Goal: Information Seeking & Learning: Find contact information

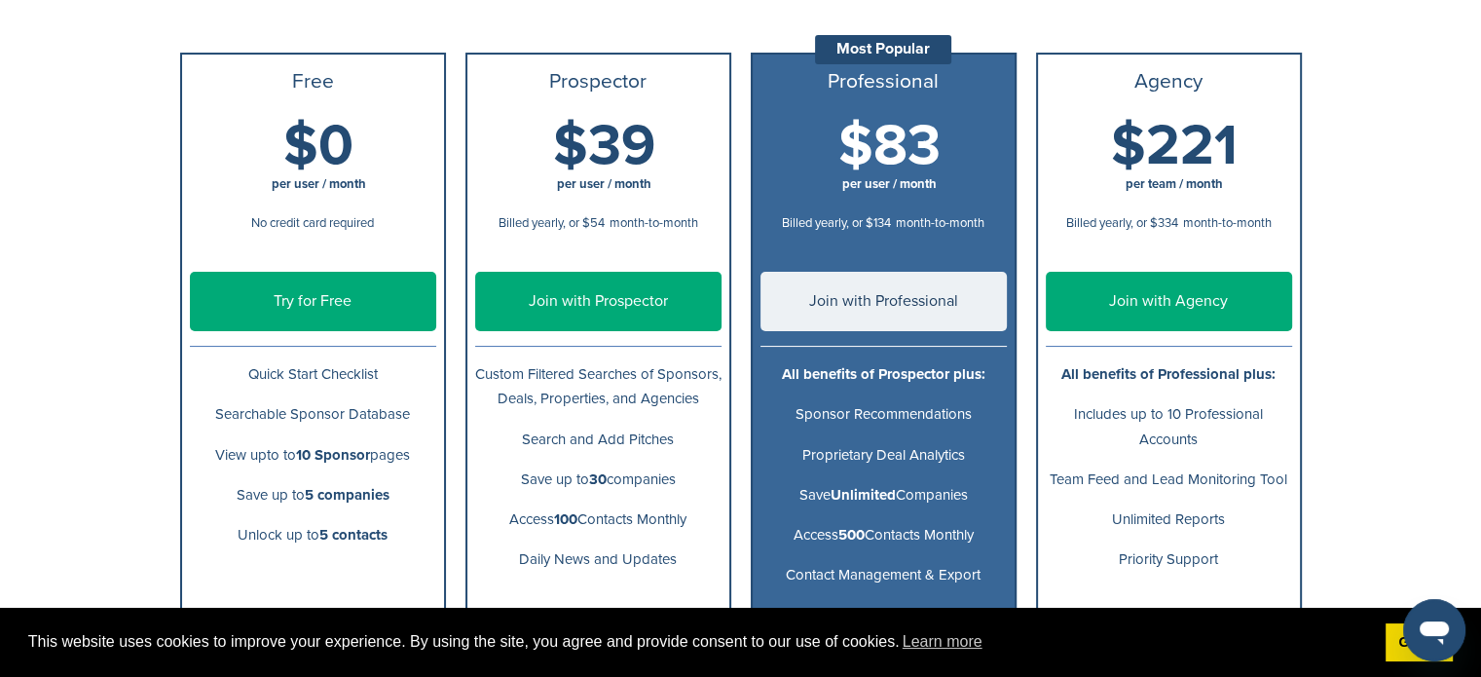
scroll to position [282, 0]
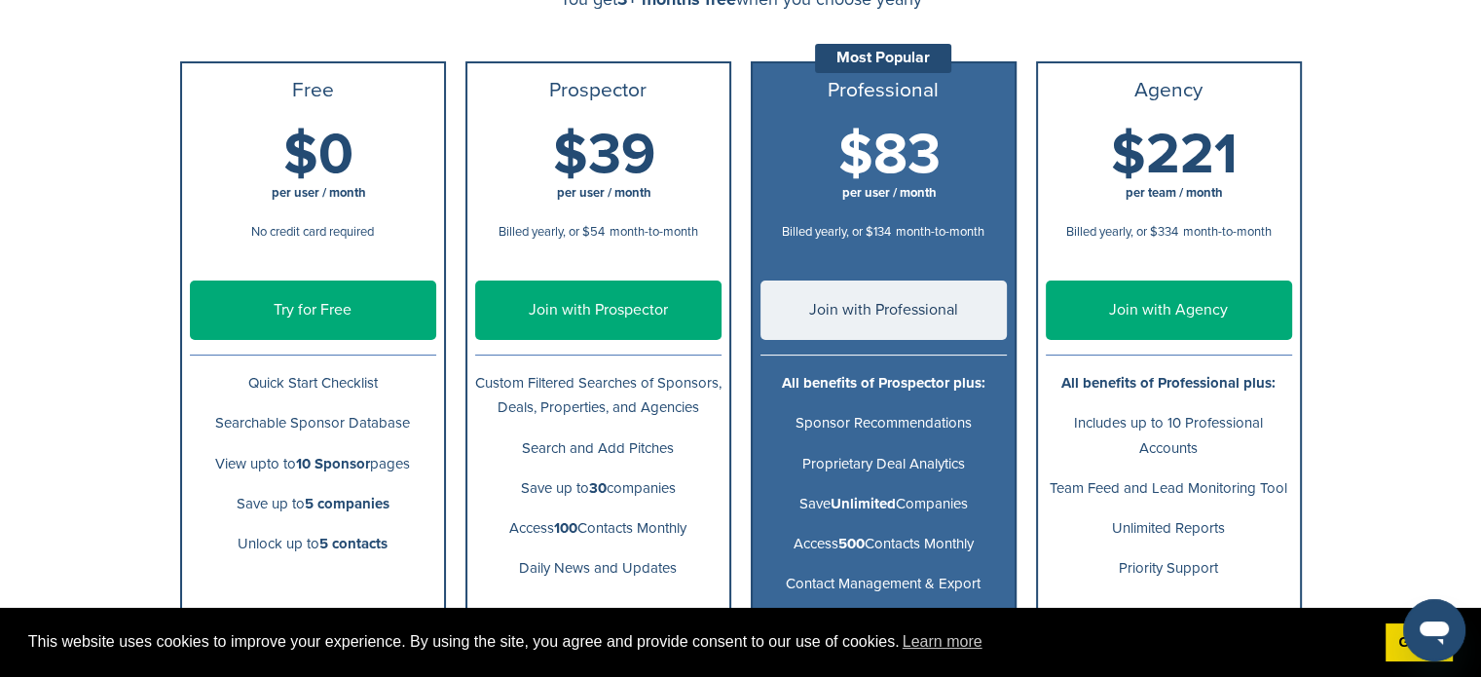
click at [341, 324] on link "Try for Free" at bounding box center [313, 309] width 246 height 59
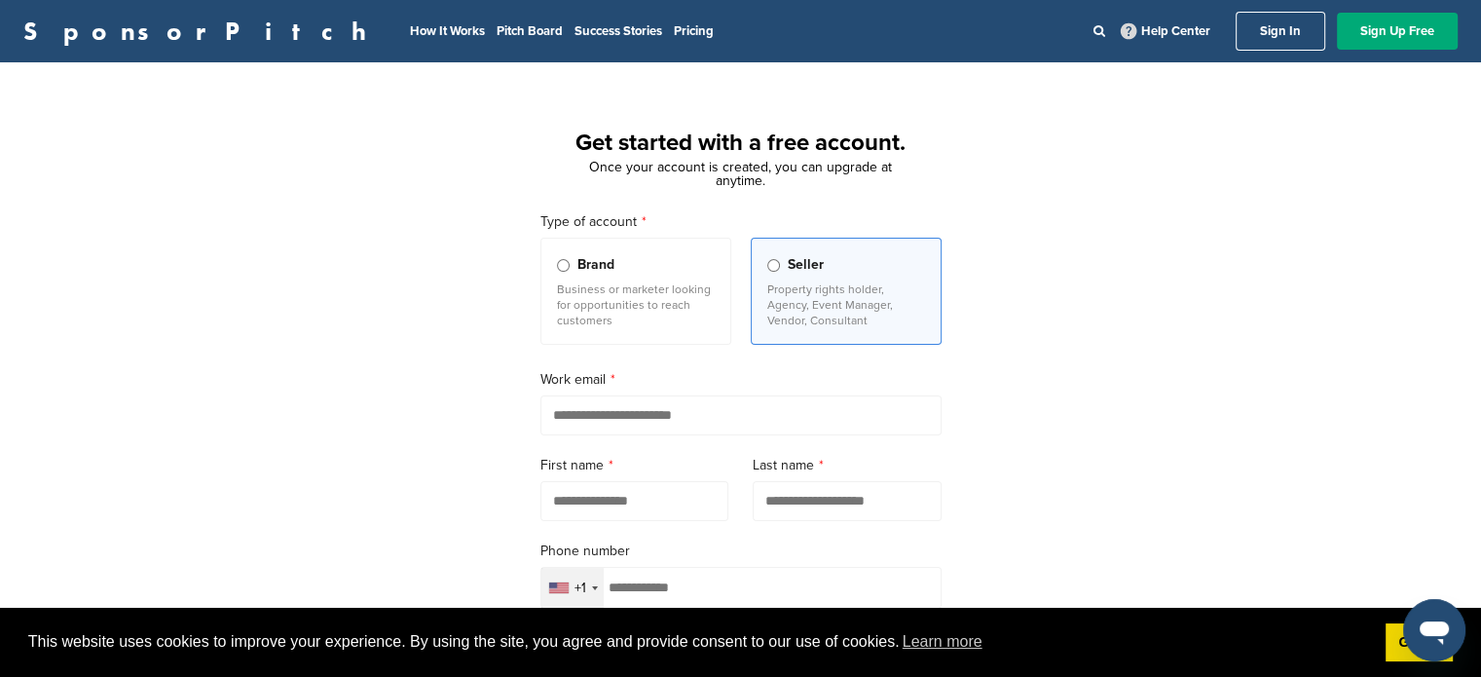
click at [755, 409] on input "email" at bounding box center [740, 415] width 401 height 40
type input "**********"
type input "****"
type input "*****"
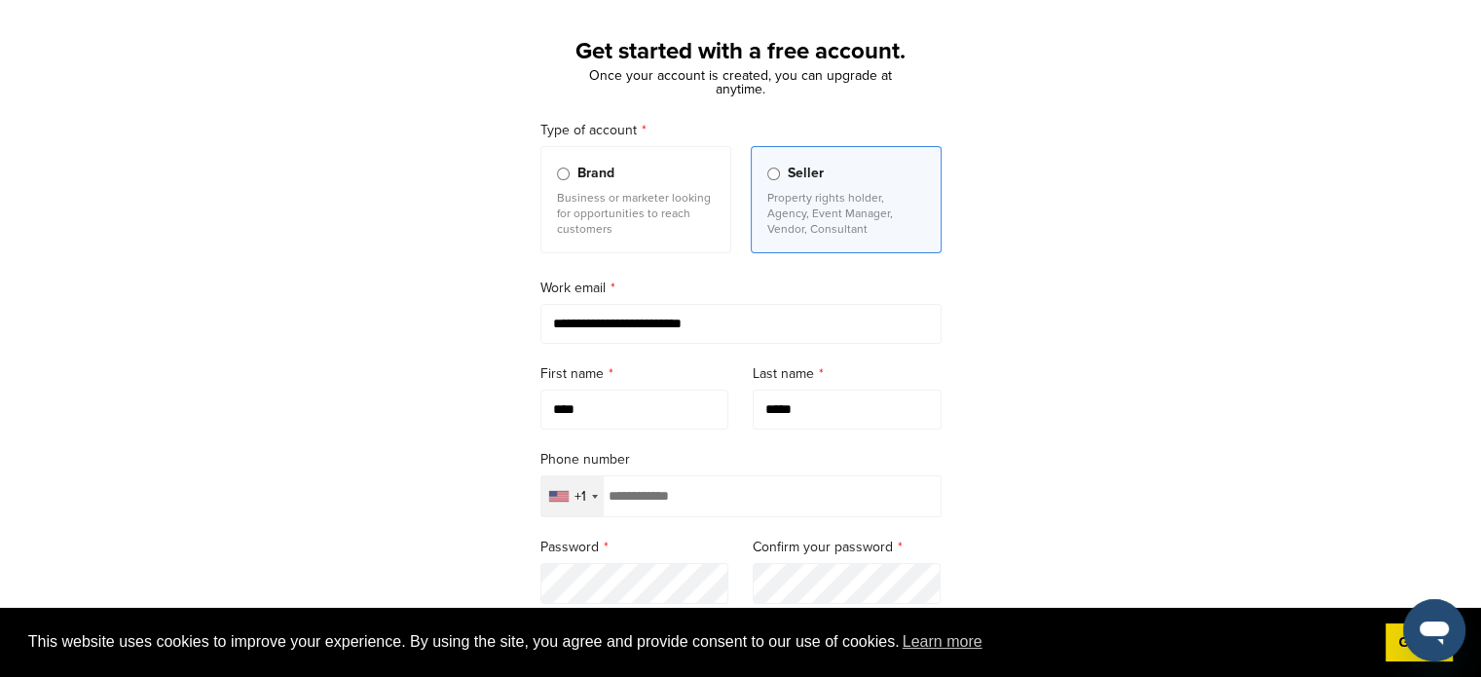
scroll to position [130, 0]
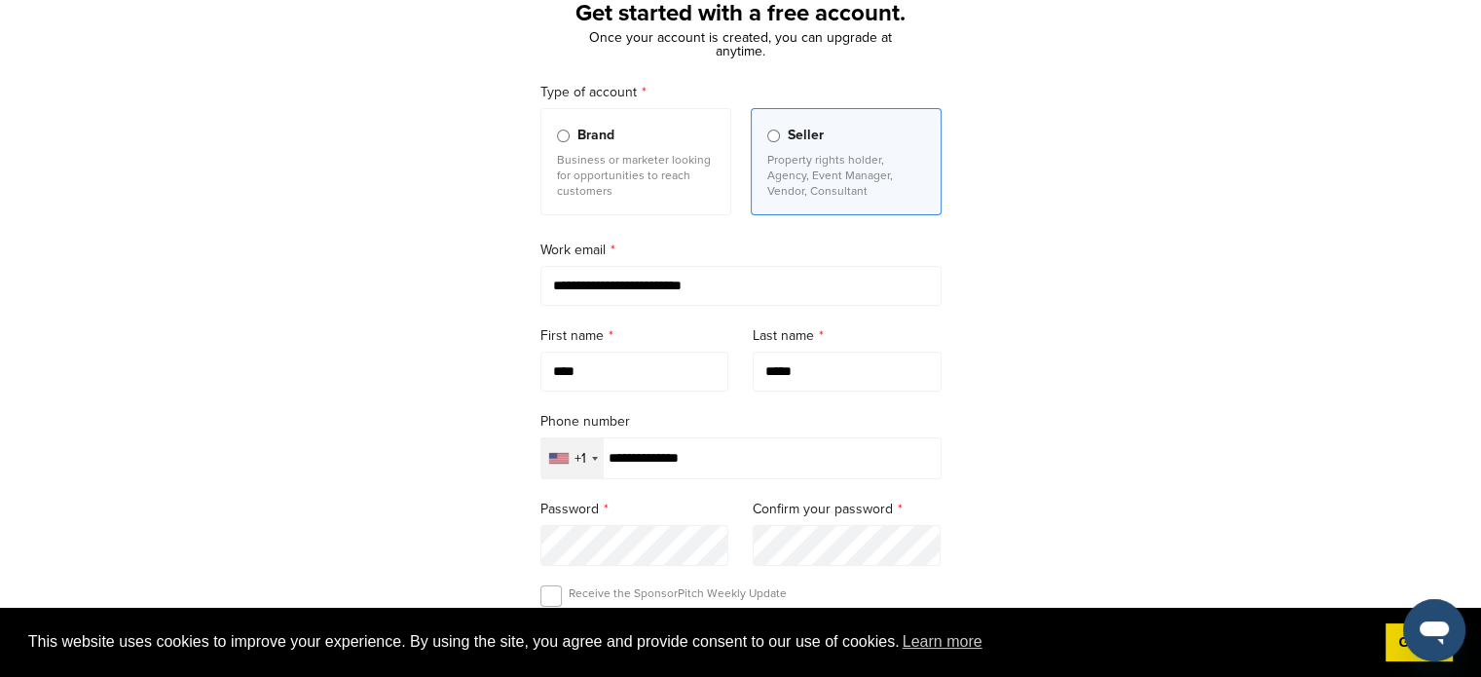
type input "**********"
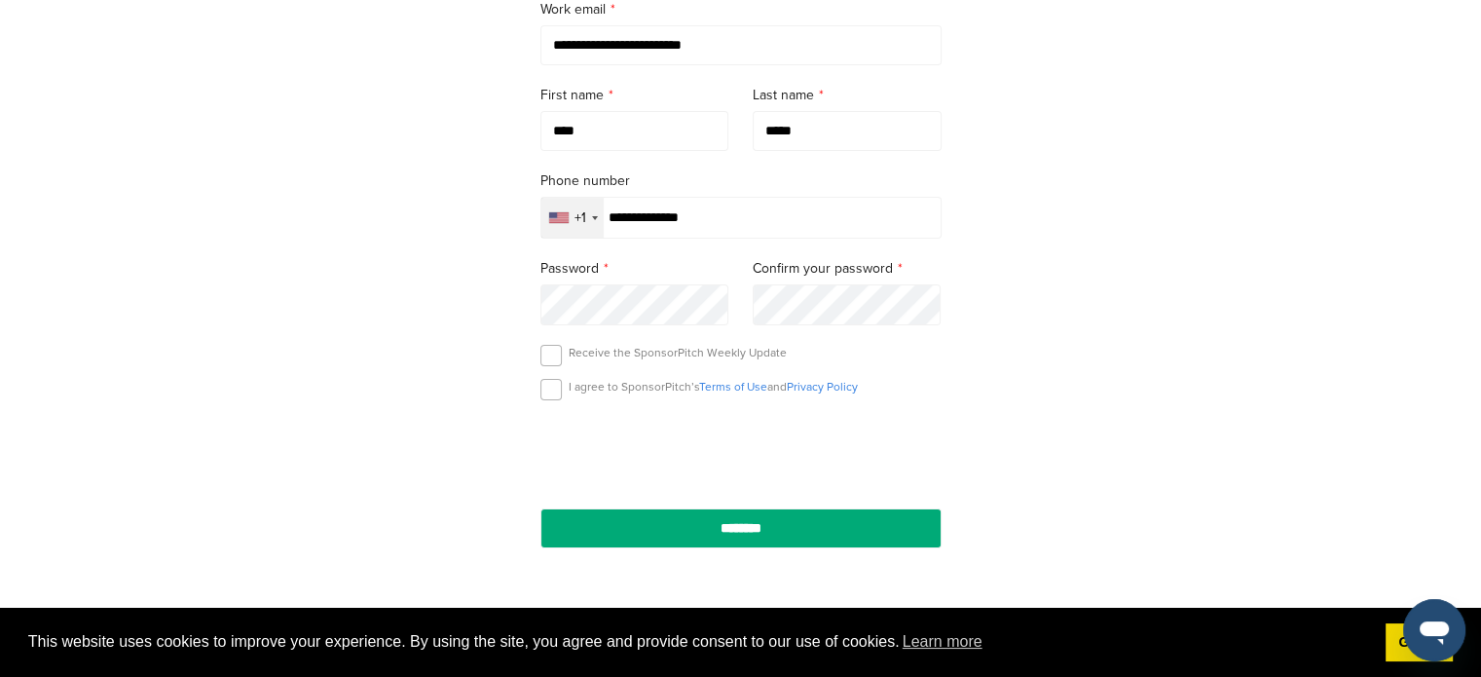
scroll to position [519, 0]
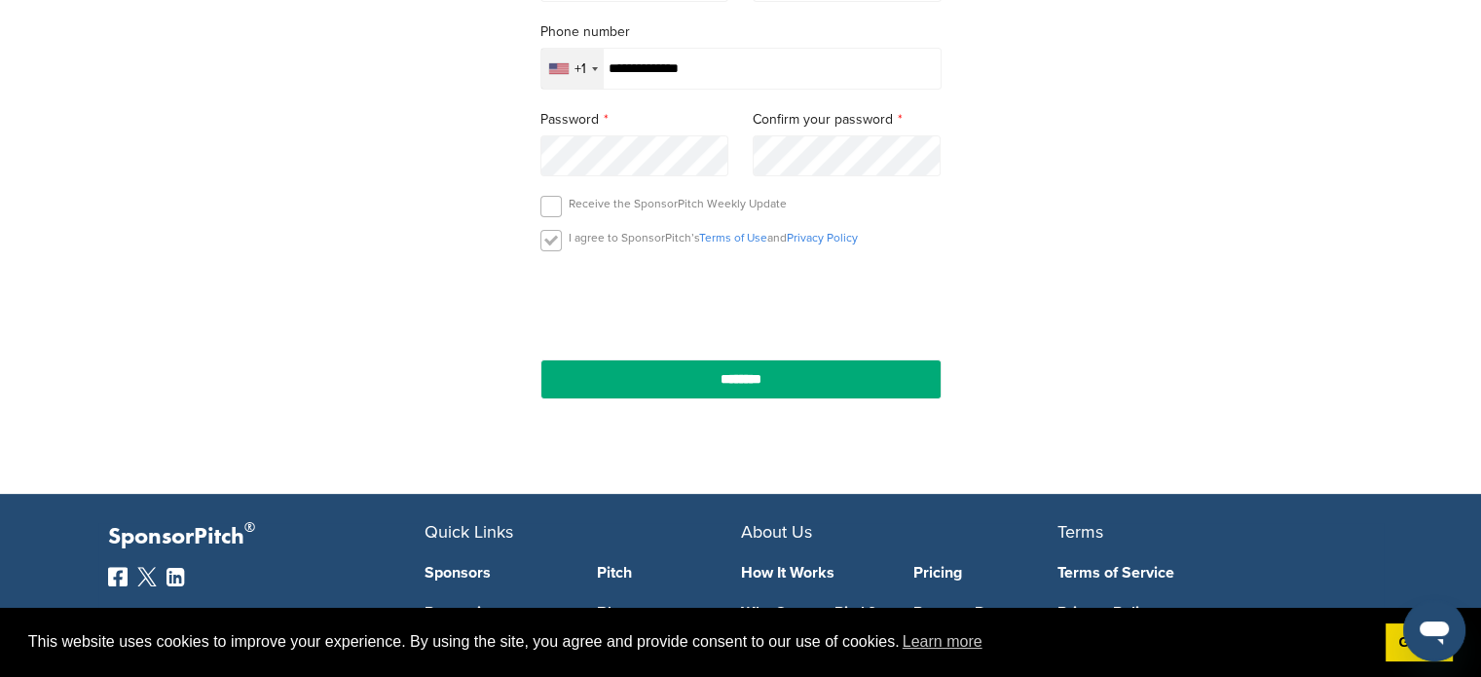
click at [560, 235] on label at bounding box center [550, 240] width 21 height 21
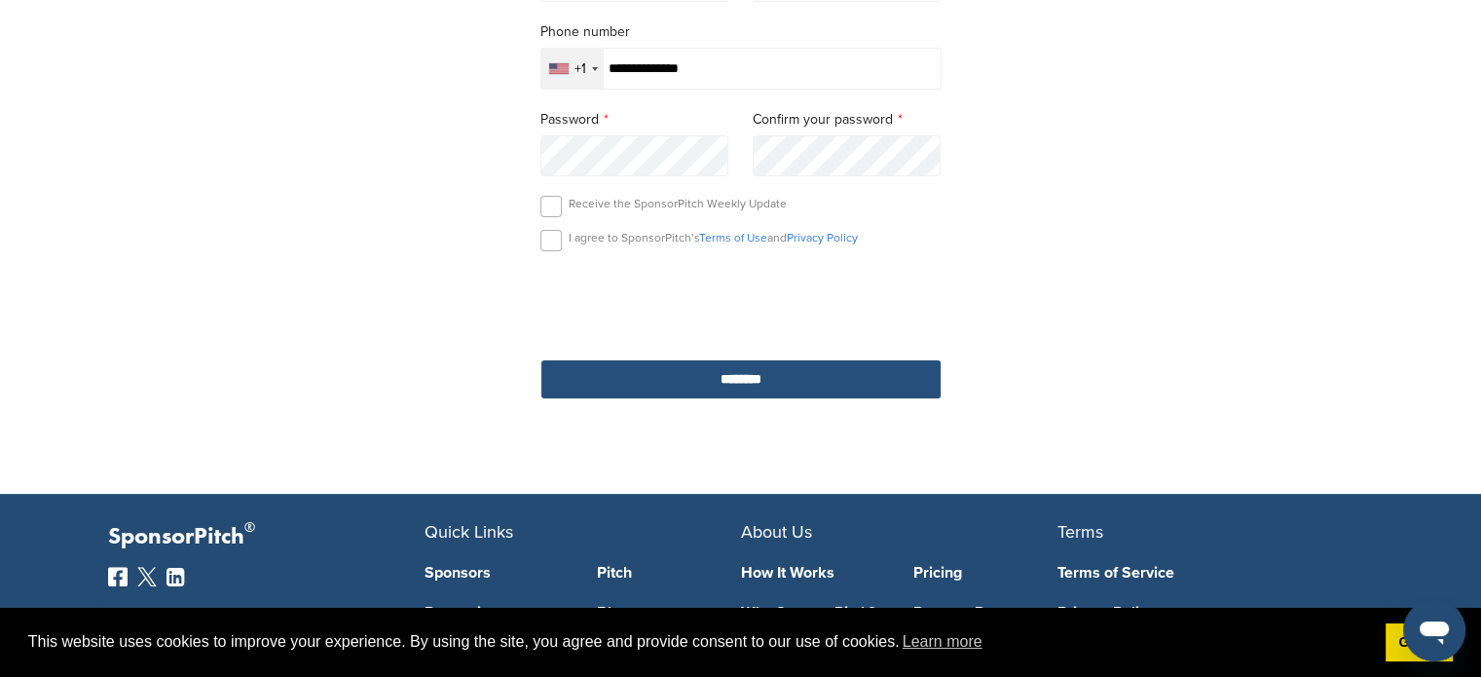
click at [760, 385] on input "********" at bounding box center [740, 379] width 401 height 40
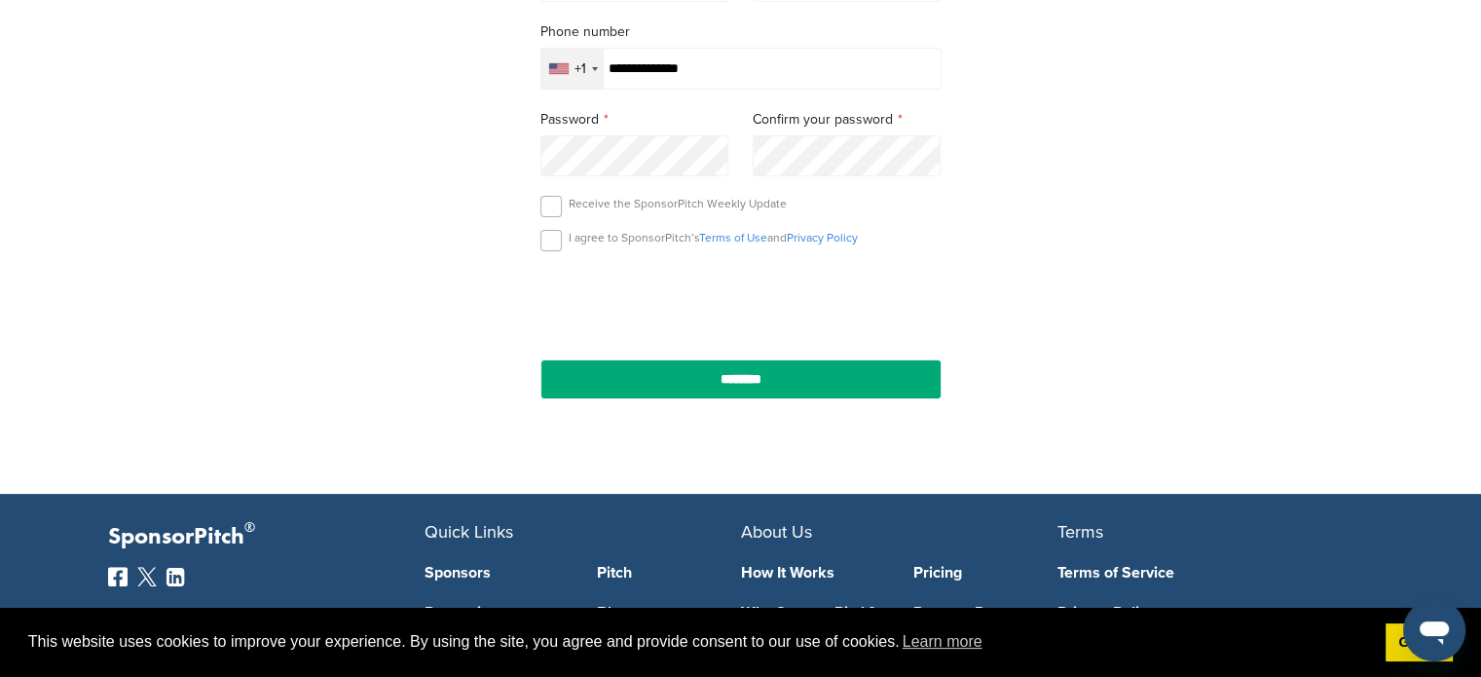
scroll to position [76, 0]
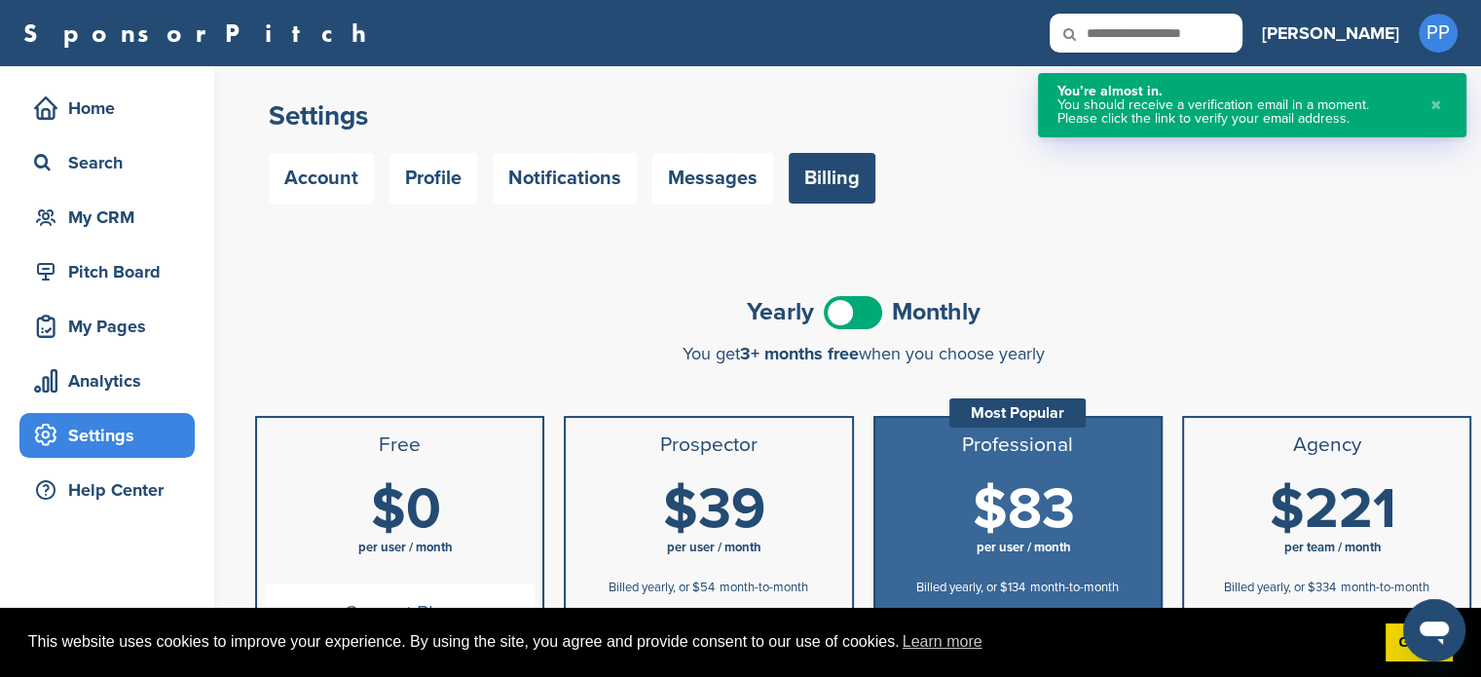
click at [417, 513] on span "$0" at bounding box center [406, 509] width 70 height 68
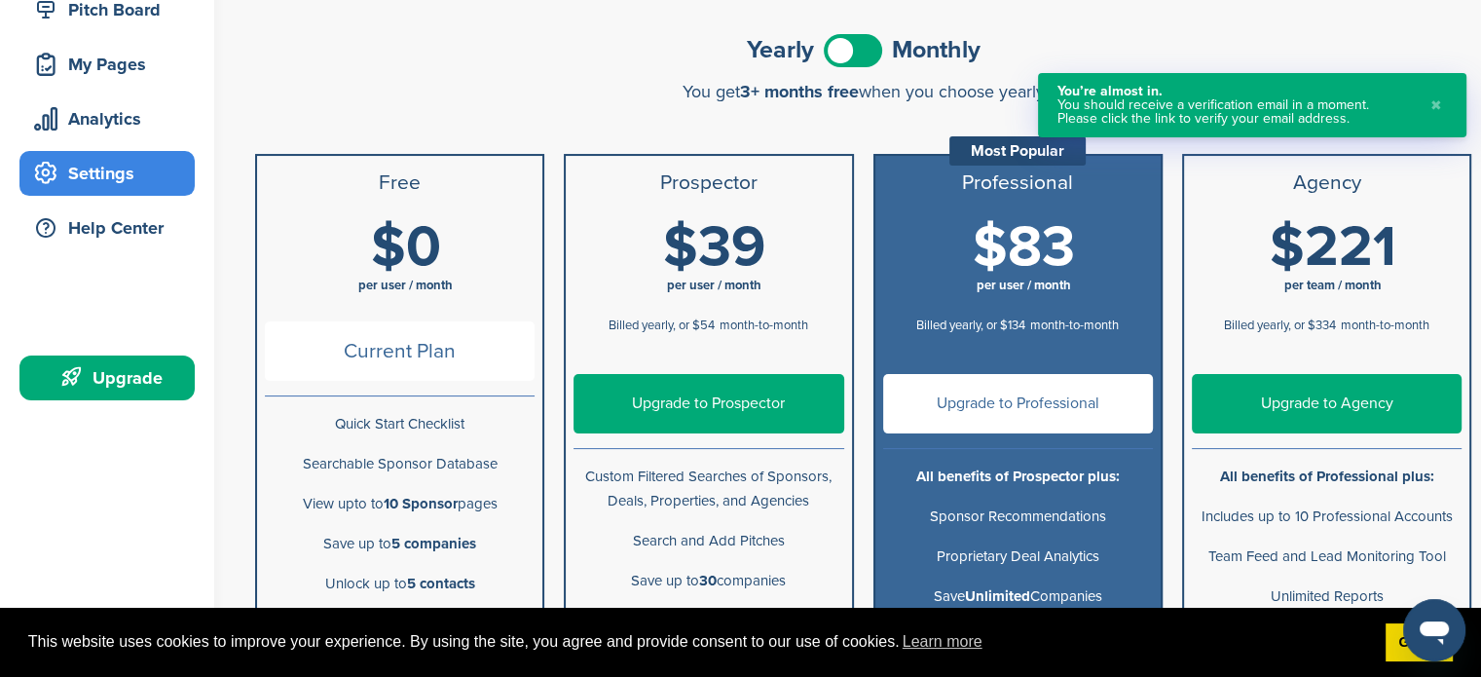
scroll to position [259, 0]
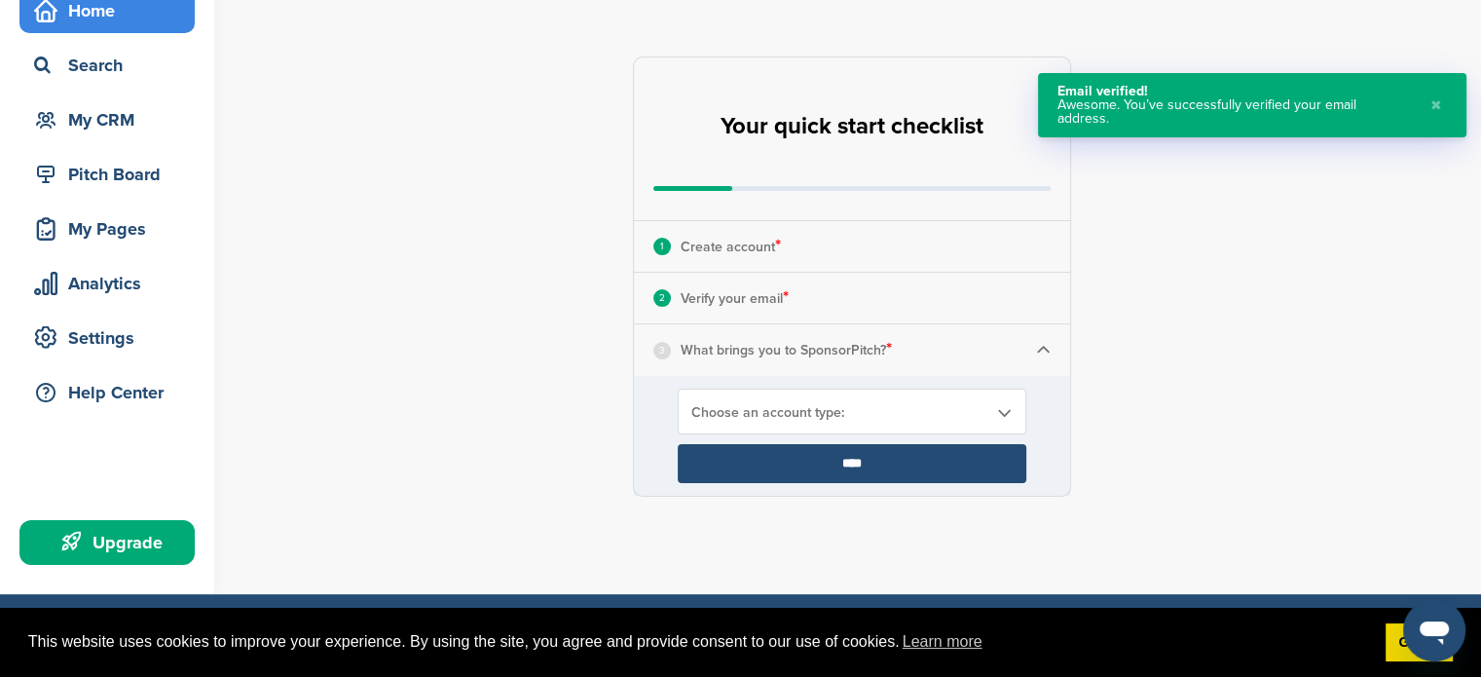
scroll to position [130, 0]
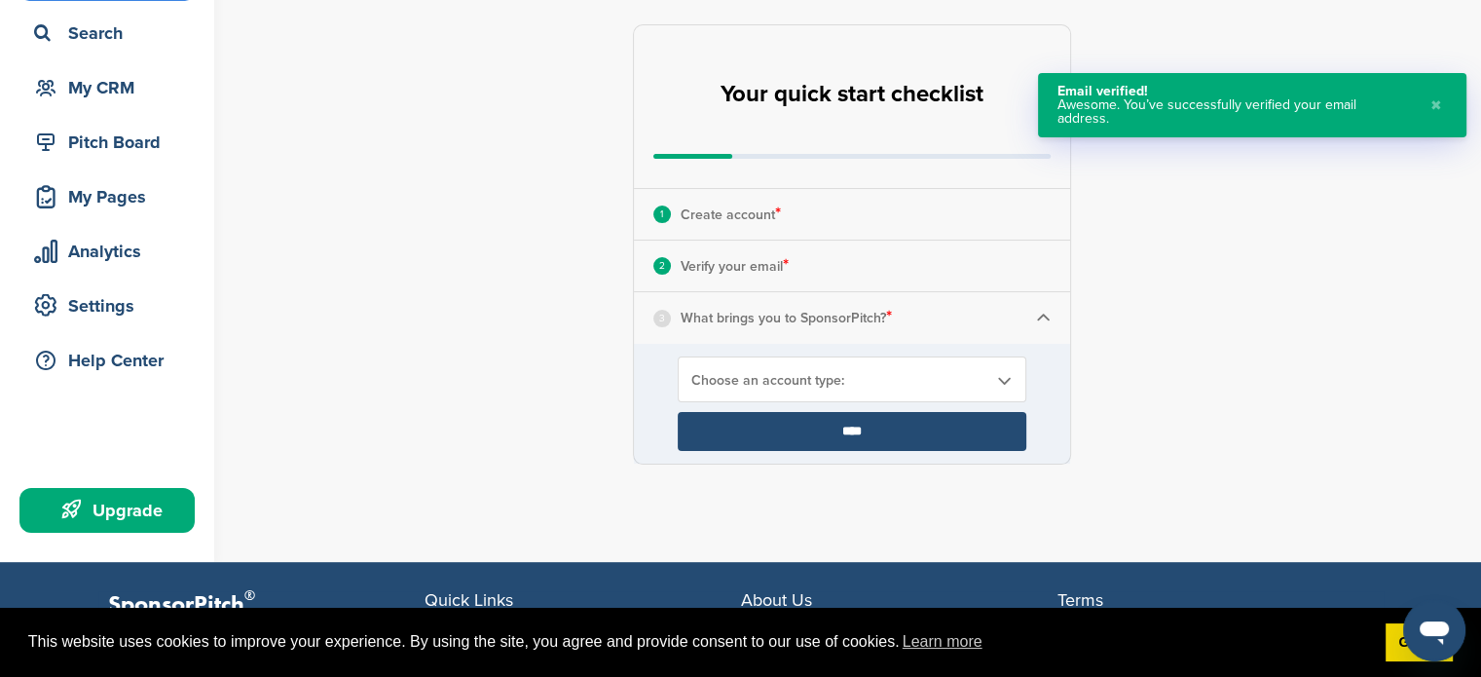
click at [842, 385] on span "Choose an account type:" at bounding box center [839, 380] width 296 height 17
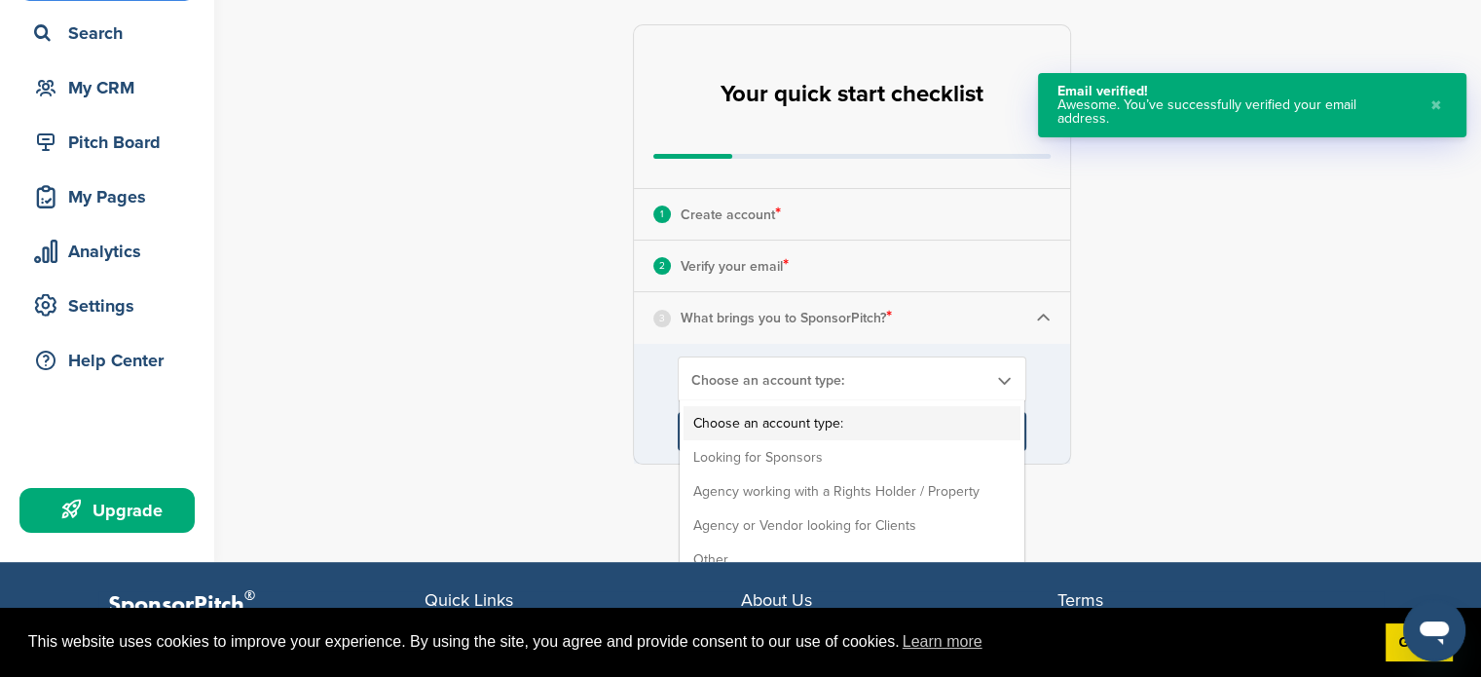
scroll to position [259, 0]
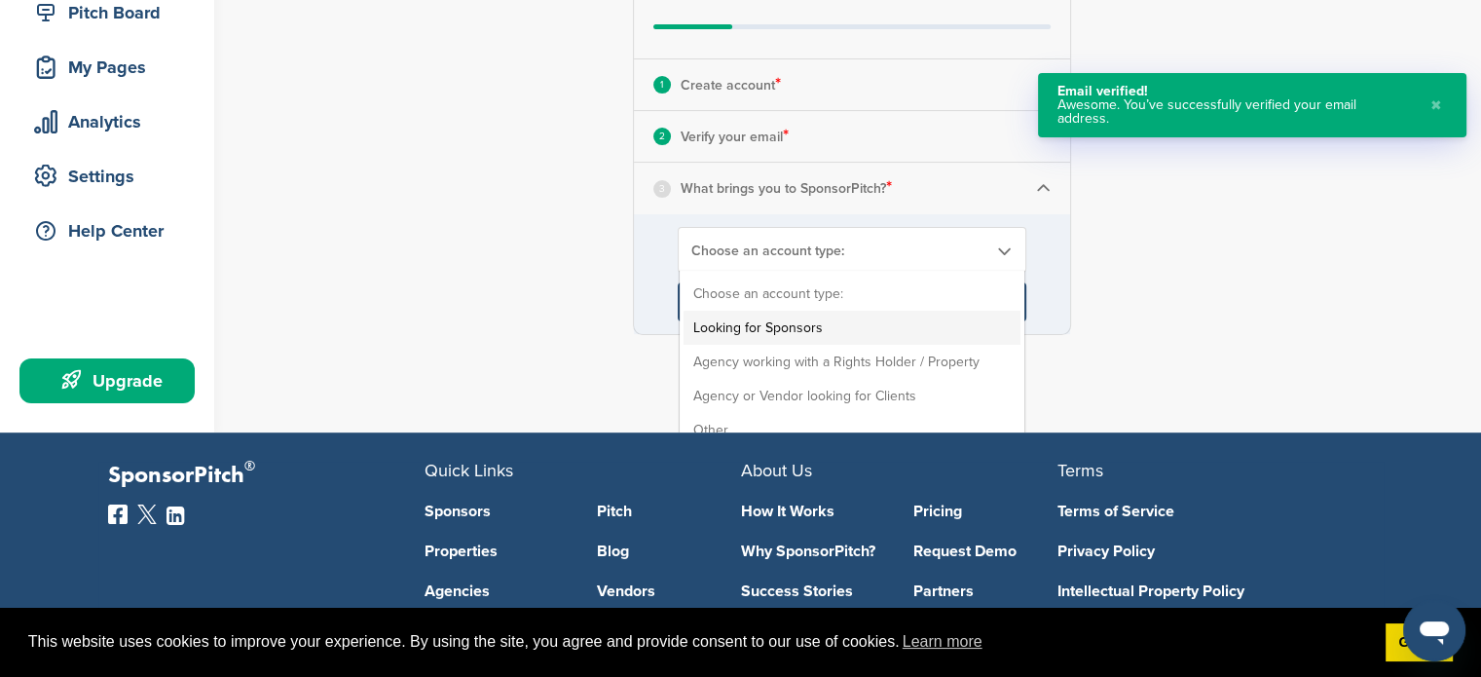
click at [796, 334] on li "Looking for Sponsors" at bounding box center [852, 328] width 337 height 34
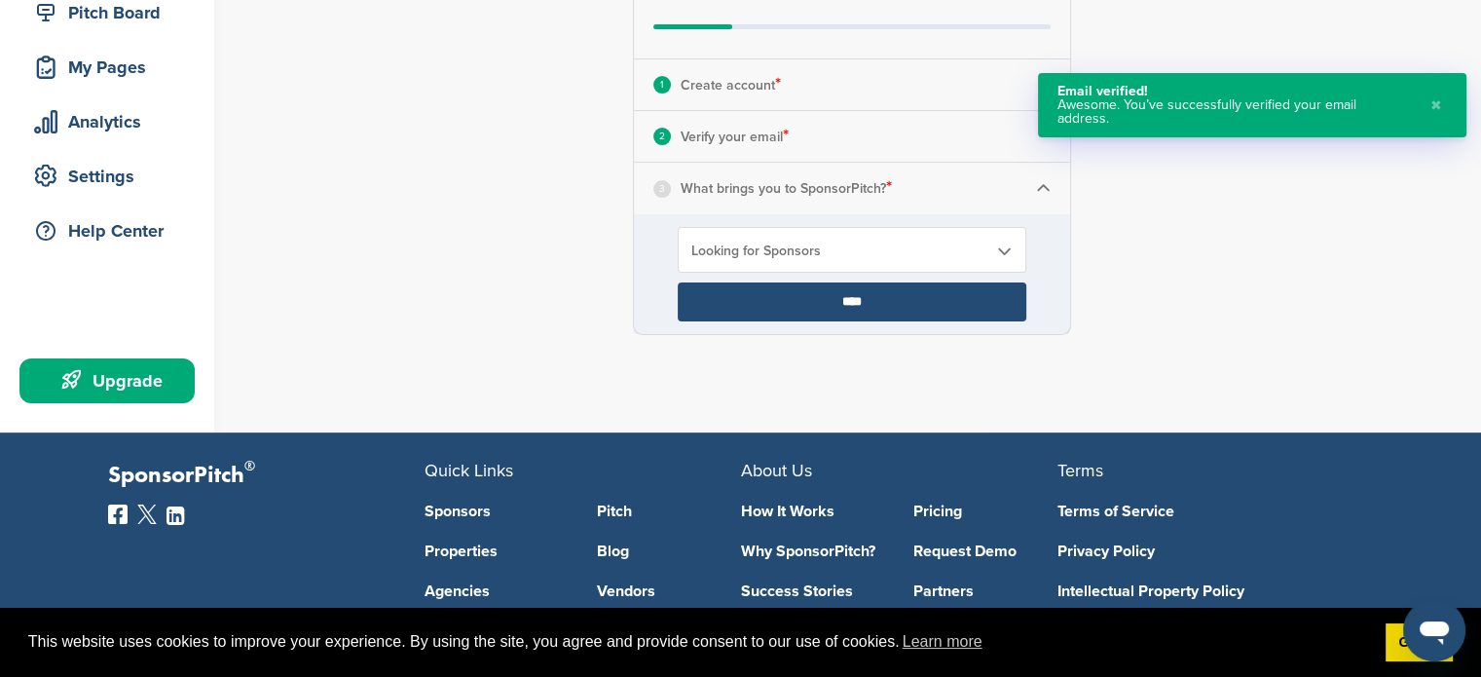
click at [835, 300] on input "****" at bounding box center [852, 301] width 349 height 39
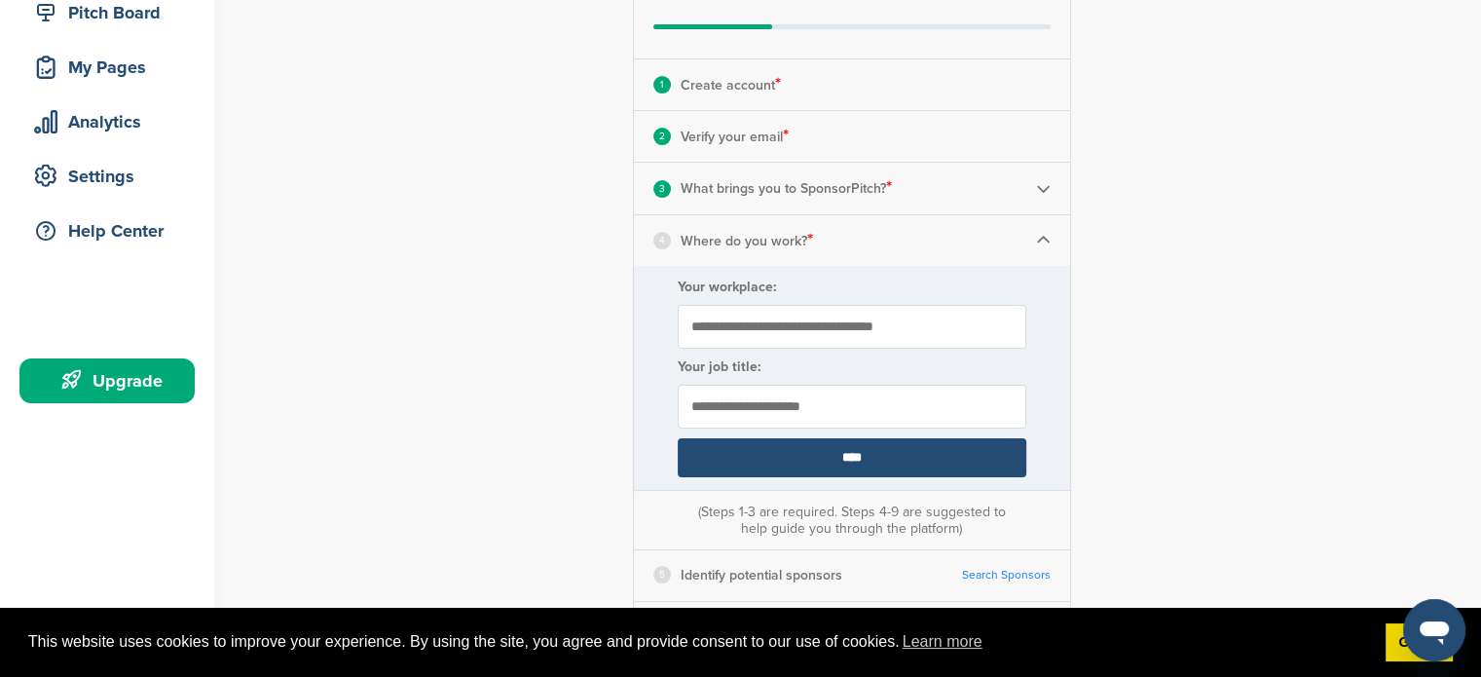
click at [767, 329] on input "Your workplace:" at bounding box center [852, 327] width 349 height 44
type input "**********"
click at [869, 455] on input "****" at bounding box center [852, 457] width 349 height 39
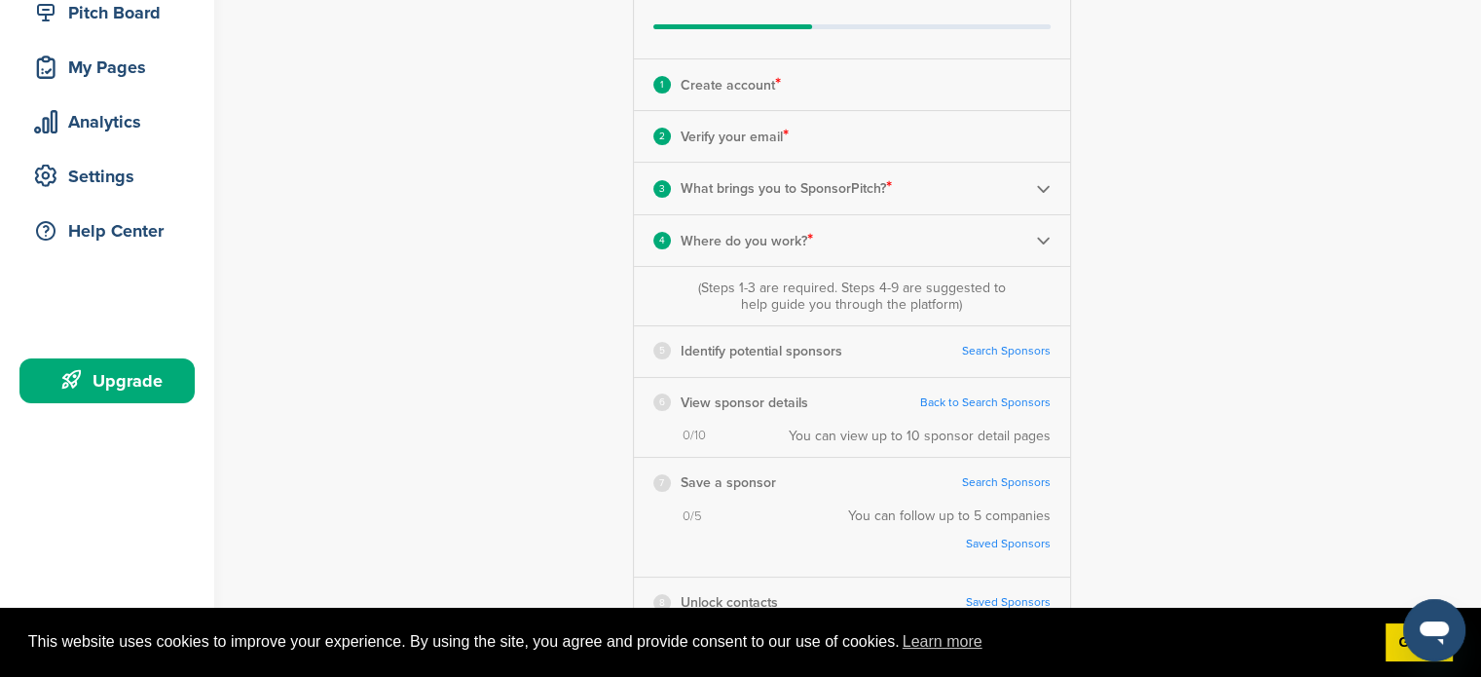
click at [985, 352] on link "Search Sponsors" at bounding box center [1006, 351] width 89 height 15
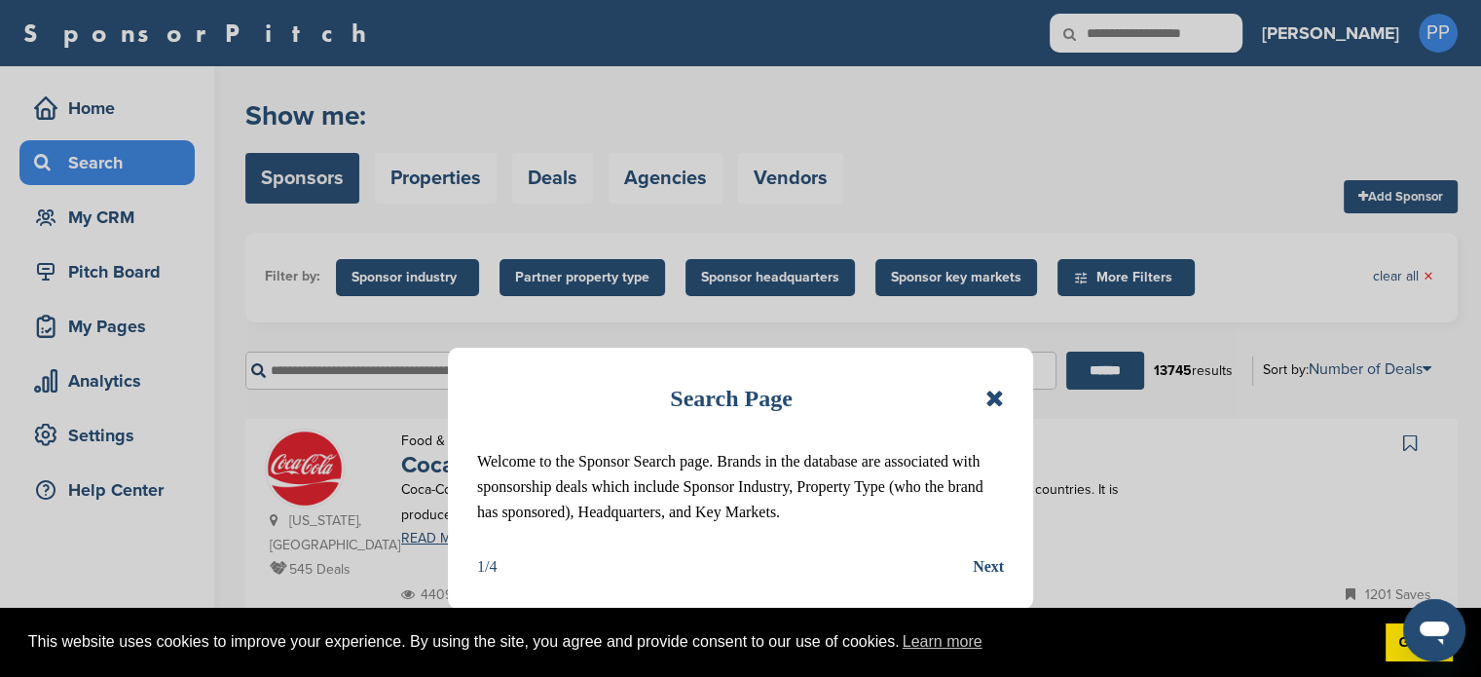
click at [1000, 398] on icon at bounding box center [994, 398] width 19 height 23
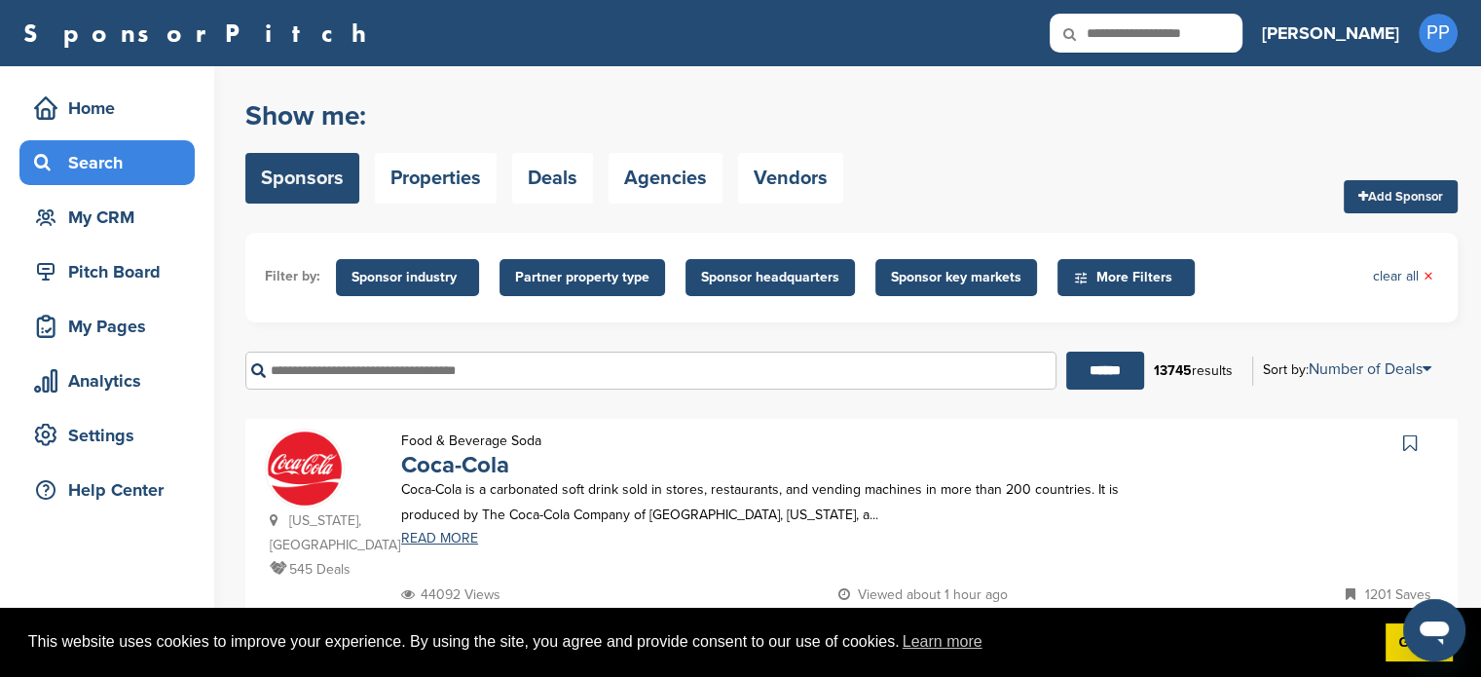
click at [372, 281] on span "Sponsor industry" at bounding box center [408, 277] width 112 height 21
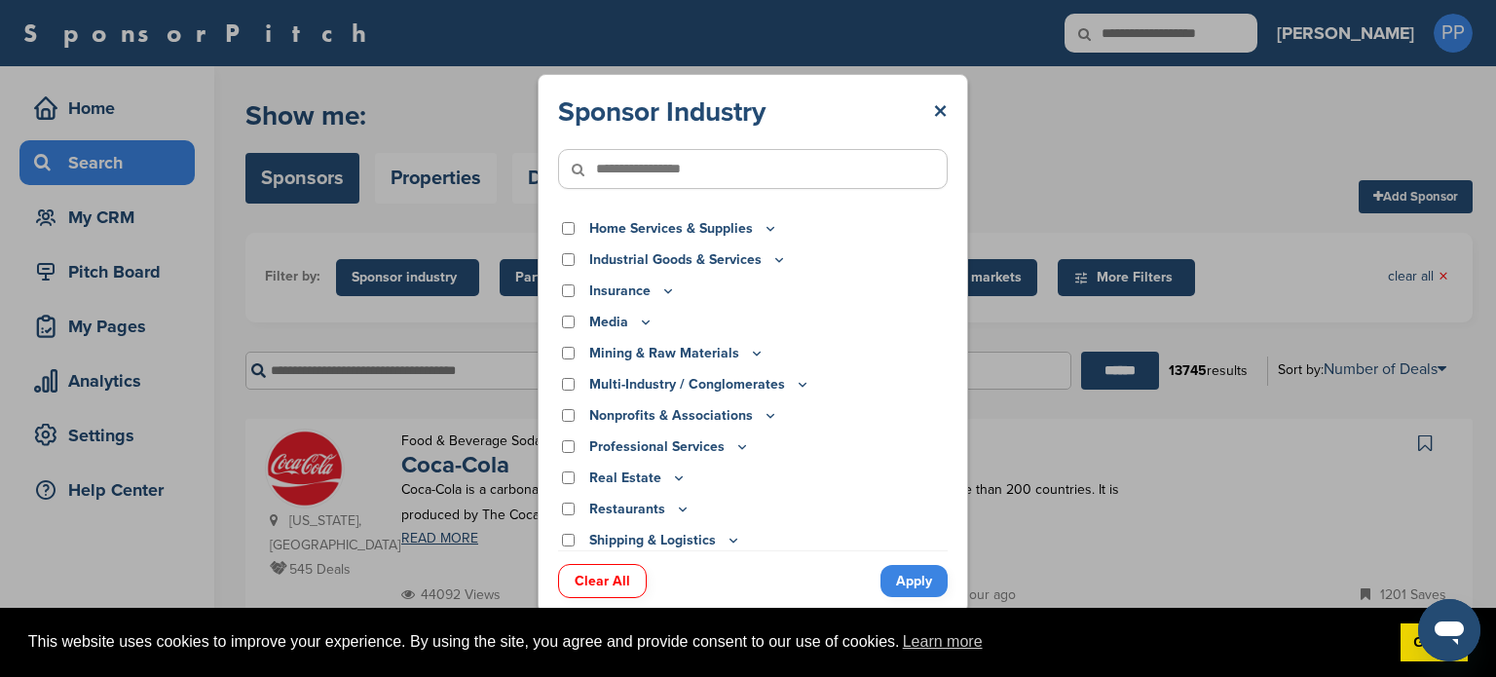
scroll to position [307, 0]
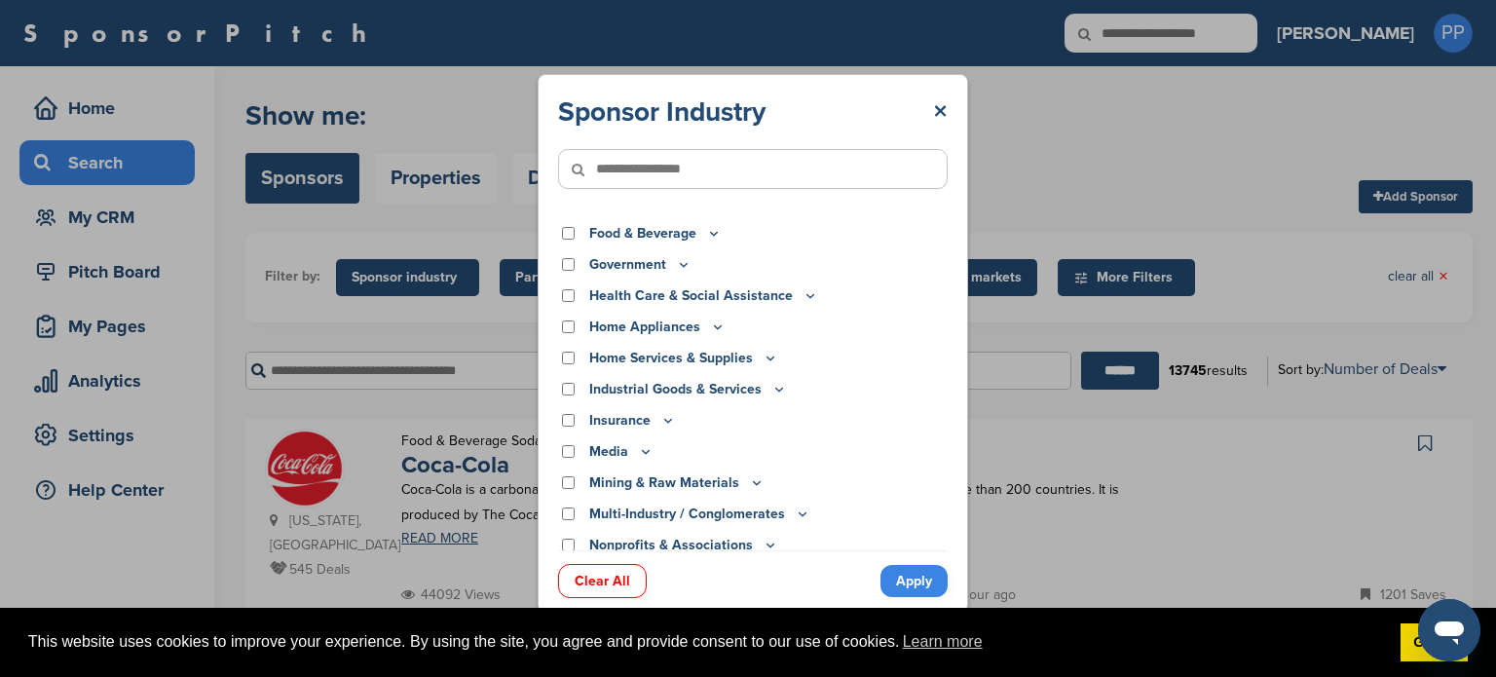
click at [672, 163] on input"] "text" at bounding box center [752, 169] width 389 height 40
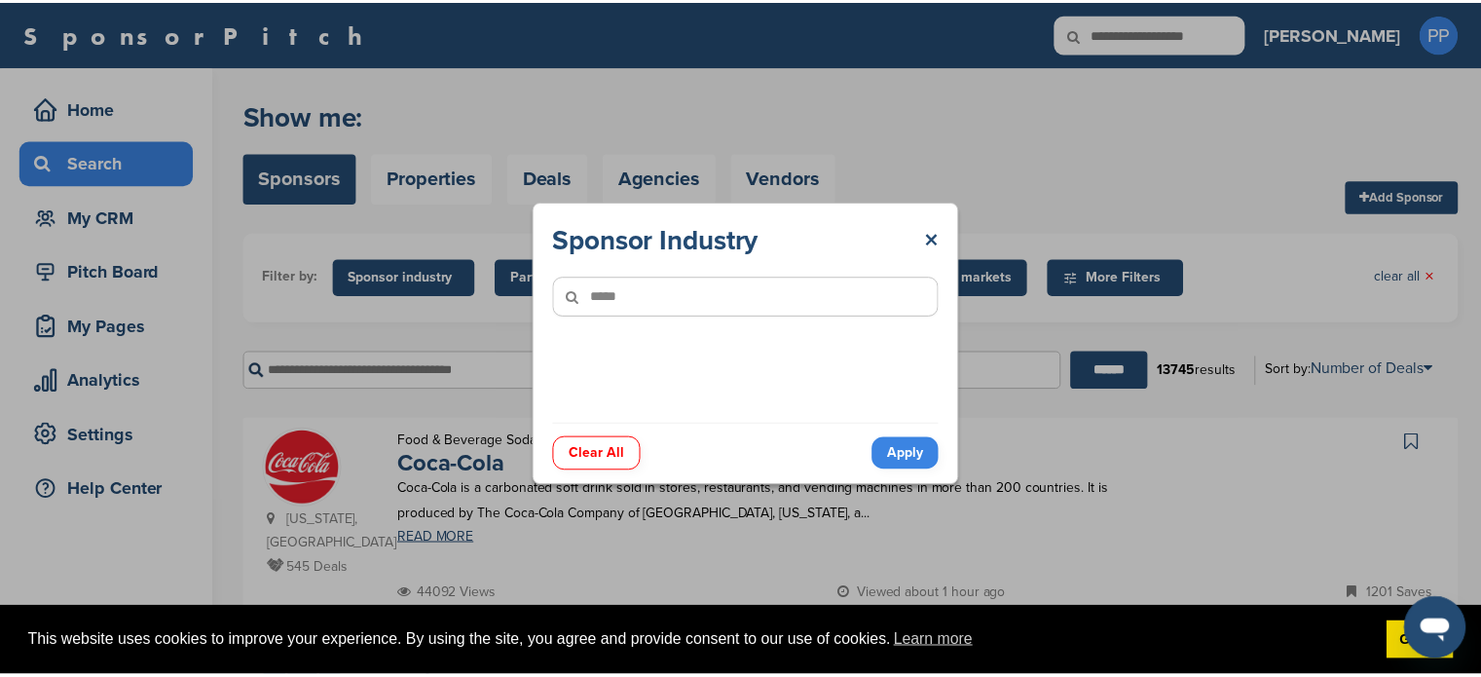
scroll to position [0, 0]
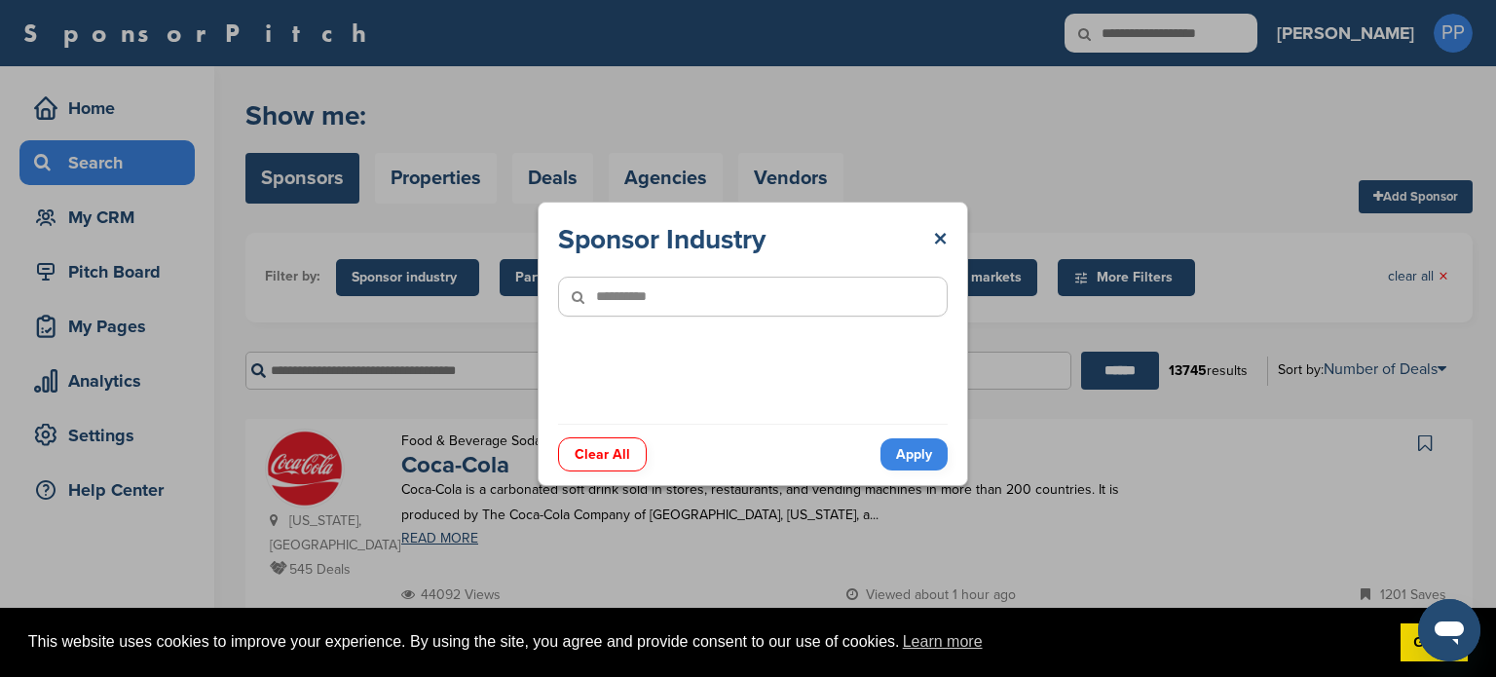
type input"] "**********"
click at [916, 453] on link "Apply" at bounding box center [913, 454] width 67 height 32
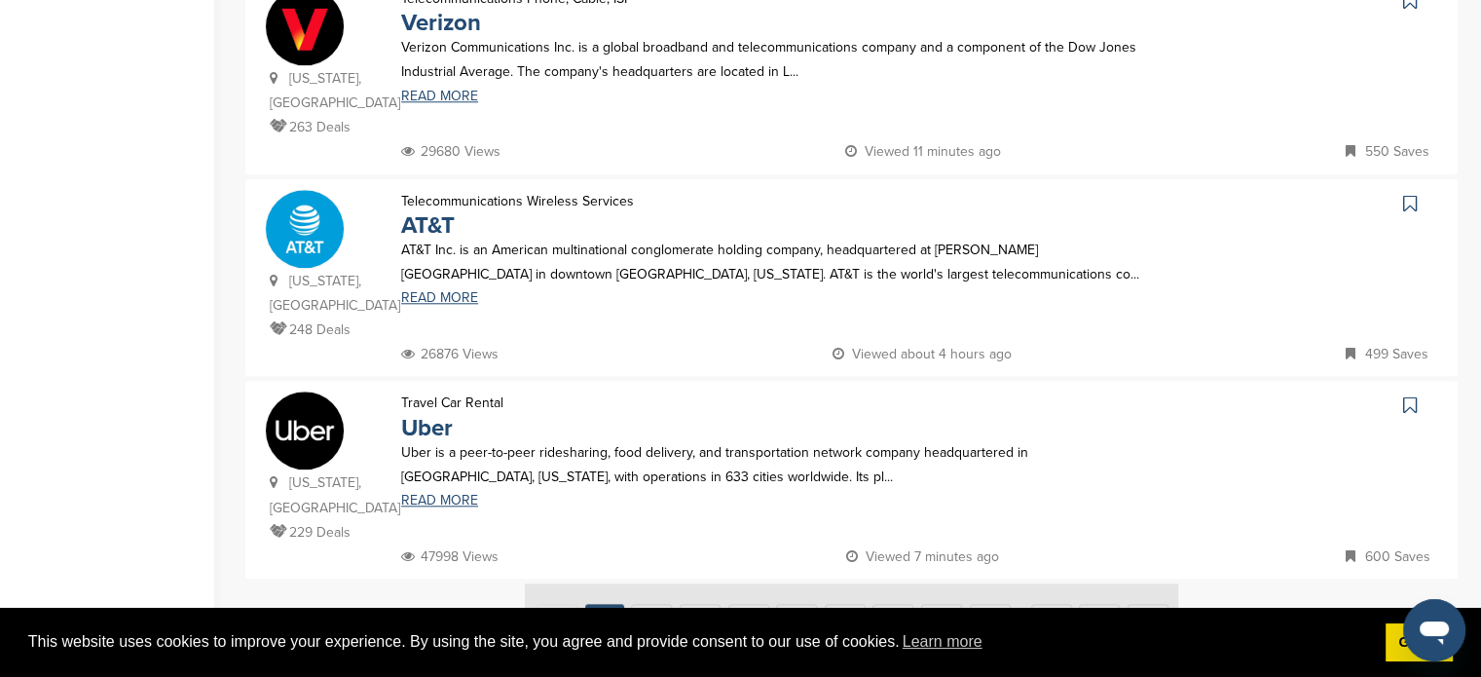
scroll to position [1947, 0]
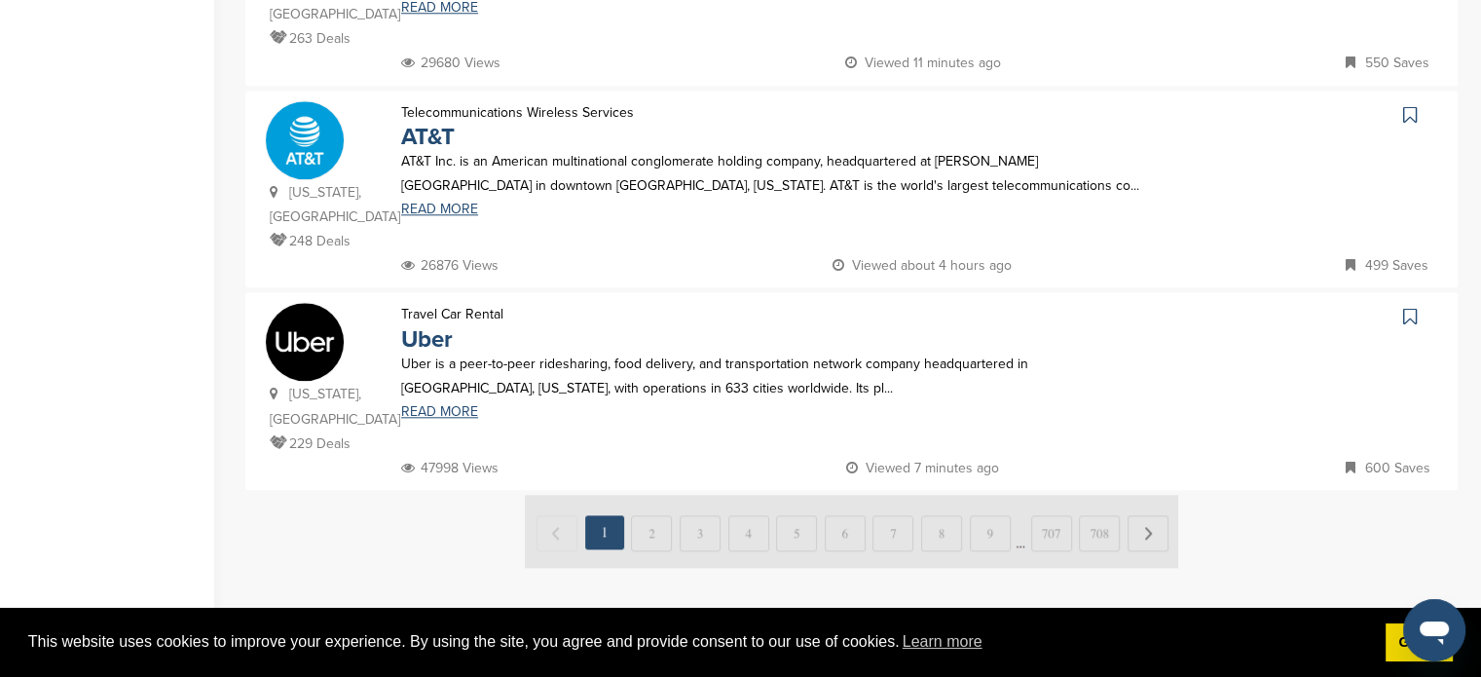
click at [639, 495] on img at bounding box center [851, 531] width 653 height 73
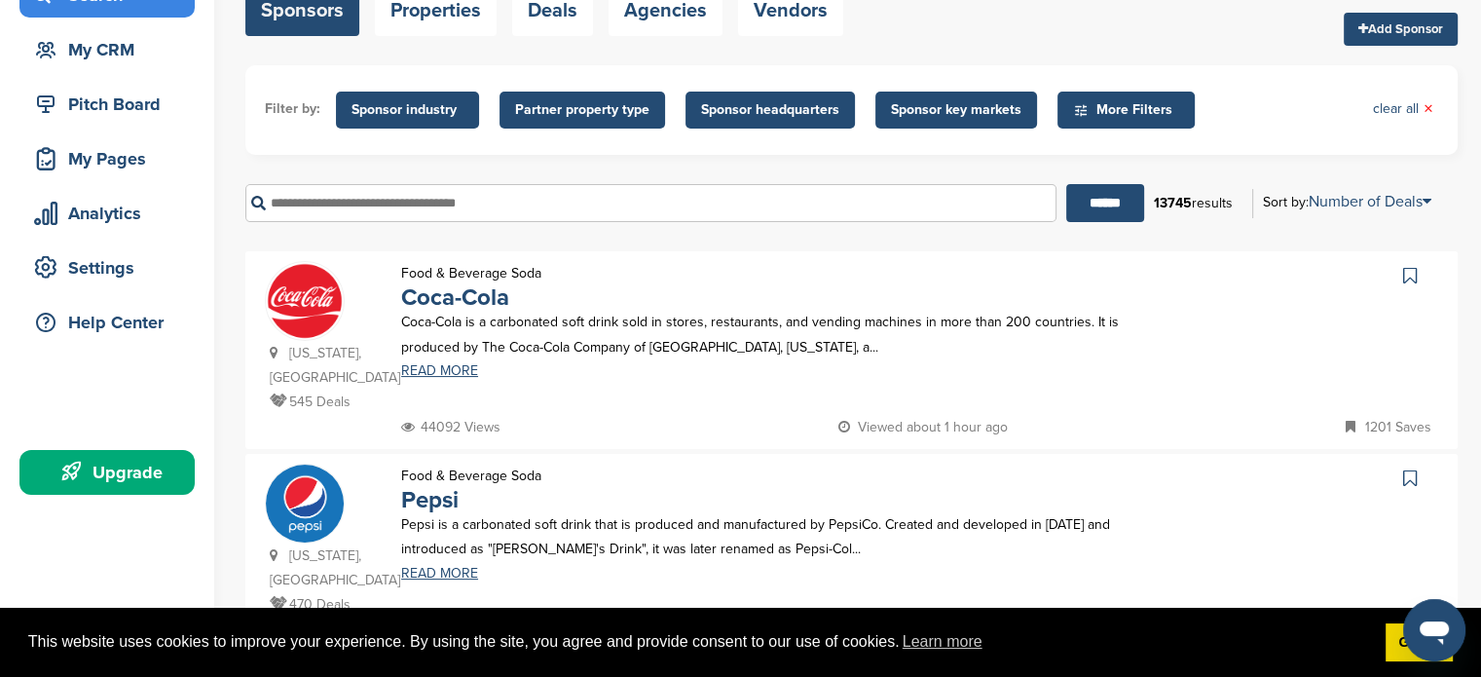
scroll to position [130, 0]
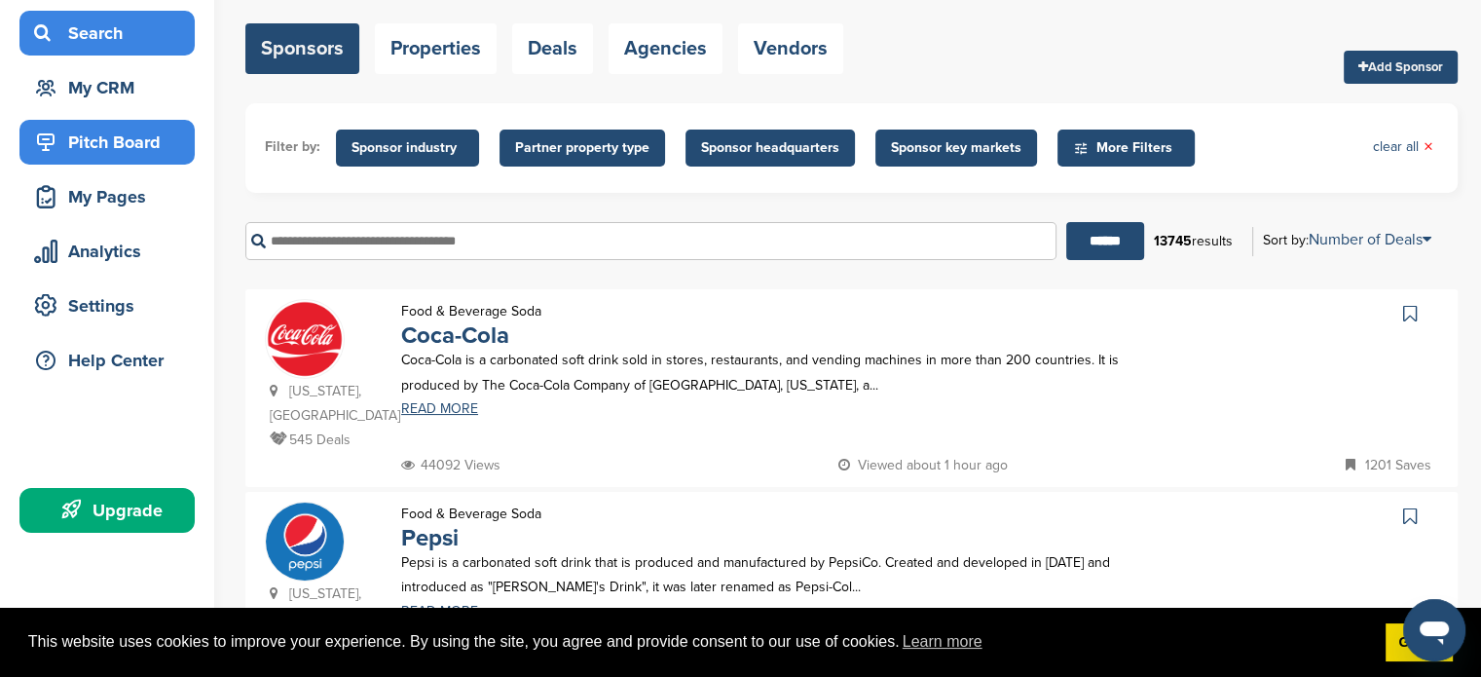
click at [124, 139] on div "Pitch Board" at bounding box center [112, 142] width 166 height 35
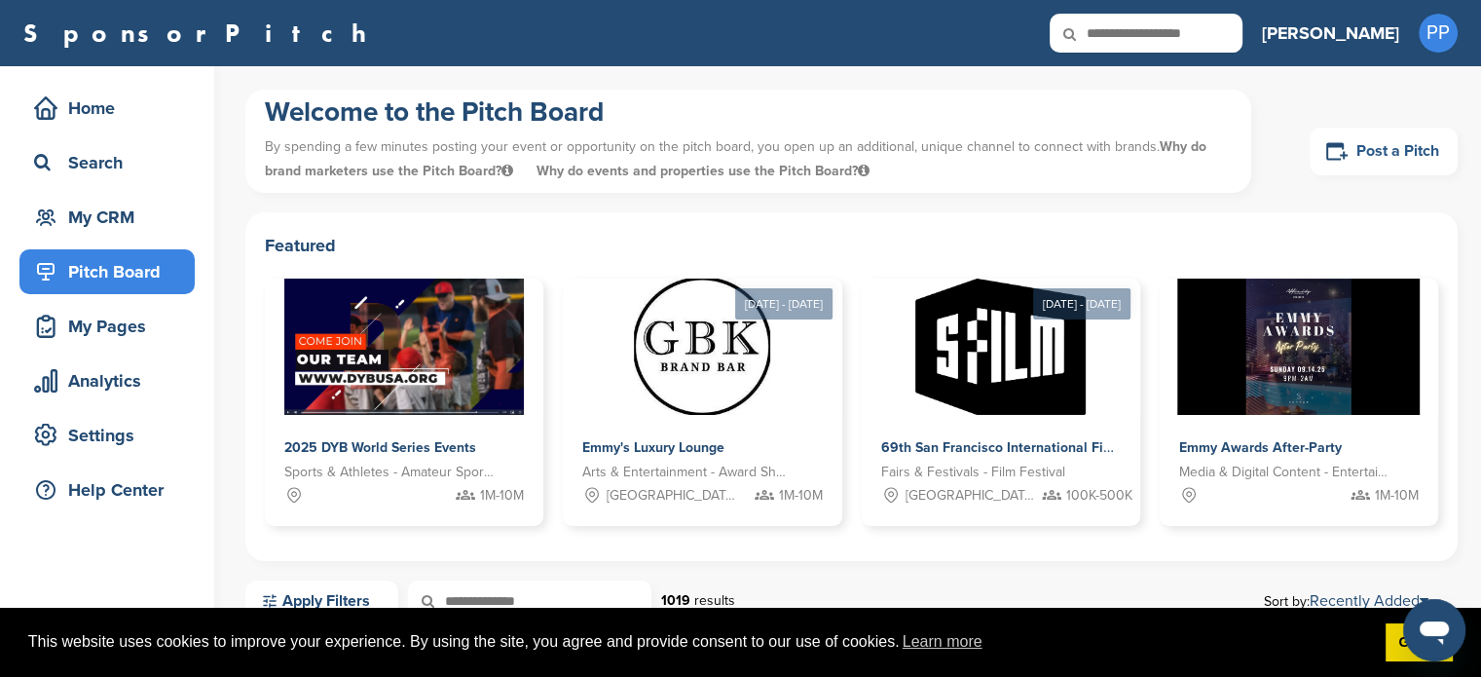
click at [1405, 159] on link "Post a Pitch" at bounding box center [1384, 152] width 148 height 48
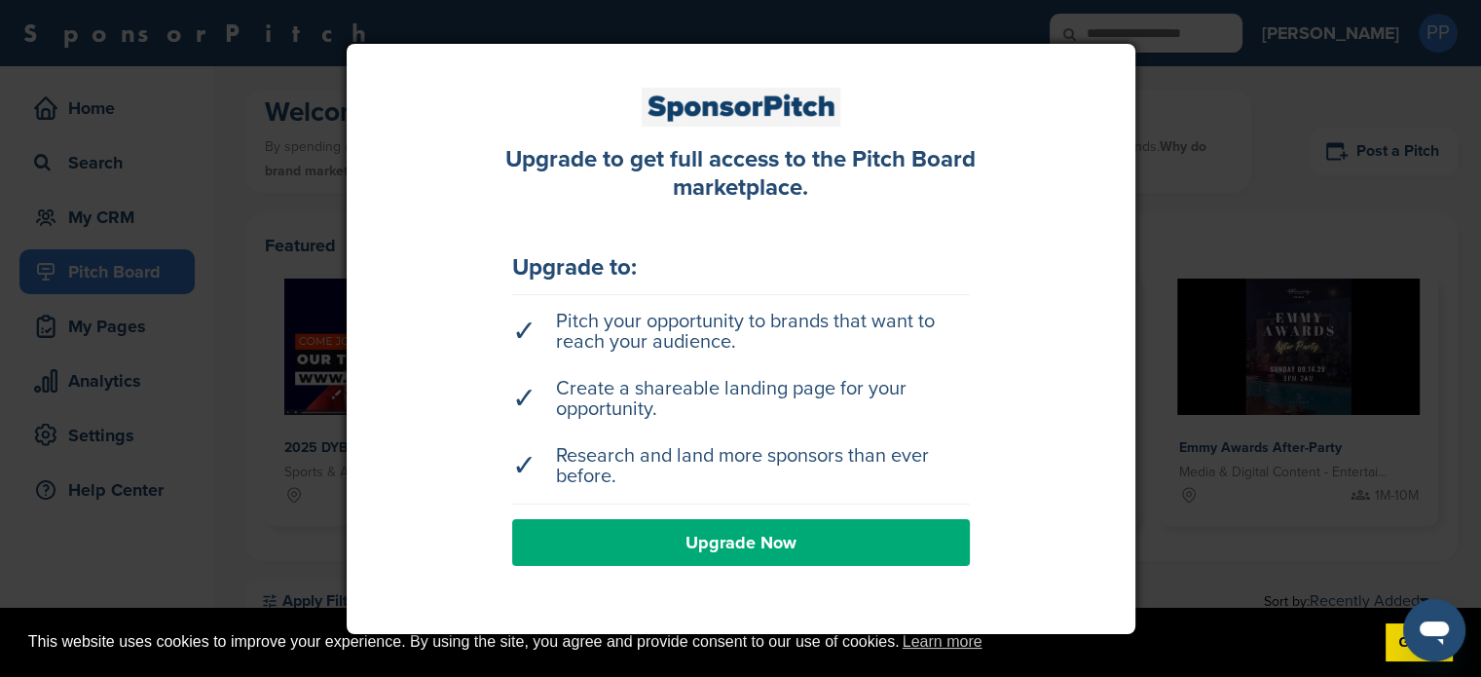
click at [1225, 256] on div at bounding box center [740, 338] width 1481 height 677
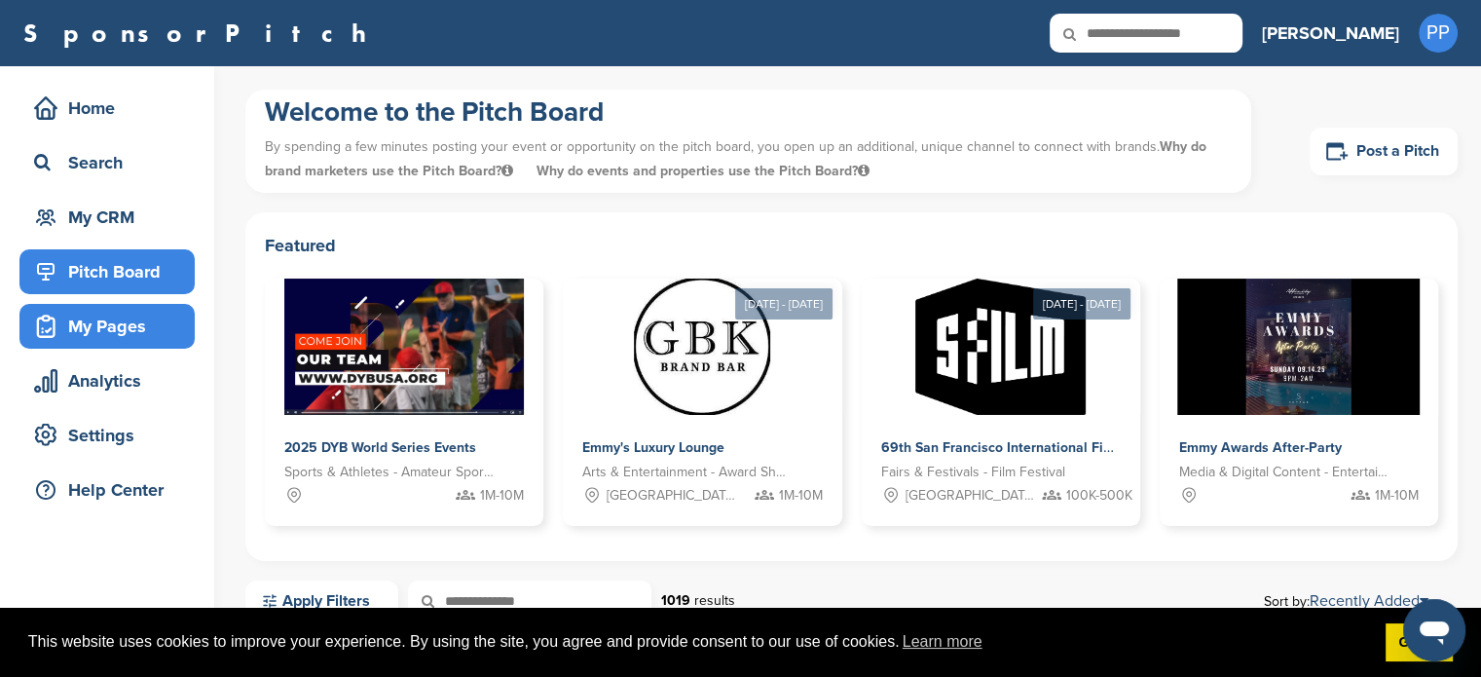
click at [114, 326] on div "My Pages" at bounding box center [112, 326] width 166 height 35
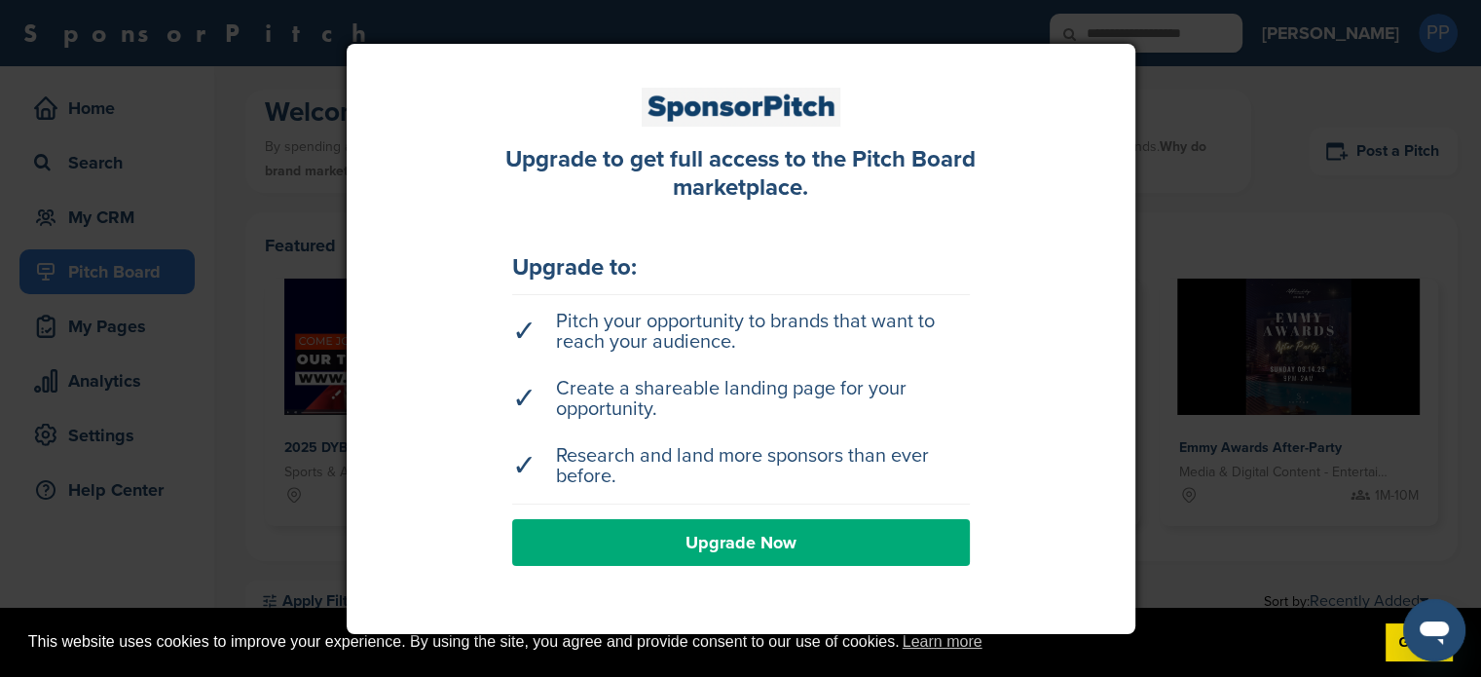
click at [125, 316] on div at bounding box center [740, 338] width 1481 height 677
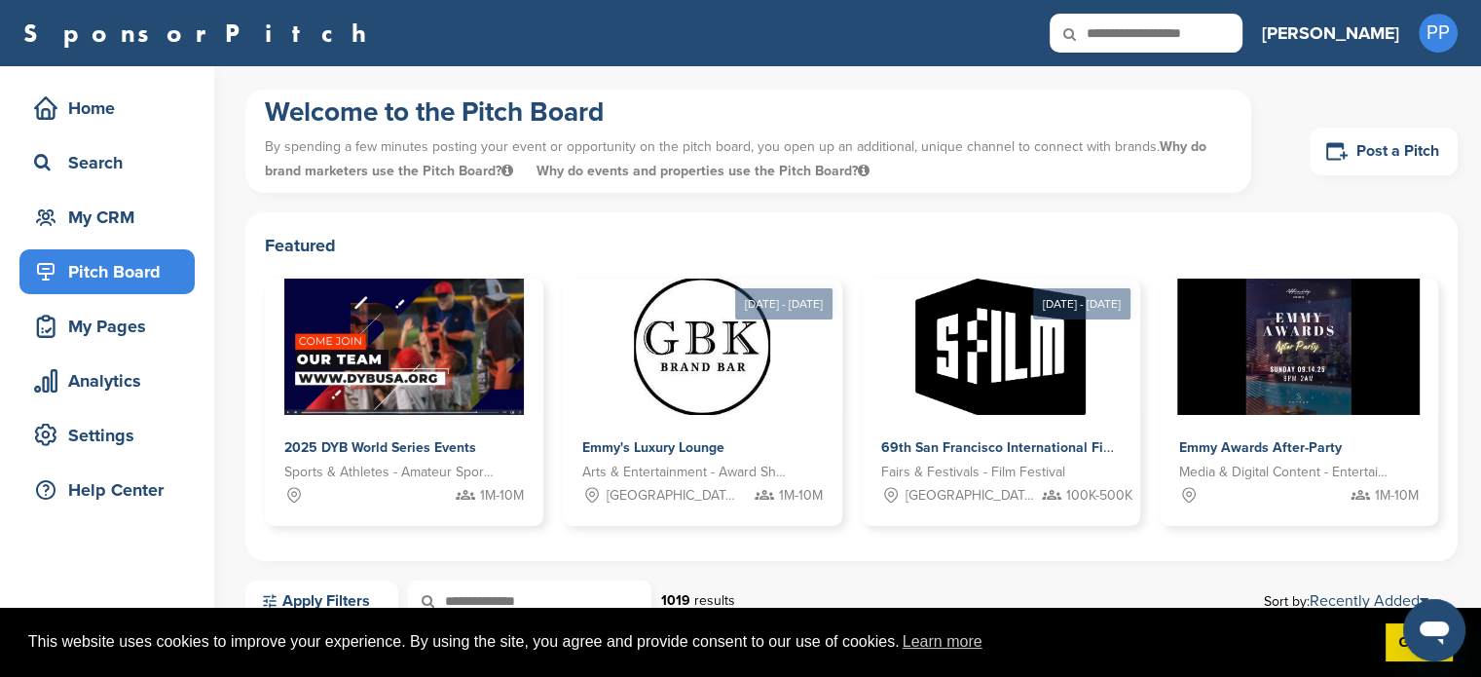
click at [1383, 30] on h3 "[PERSON_NAME]" at bounding box center [1330, 32] width 137 height 27
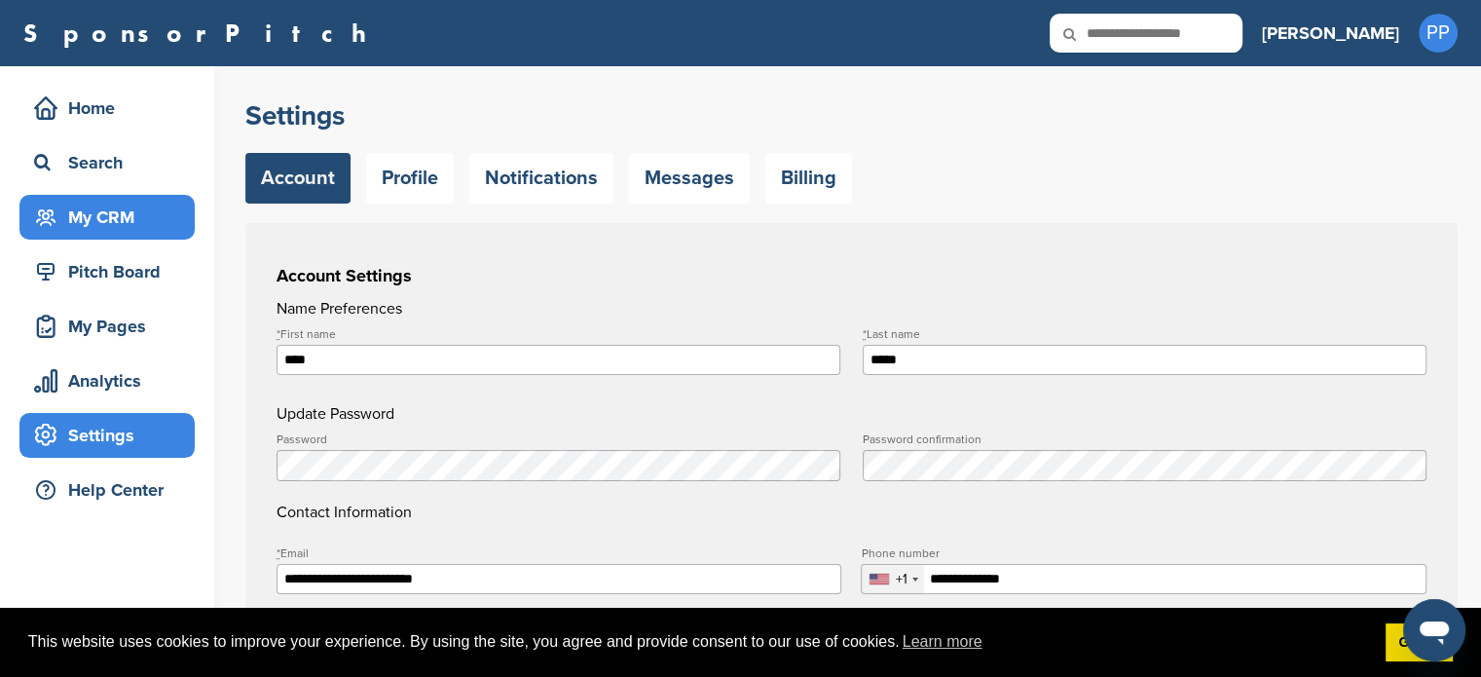
click at [102, 226] on div "My CRM" at bounding box center [112, 217] width 166 height 35
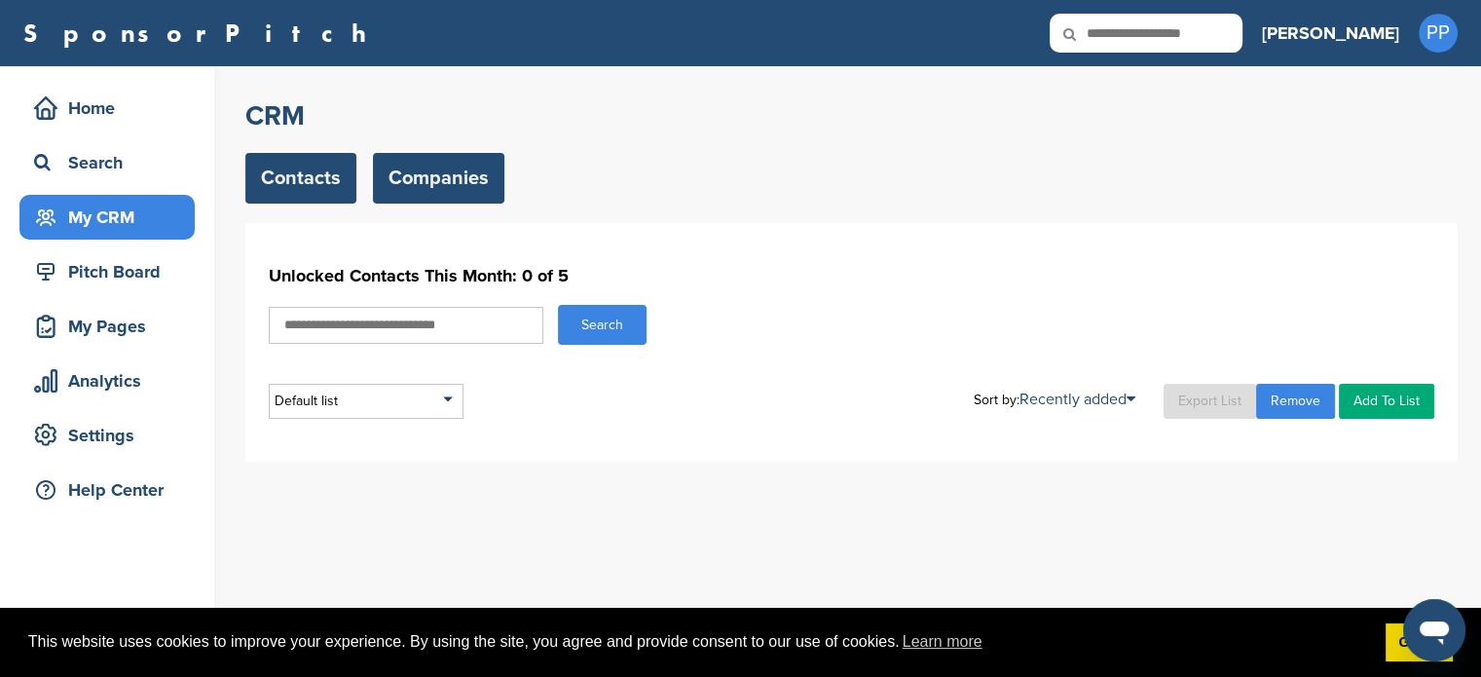
click at [441, 200] on link "Companies" at bounding box center [438, 178] width 131 height 51
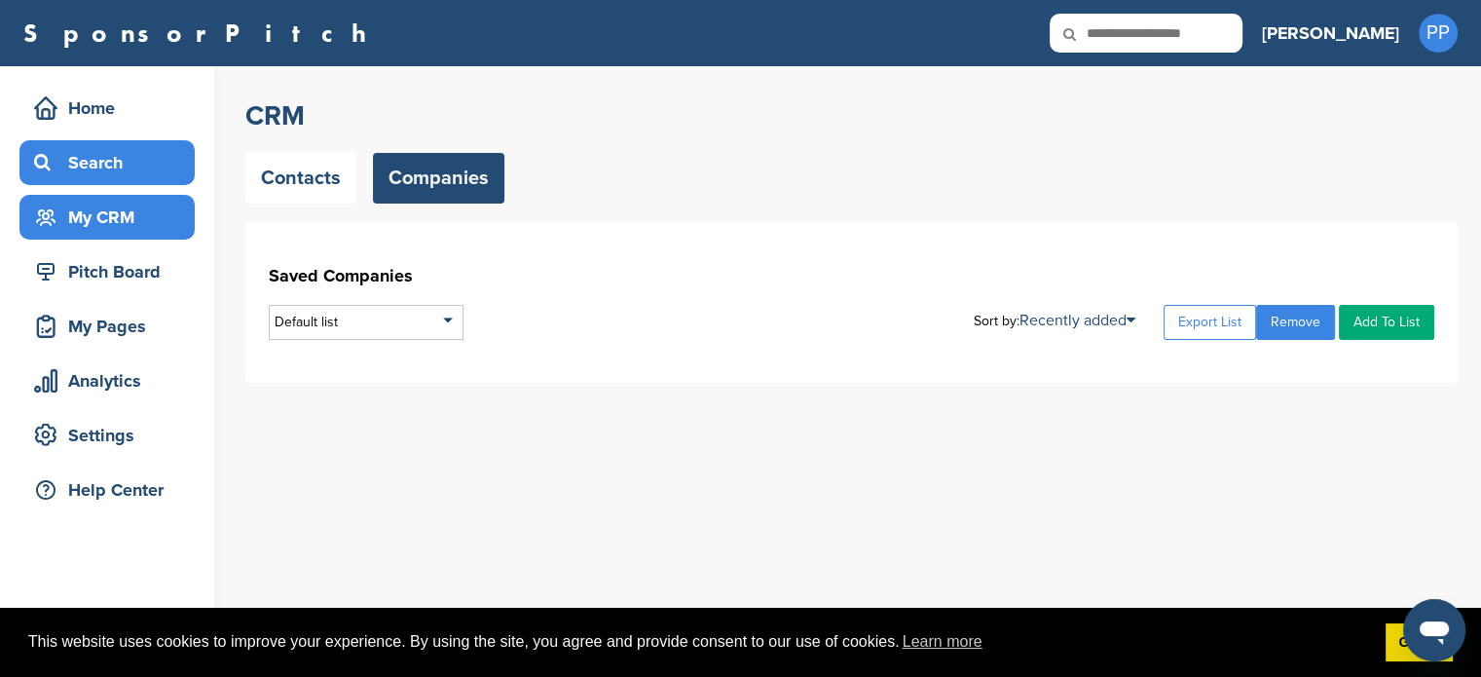
click at [109, 167] on div "Search" at bounding box center [112, 162] width 166 height 35
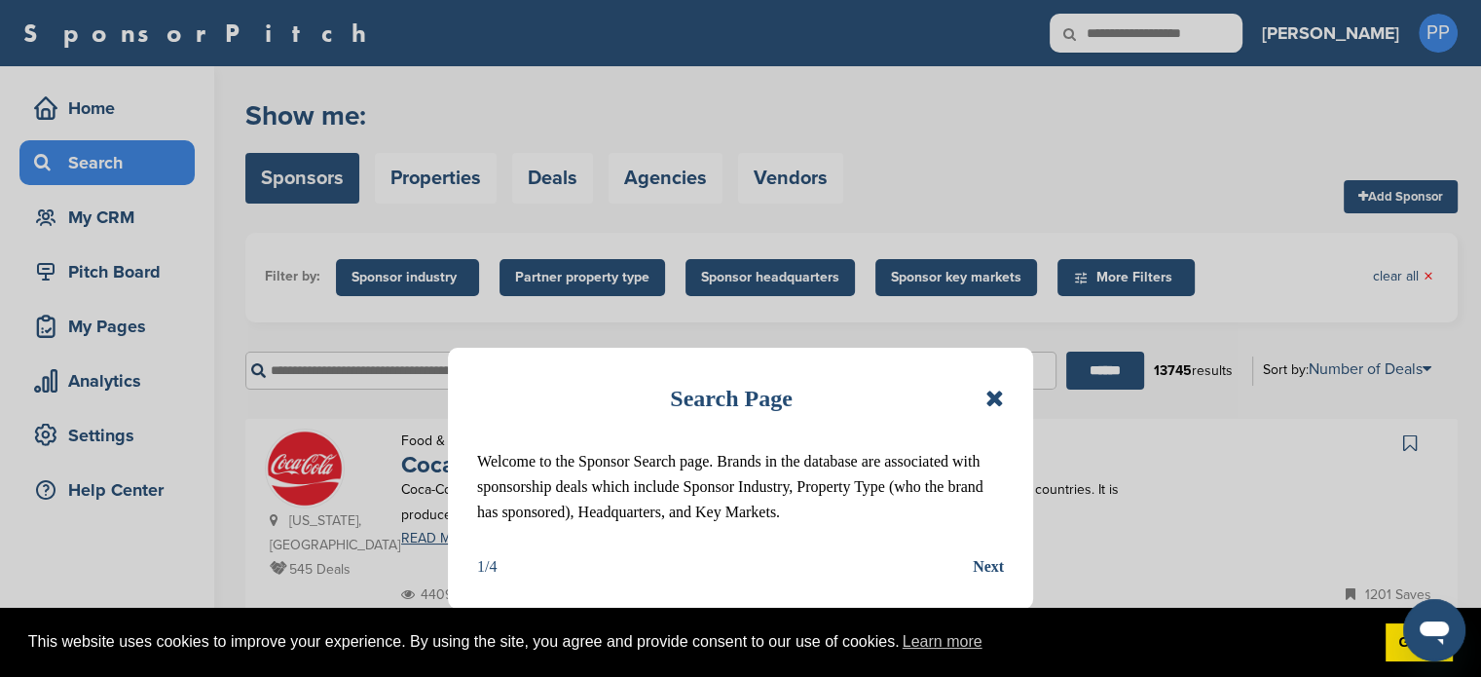
click at [994, 392] on icon at bounding box center [994, 398] width 19 height 23
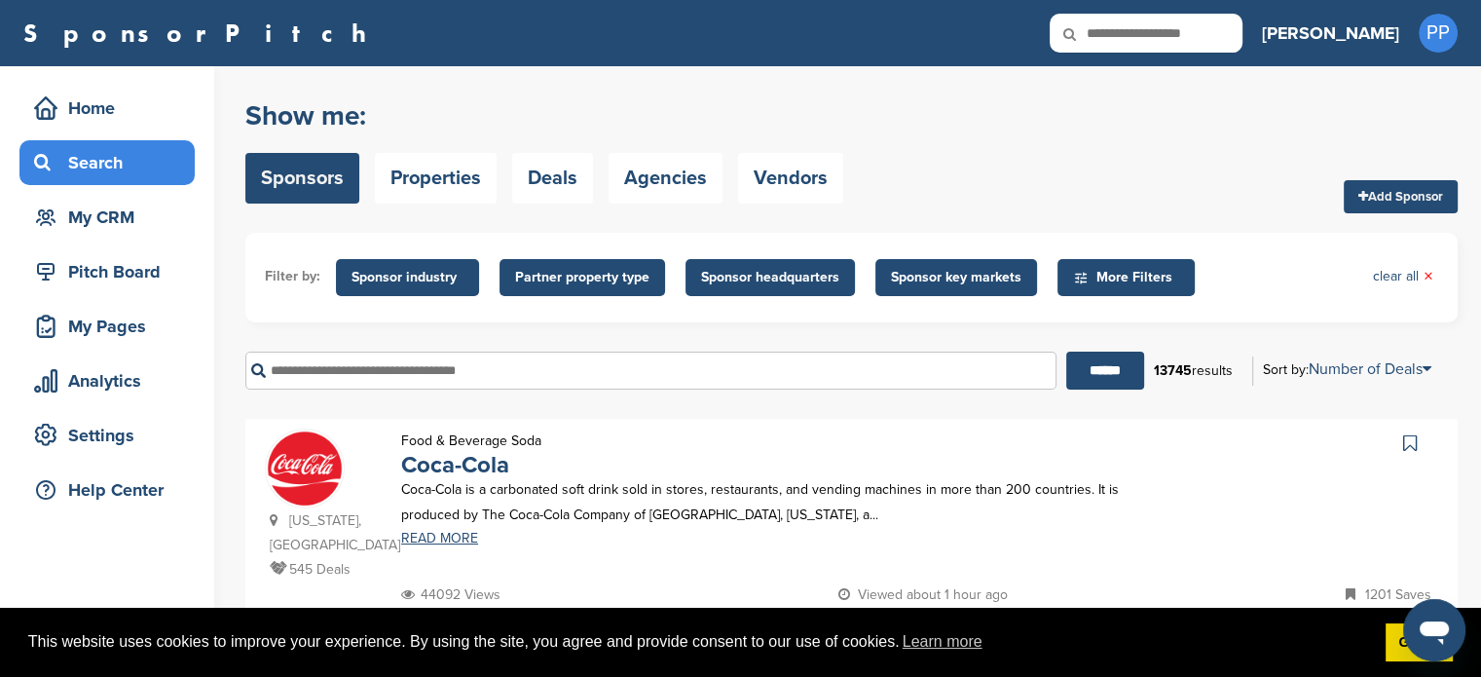
click at [983, 283] on span "Sponsor key markets" at bounding box center [956, 277] width 130 height 21
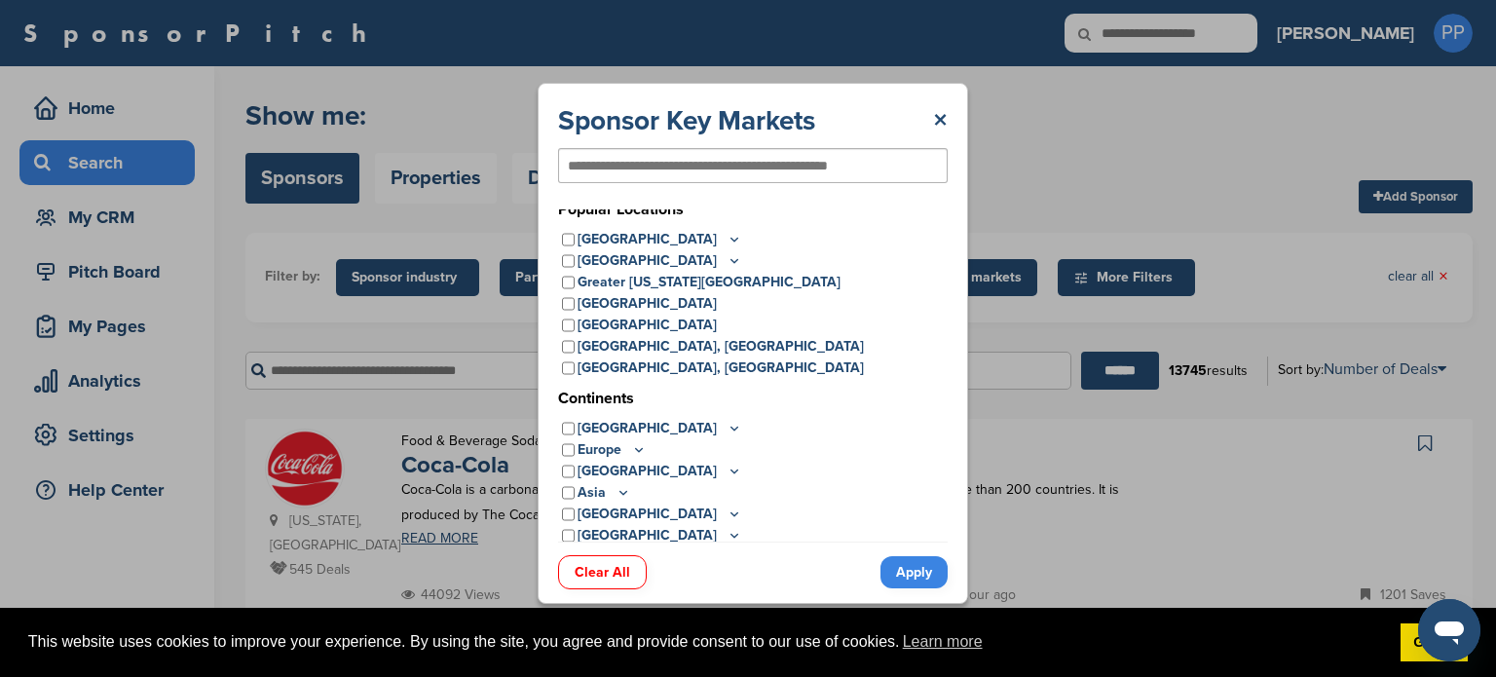
scroll to position [16, 0]
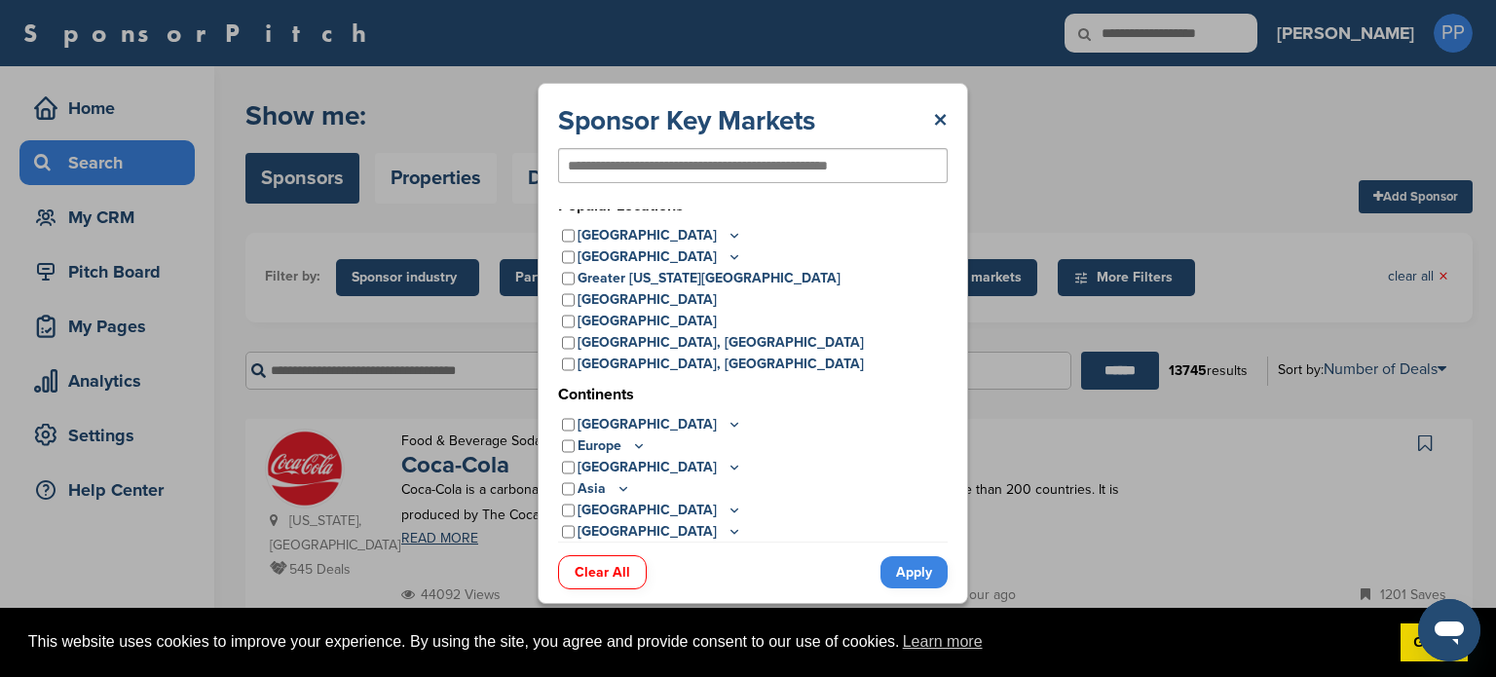
click at [726, 425] on icon at bounding box center [734, 424] width 16 height 17
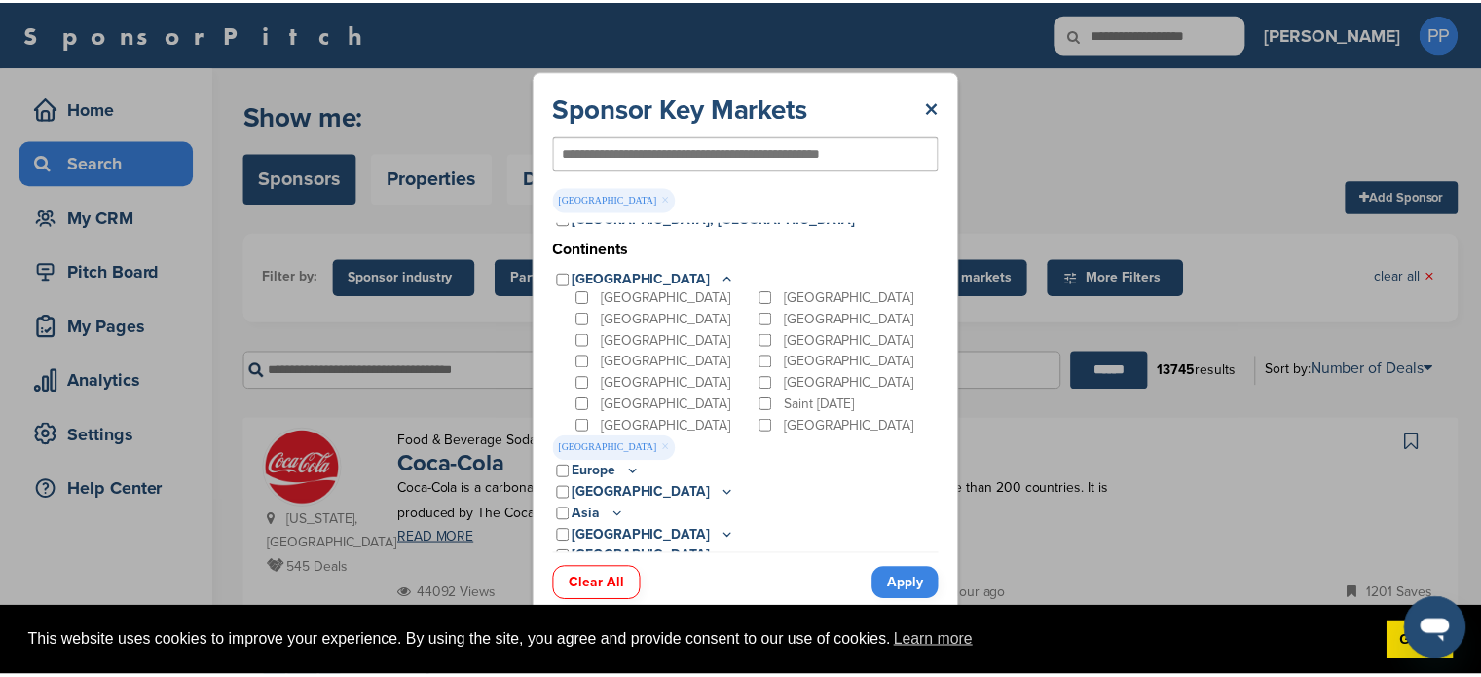
scroll to position [187, 0]
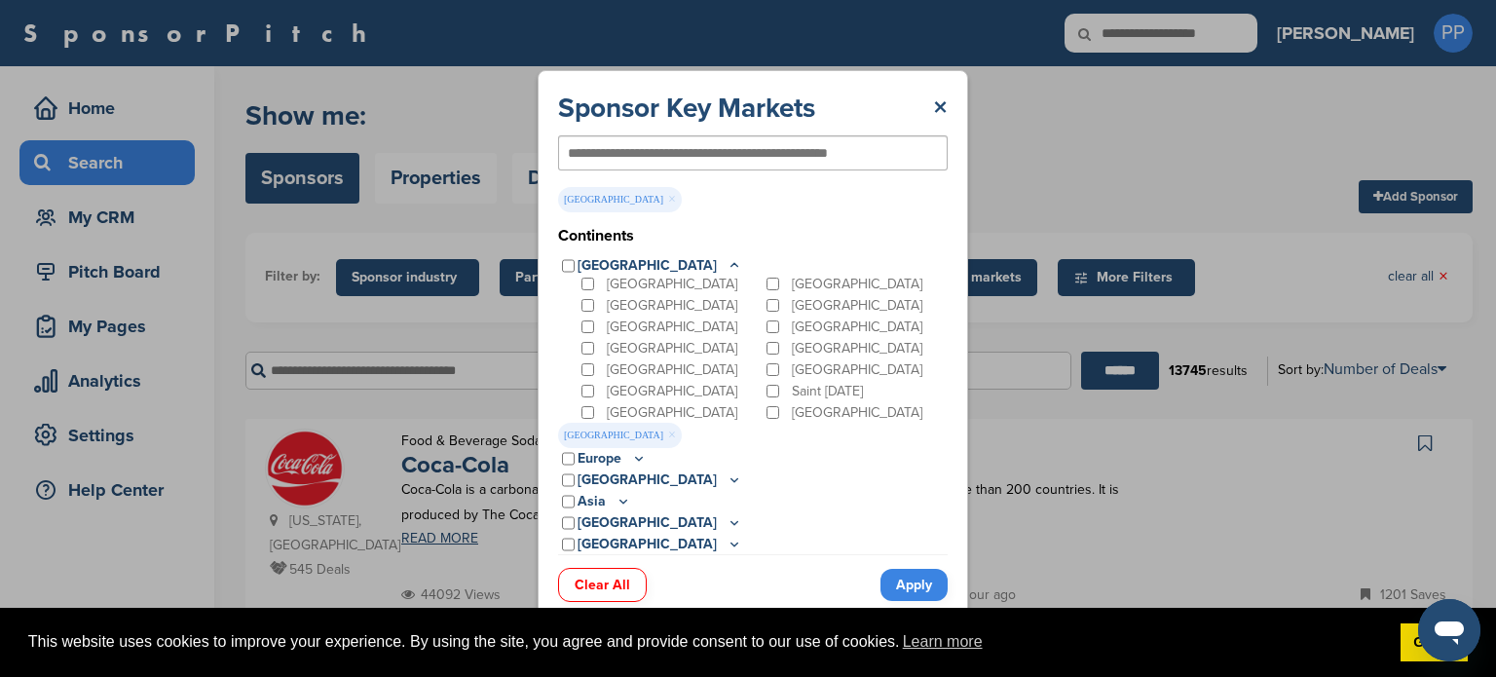
click at [907, 587] on link "Apply" at bounding box center [913, 585] width 67 height 32
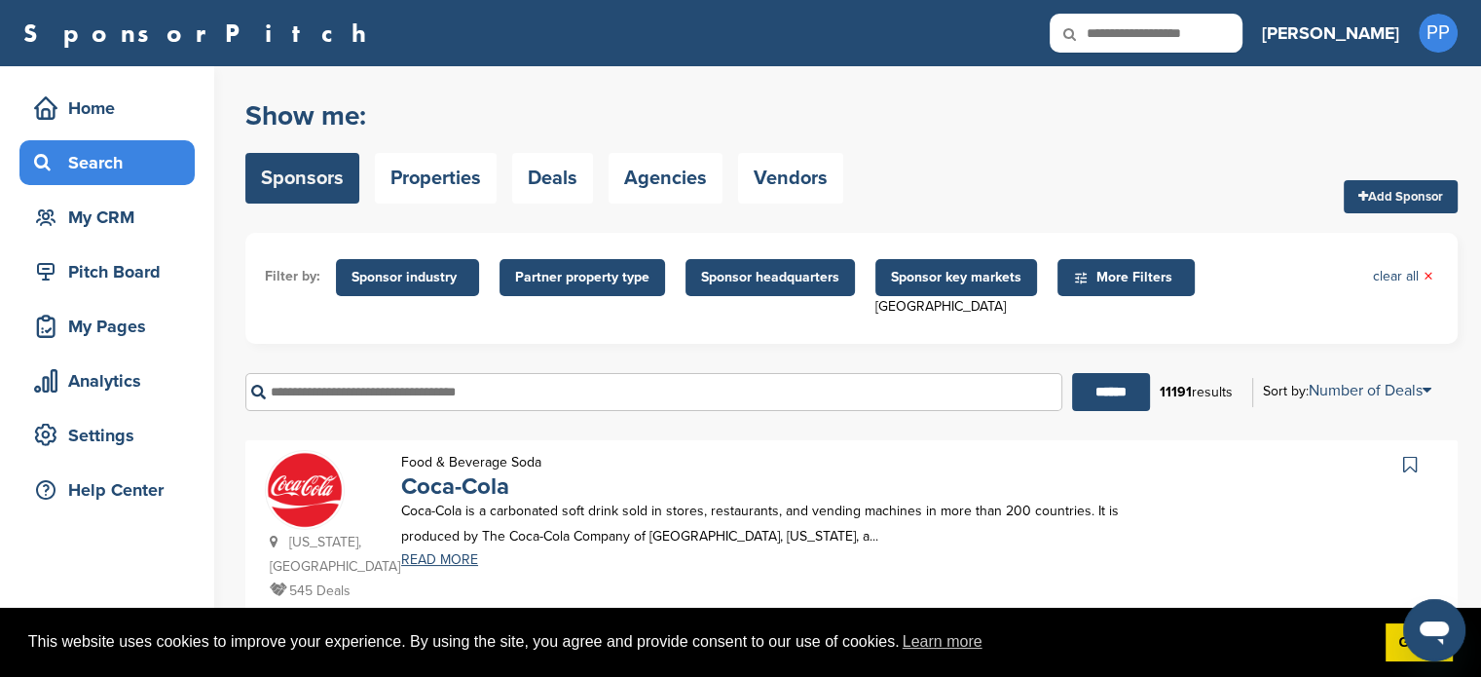
click at [1119, 276] on span "More Filters" at bounding box center [1129, 277] width 112 height 21
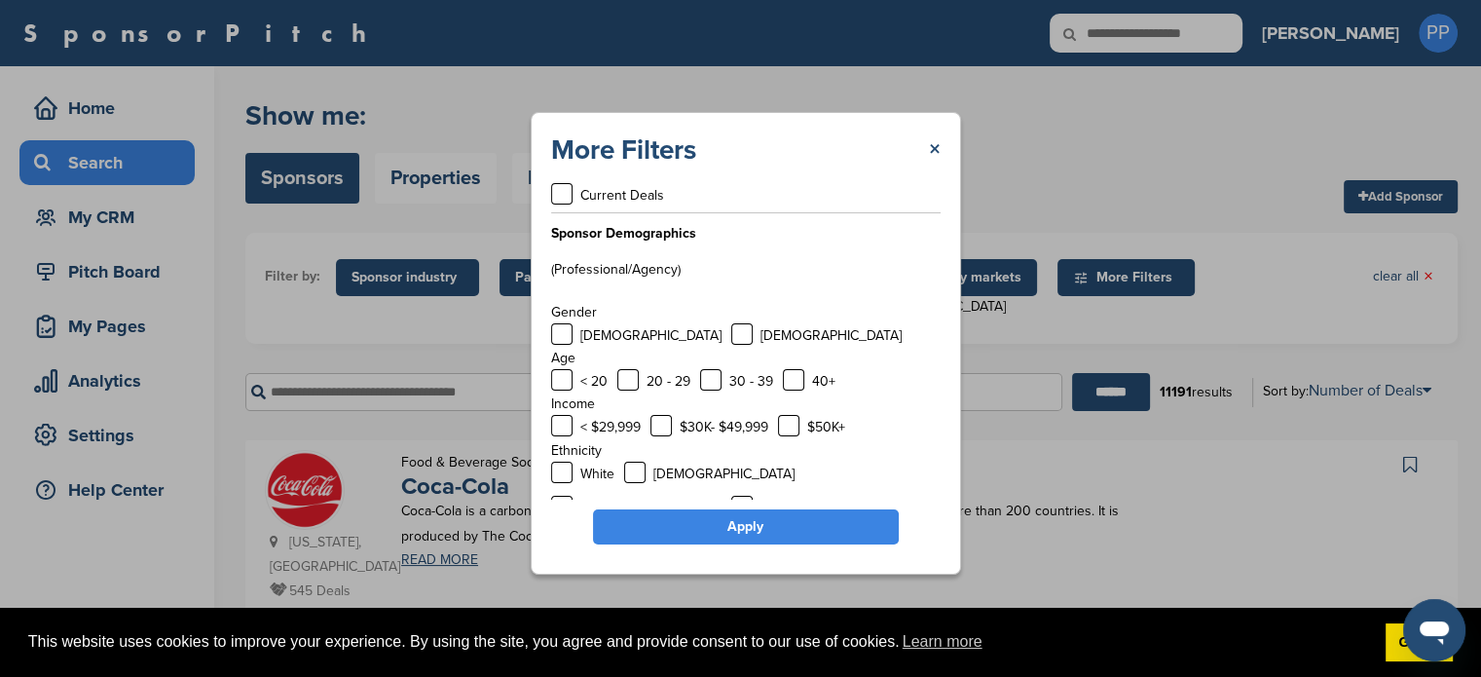
scroll to position [0, 0]
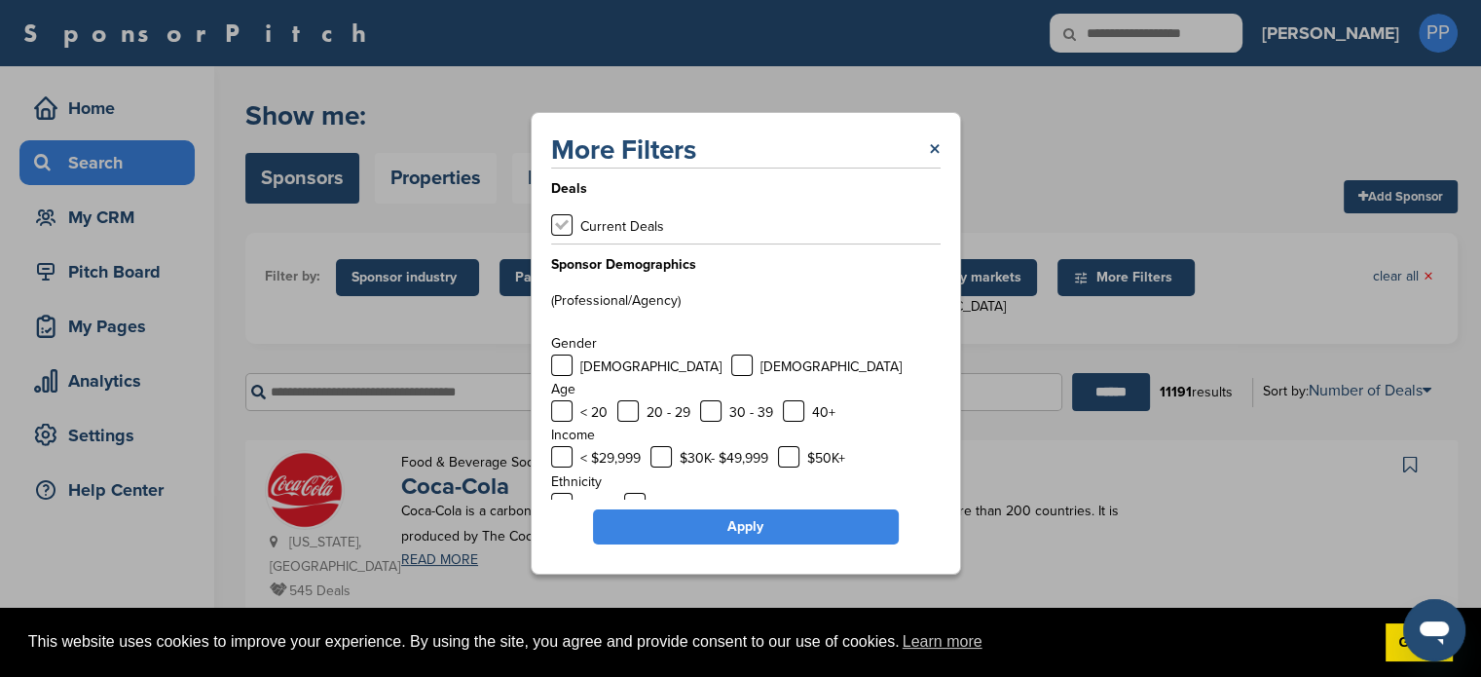
click at [566, 233] on label at bounding box center [561, 224] width 21 height 21
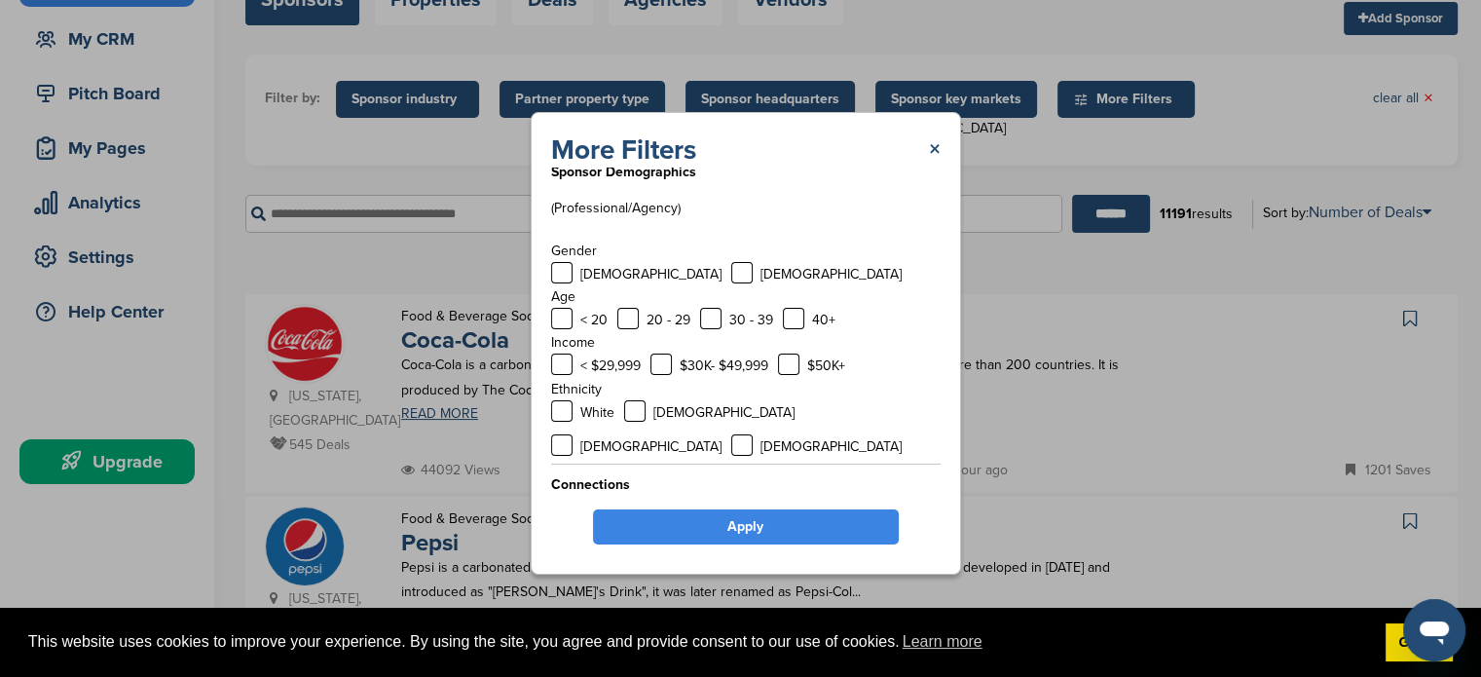
scroll to position [259, 0]
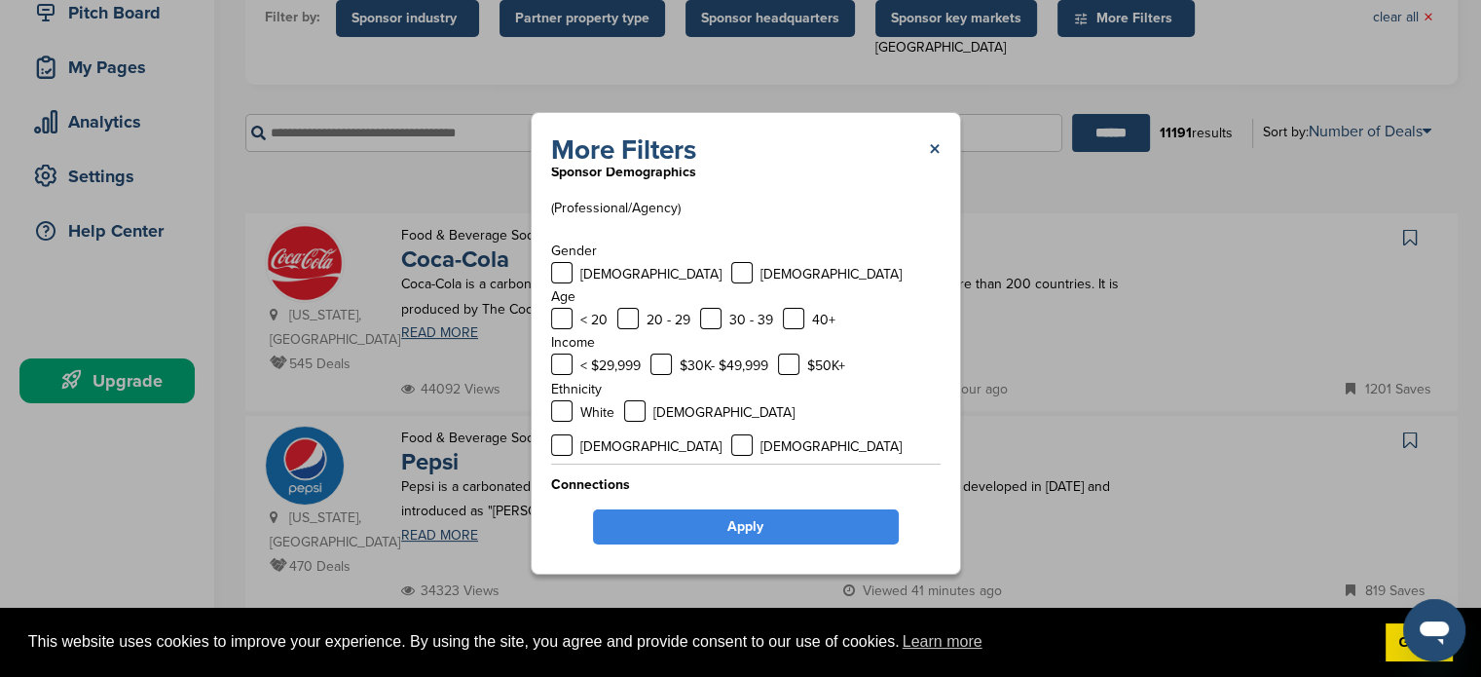
click at [554, 510] on label at bounding box center [561, 520] width 21 height 21
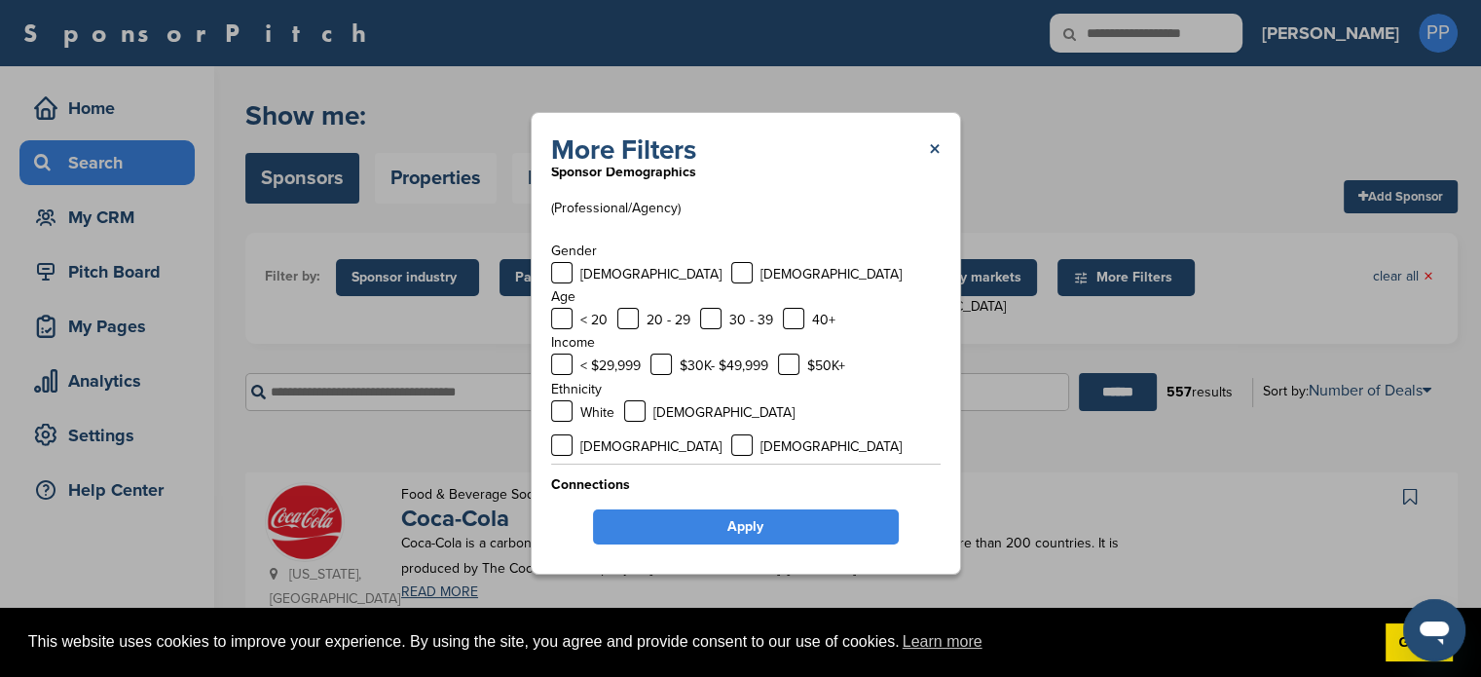
click at [665, 510] on div "Members" at bounding box center [686, 522] width 86 height 24
click at [654, 510] on label at bounding box center [653, 520] width 21 height 21
click at [565, 510] on label at bounding box center [561, 520] width 21 height 21
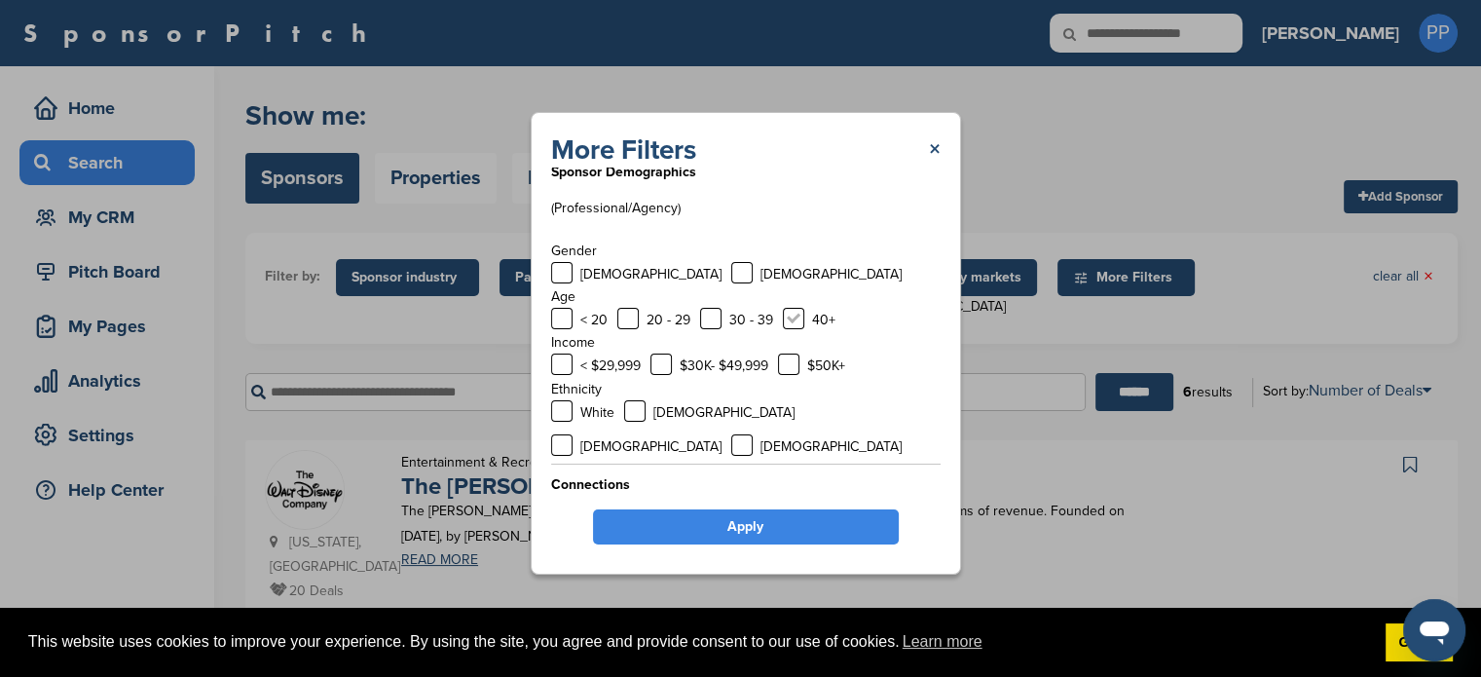
click at [796, 320] on label at bounding box center [793, 318] width 21 height 21
click at [792, 368] on label at bounding box center [788, 363] width 21 height 21
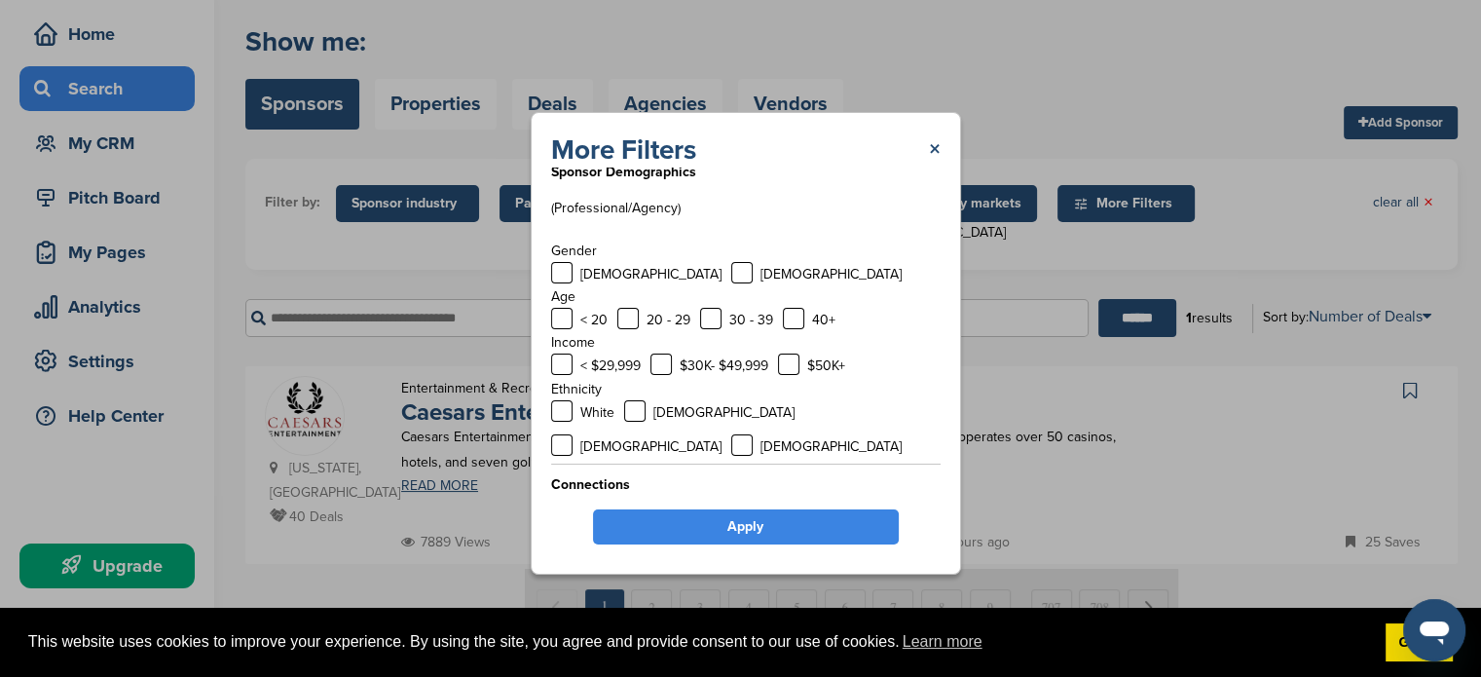
scroll to position [130, 0]
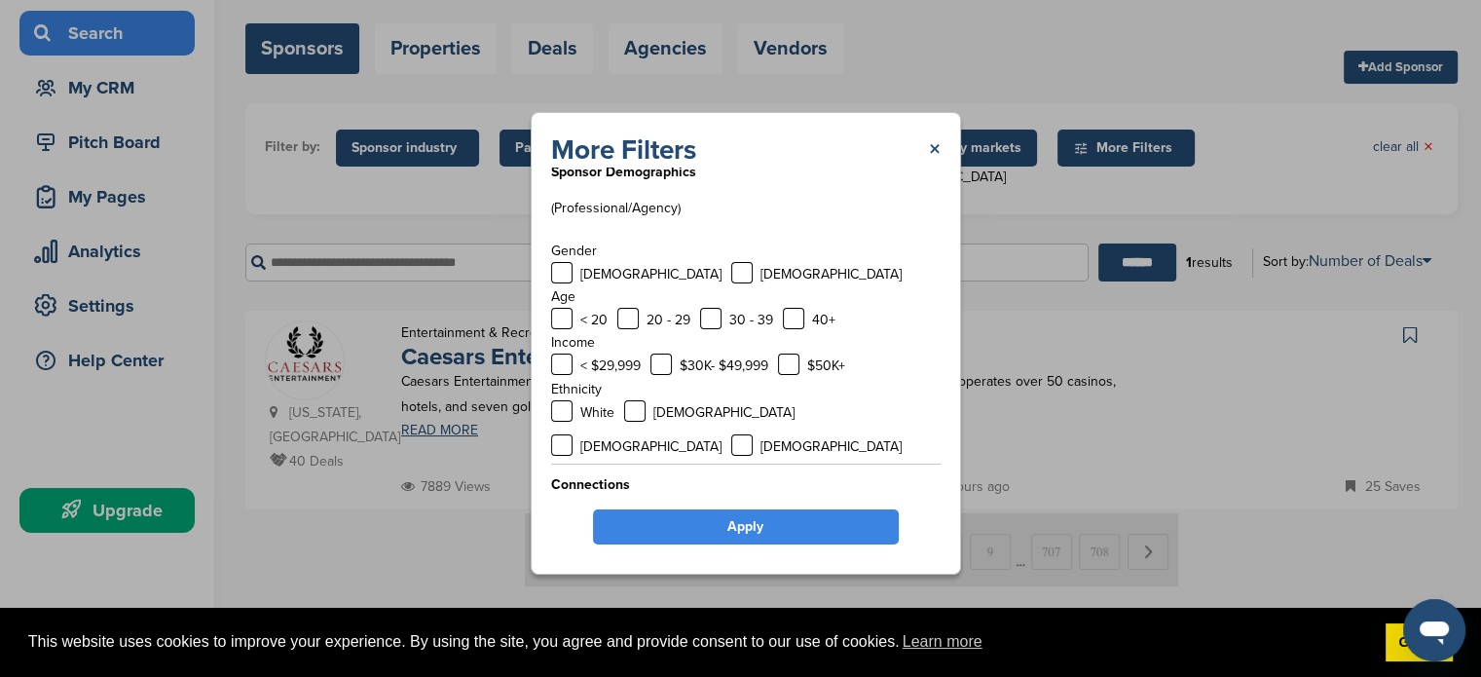
click at [745, 529] on link "Apply" at bounding box center [746, 526] width 306 height 35
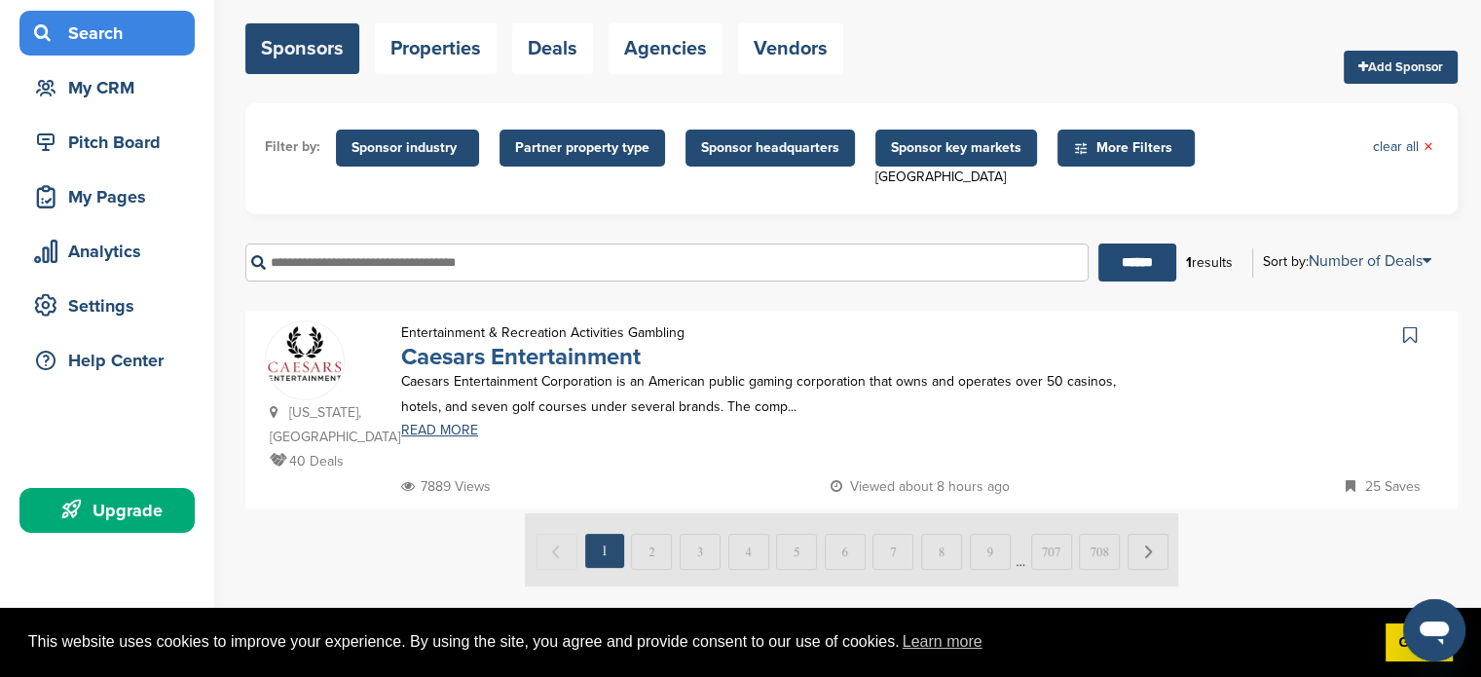
click at [506, 358] on link "Caesars Entertainment" at bounding box center [521, 357] width 240 height 28
click at [561, 368] on link "Caesars Entertainment" at bounding box center [521, 357] width 240 height 28
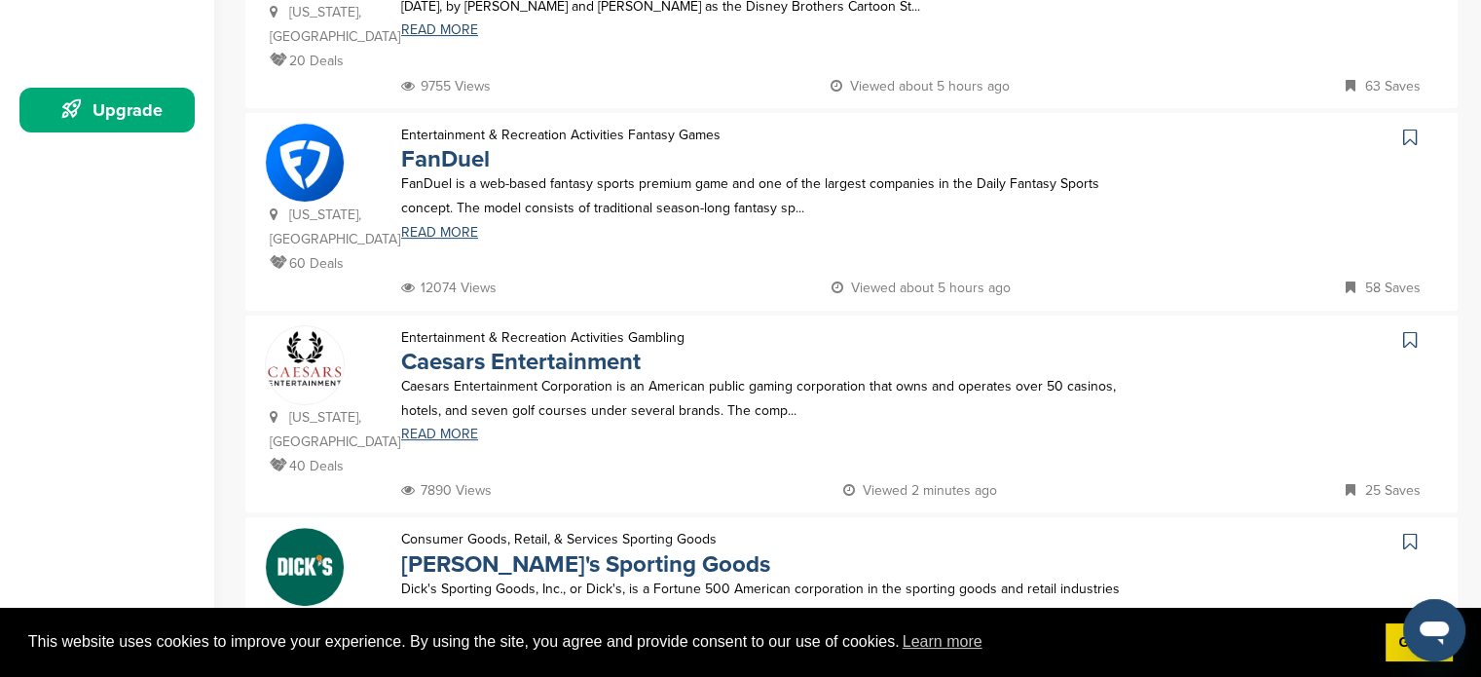
scroll to position [648, 0]
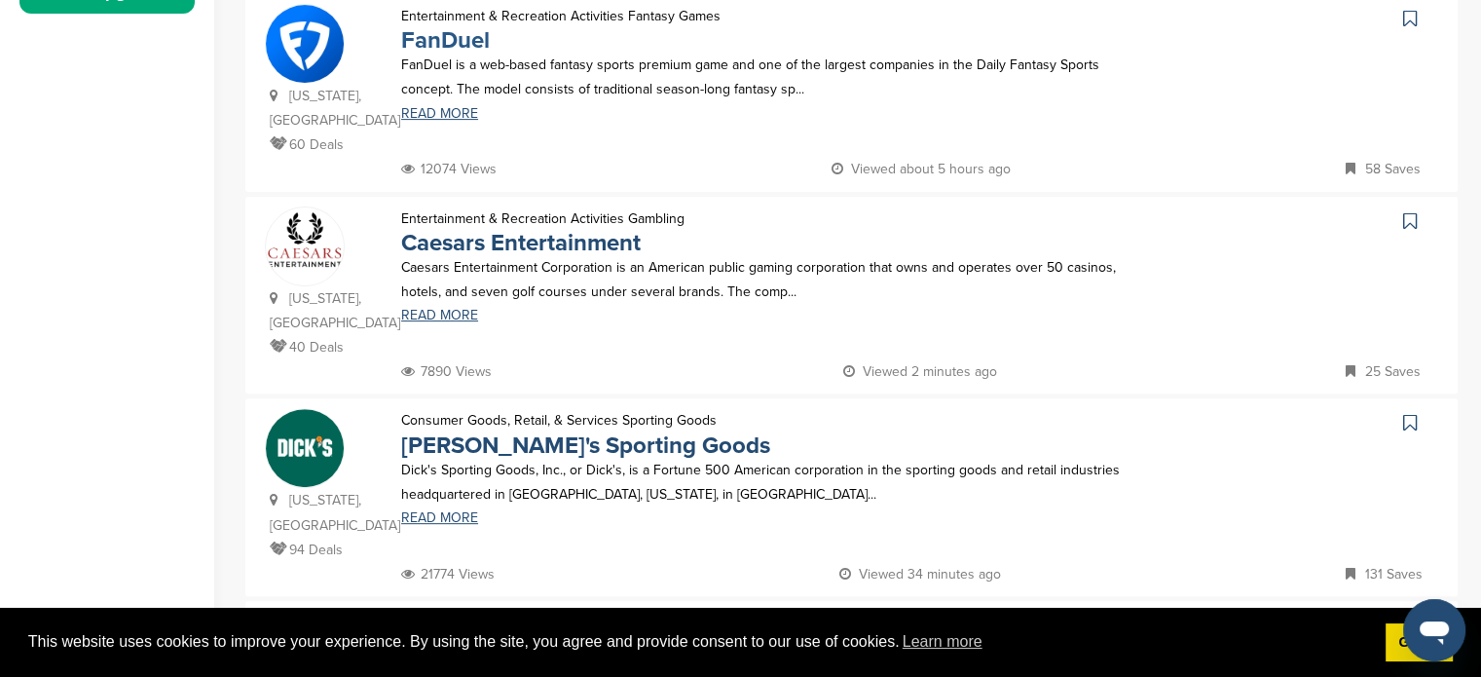
click at [471, 42] on link "FanDuel" at bounding box center [445, 40] width 89 height 28
click at [565, 431] on link "[PERSON_NAME]'s Sporting Goods" at bounding box center [585, 445] width 369 height 28
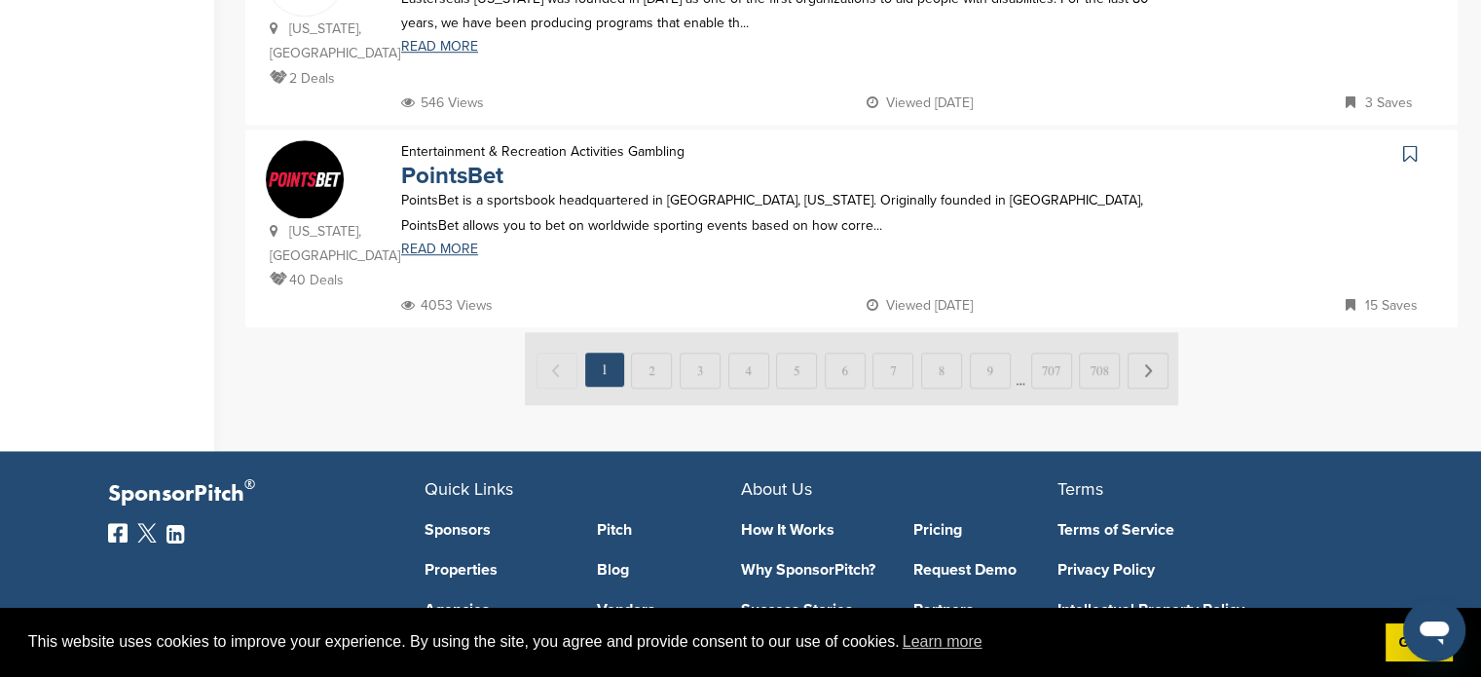
scroll to position [1427, 0]
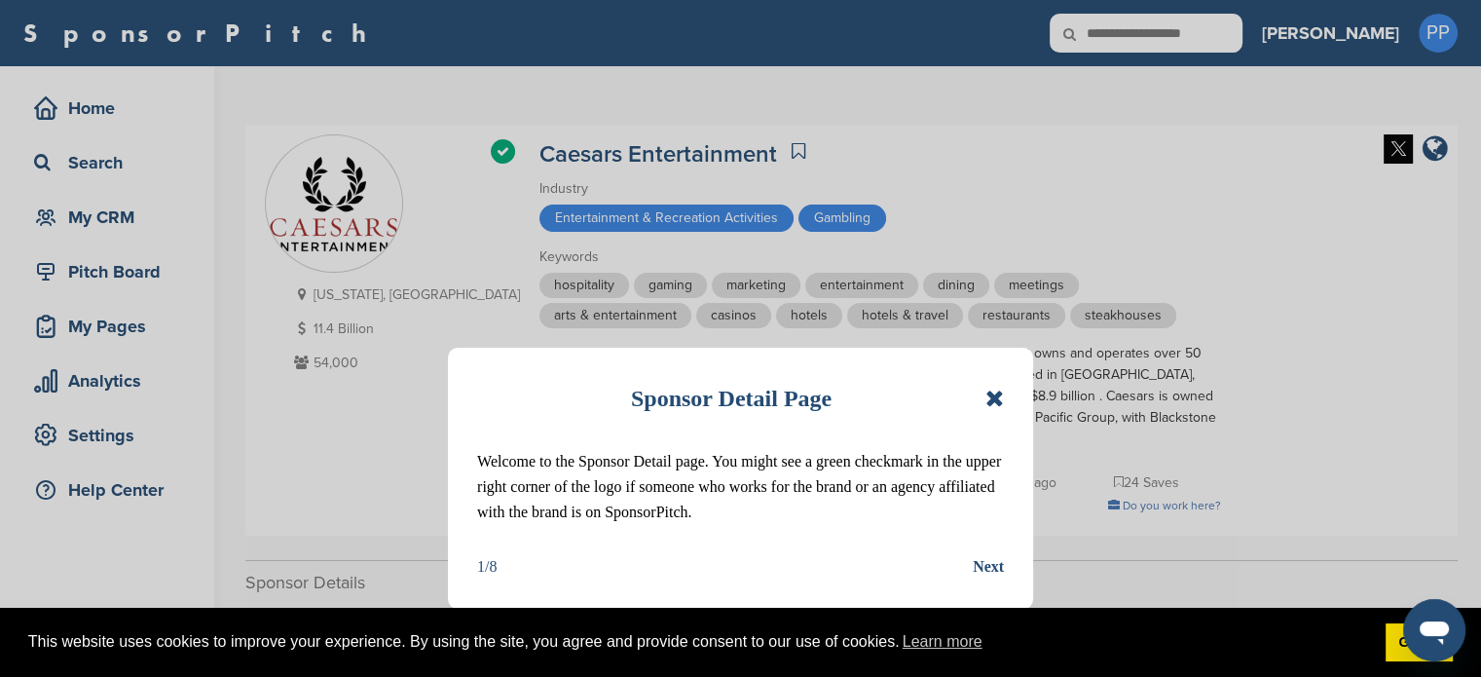
click at [993, 398] on icon at bounding box center [994, 398] width 19 height 23
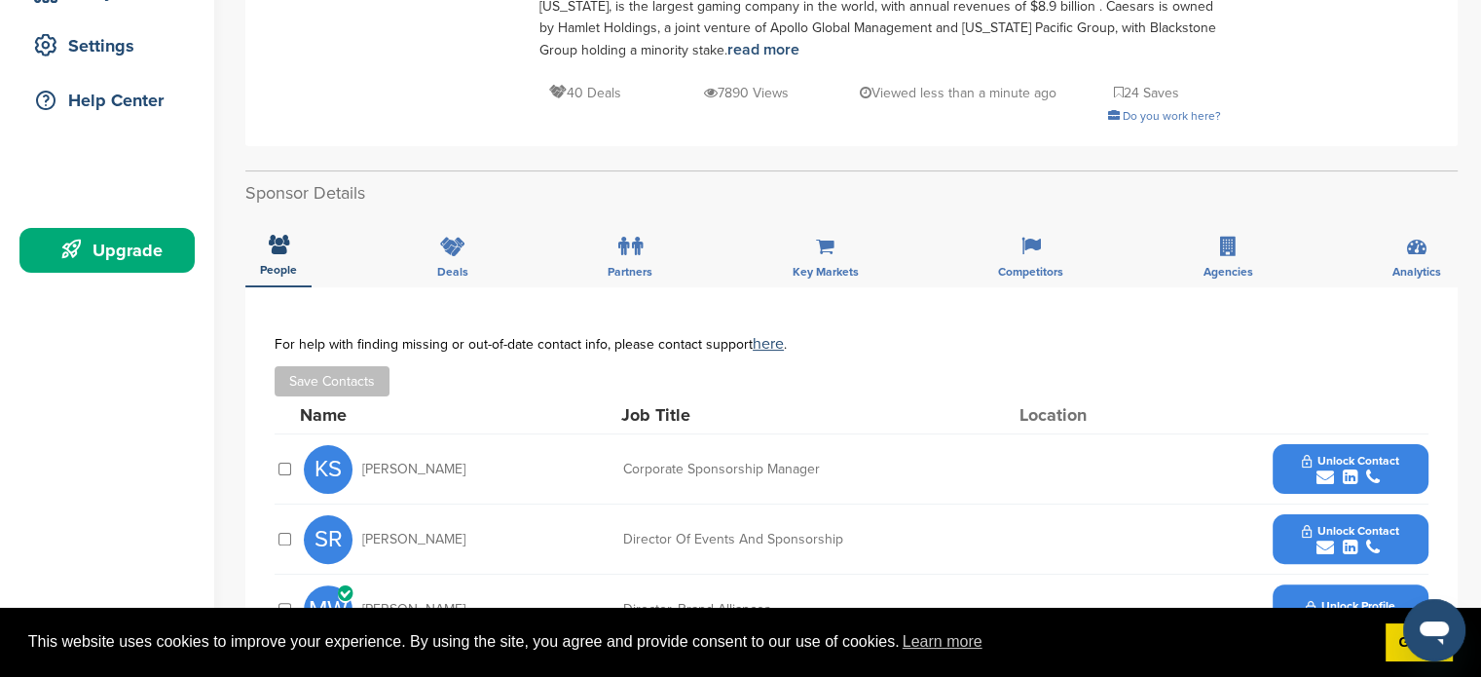
scroll to position [519, 0]
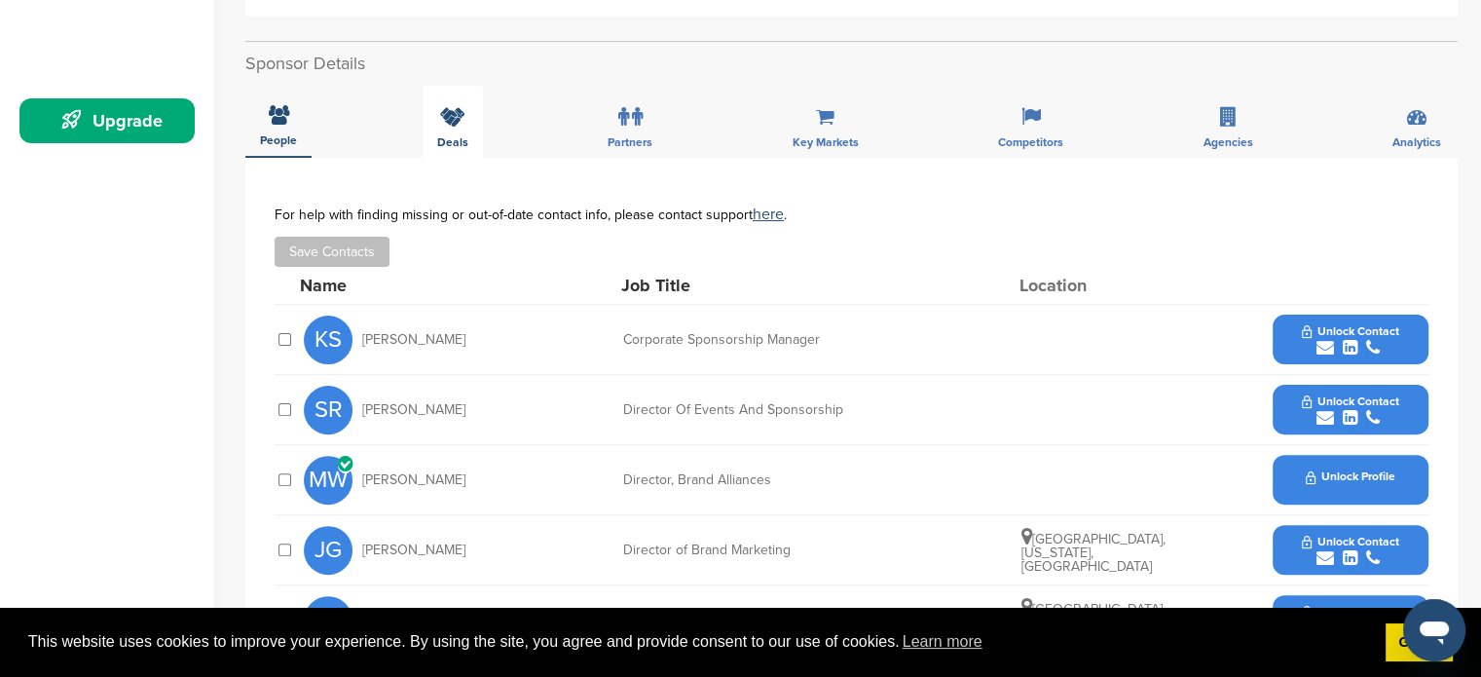
click at [456, 130] on div "Deals" at bounding box center [453, 122] width 60 height 72
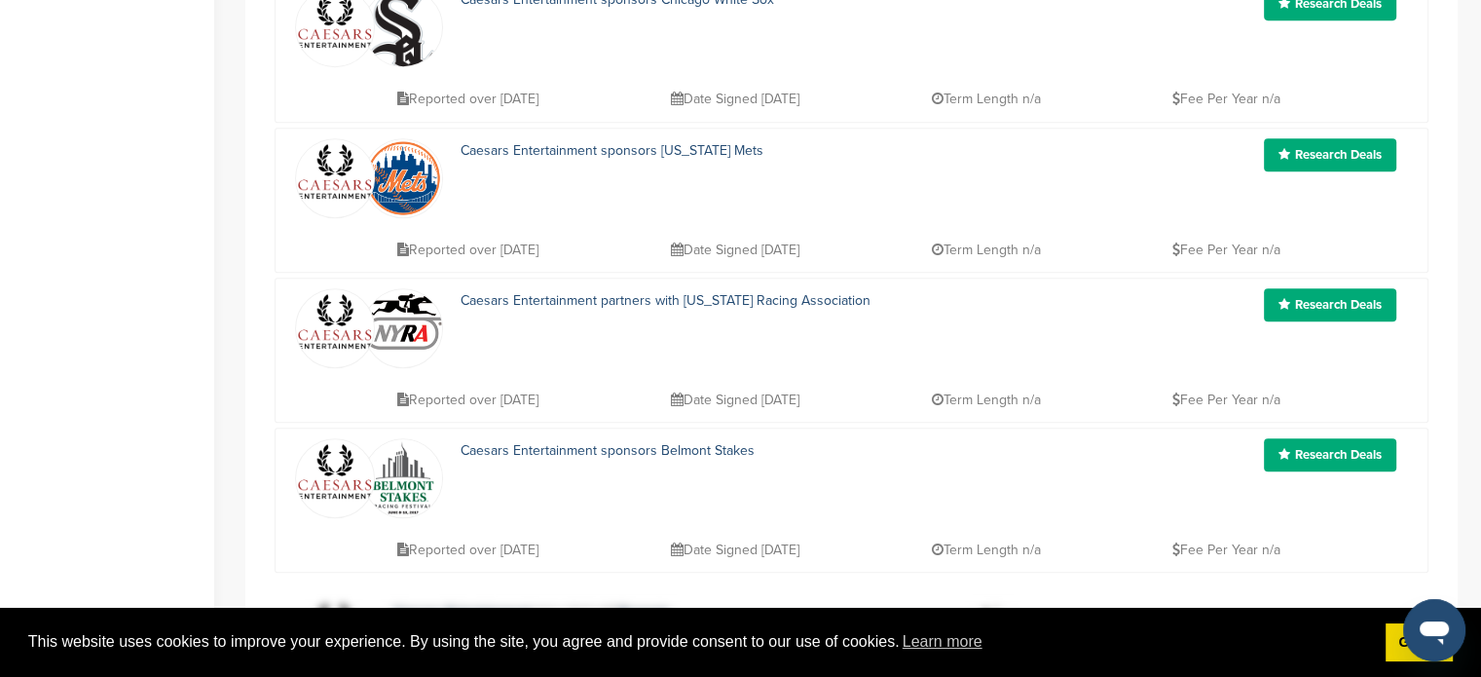
scroll to position [259, 0]
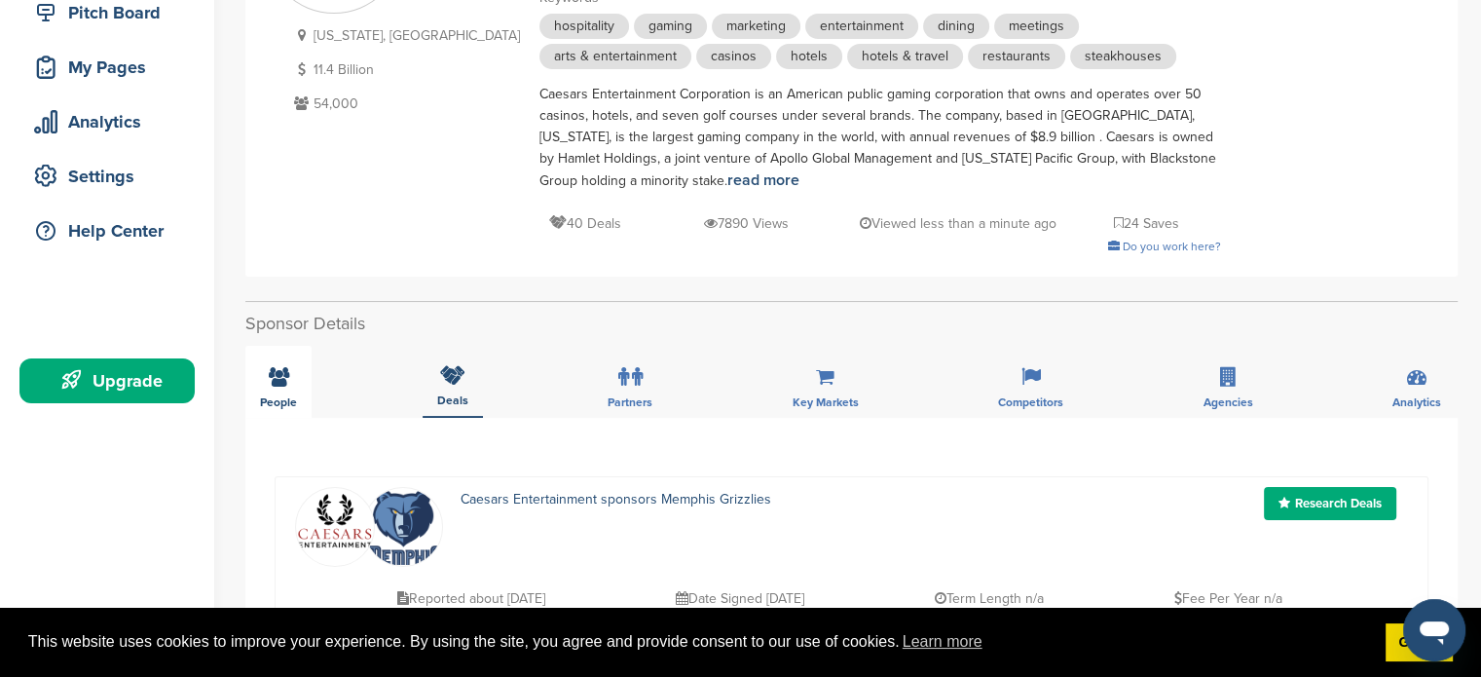
click at [285, 381] on icon at bounding box center [279, 376] width 20 height 19
click at [828, 389] on div "Key Markets" at bounding box center [825, 382] width 95 height 72
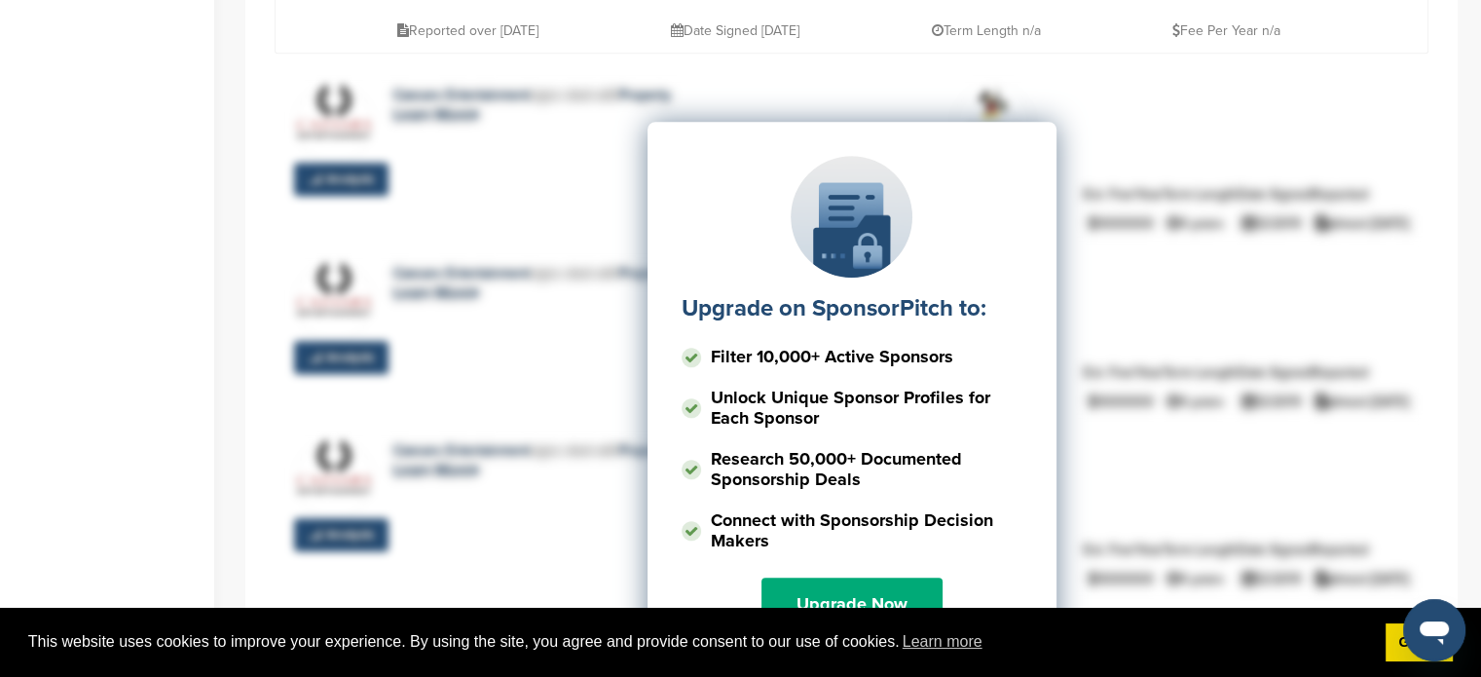
scroll to position [1558, 0]
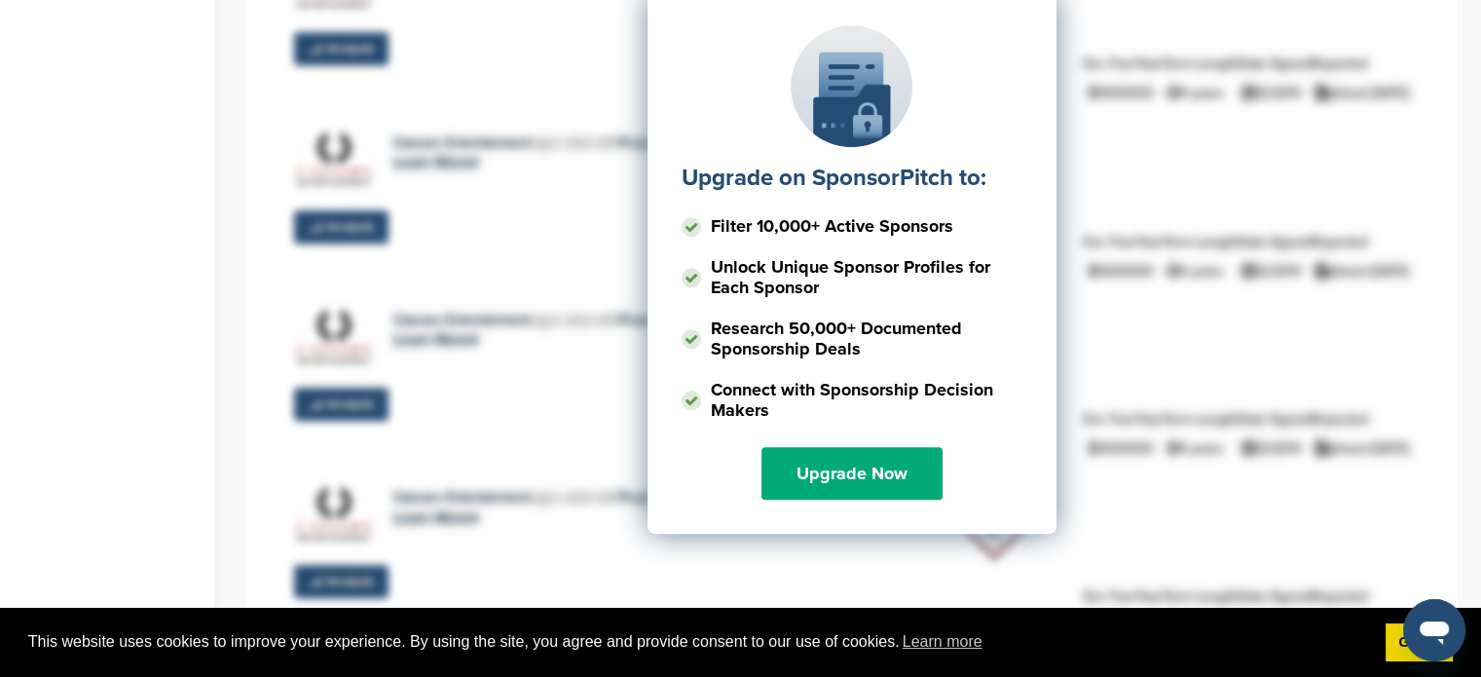
click at [1085, 336] on div "Upgrade on SponsorPitch to: Filter 10,000+ Active Sponsors Unlock Unique Sponso…" at bounding box center [852, 186] width 1154 height 487
click at [1014, 73] on div "Upgrade on SponsorPitch to: Filter 10,000+ Active Sponsors Unlock Unique Sponso…" at bounding box center [852, 262] width 409 height 542
click at [1112, 184] on div "Upgrade on SponsorPitch to: Filter 10,000+ Active Sponsors Unlock Unique Sponso…" at bounding box center [852, 186] width 1154 height 487
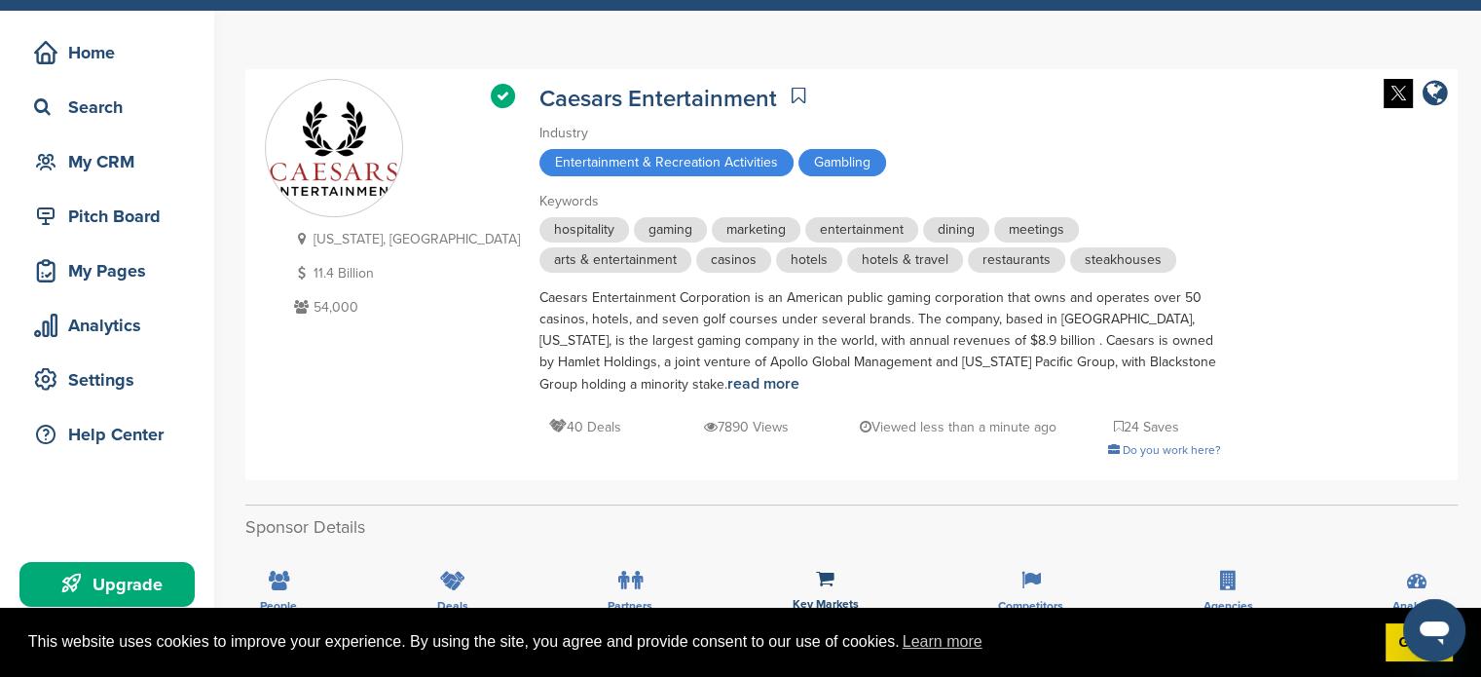
scroll to position [0, 0]
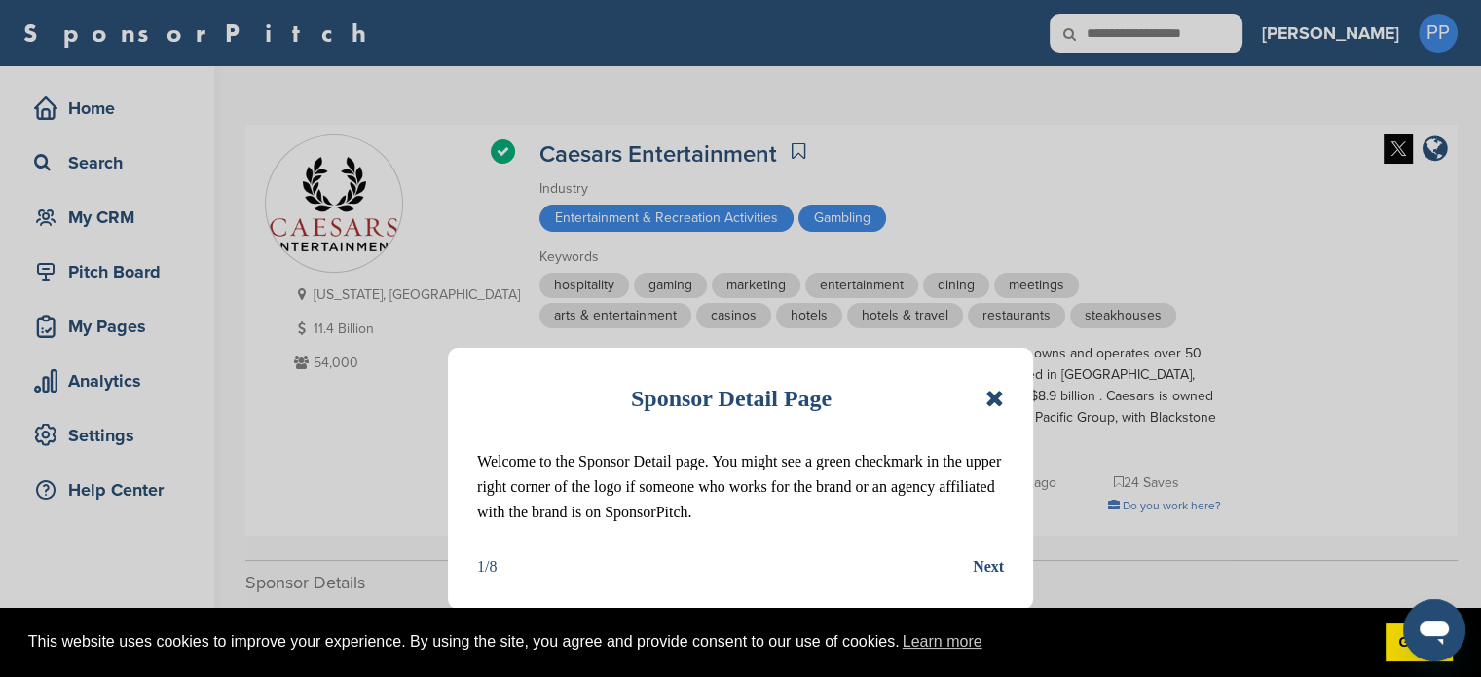
click at [994, 393] on icon at bounding box center [994, 398] width 19 height 23
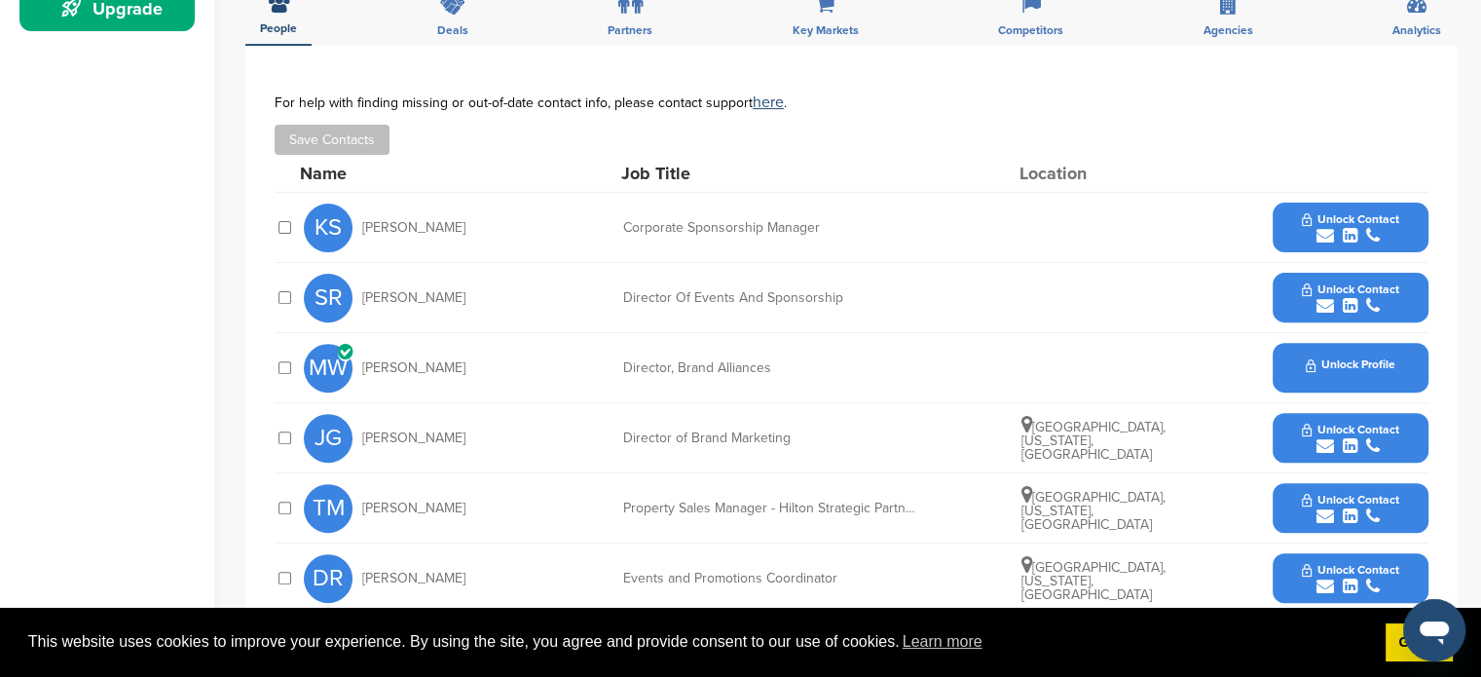
scroll to position [648, 0]
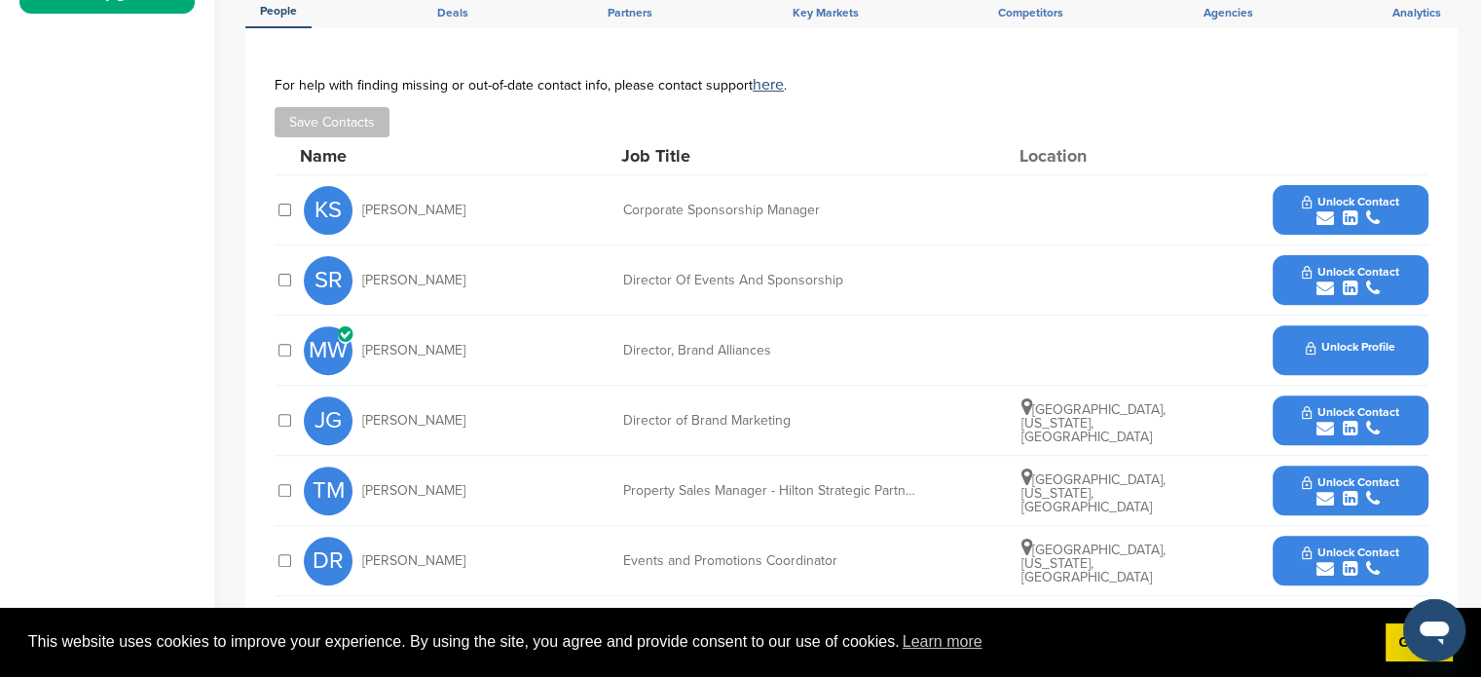
click at [1349, 265] on span "Unlock Contact" at bounding box center [1350, 272] width 96 height 14
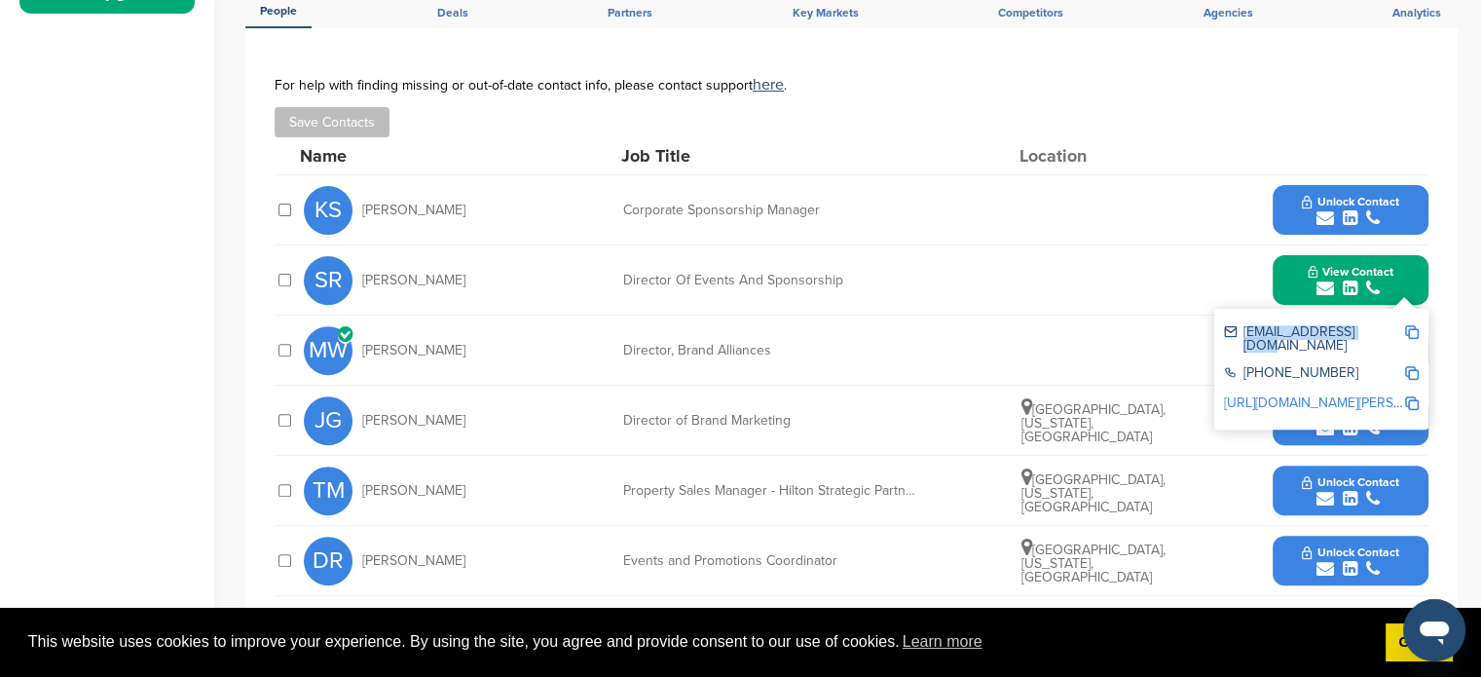
drag, startPoint x: 1367, startPoint y: 330, endPoint x: 1237, endPoint y: 338, distance: 130.7
click at [1237, 338] on div "sricci@caesars.com" at bounding box center [1314, 338] width 180 height 27
copy div "sricci@caesars.com"
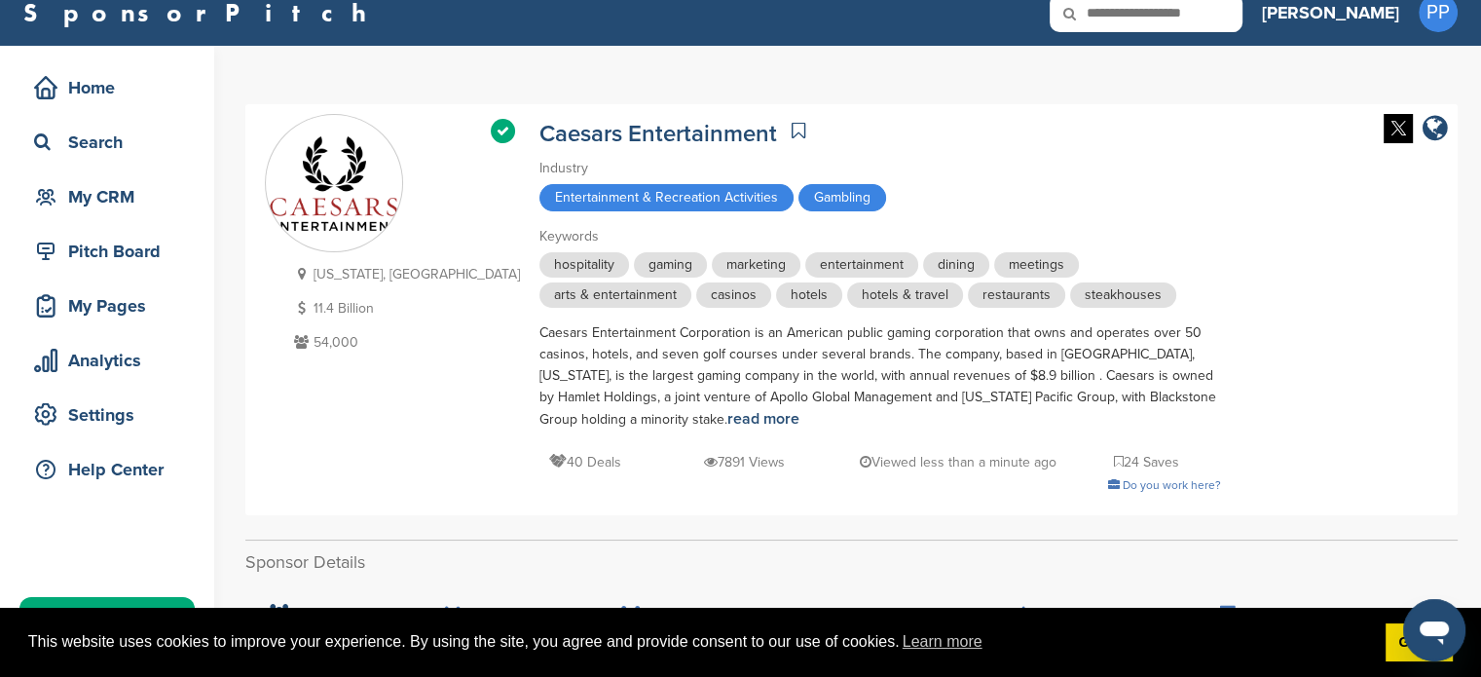
scroll to position [0, 0]
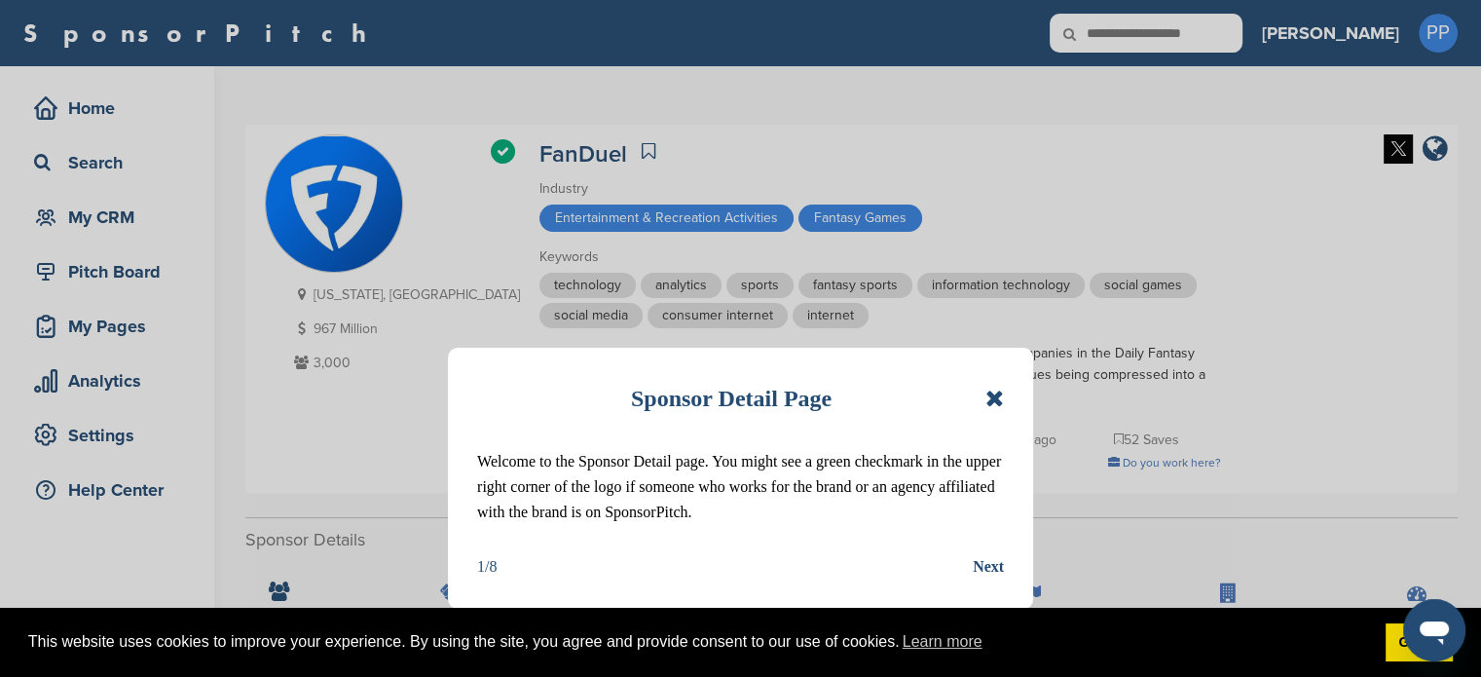
click at [1003, 402] on icon at bounding box center [994, 398] width 19 height 23
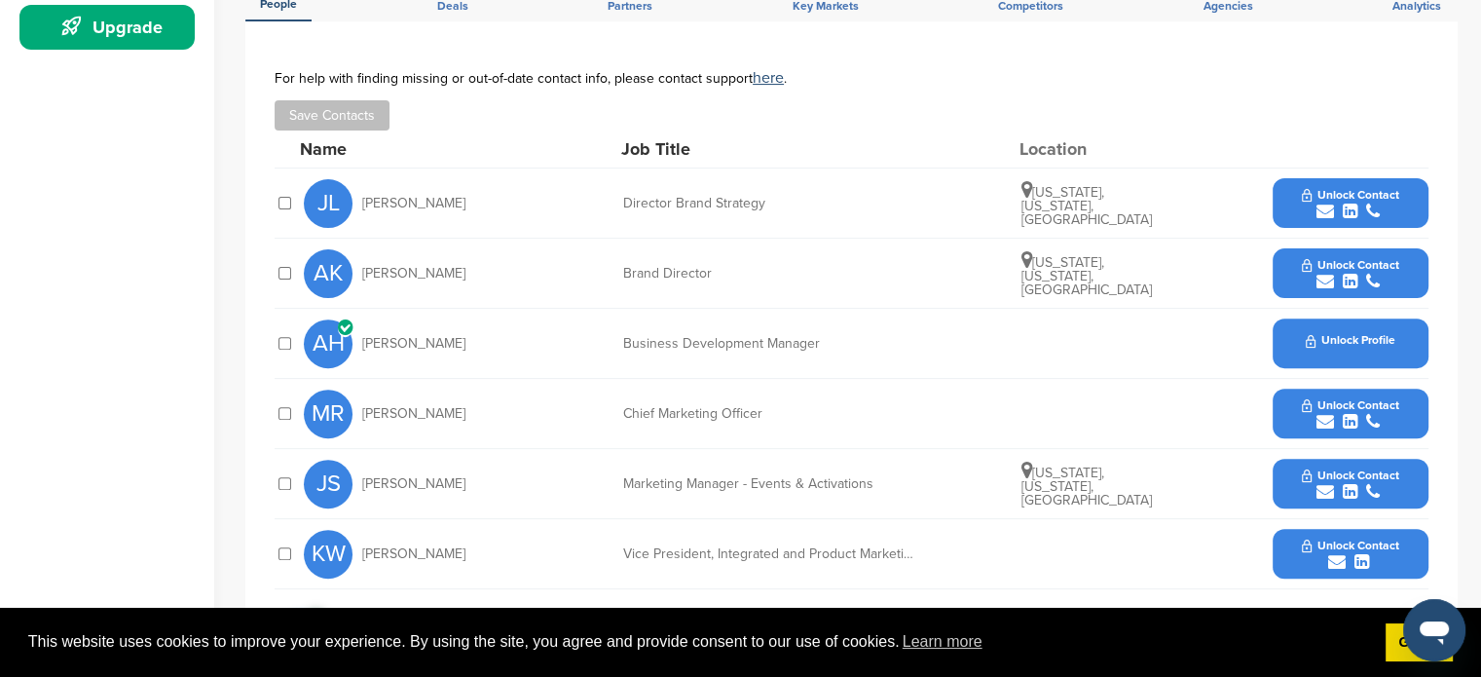
scroll to position [648, 0]
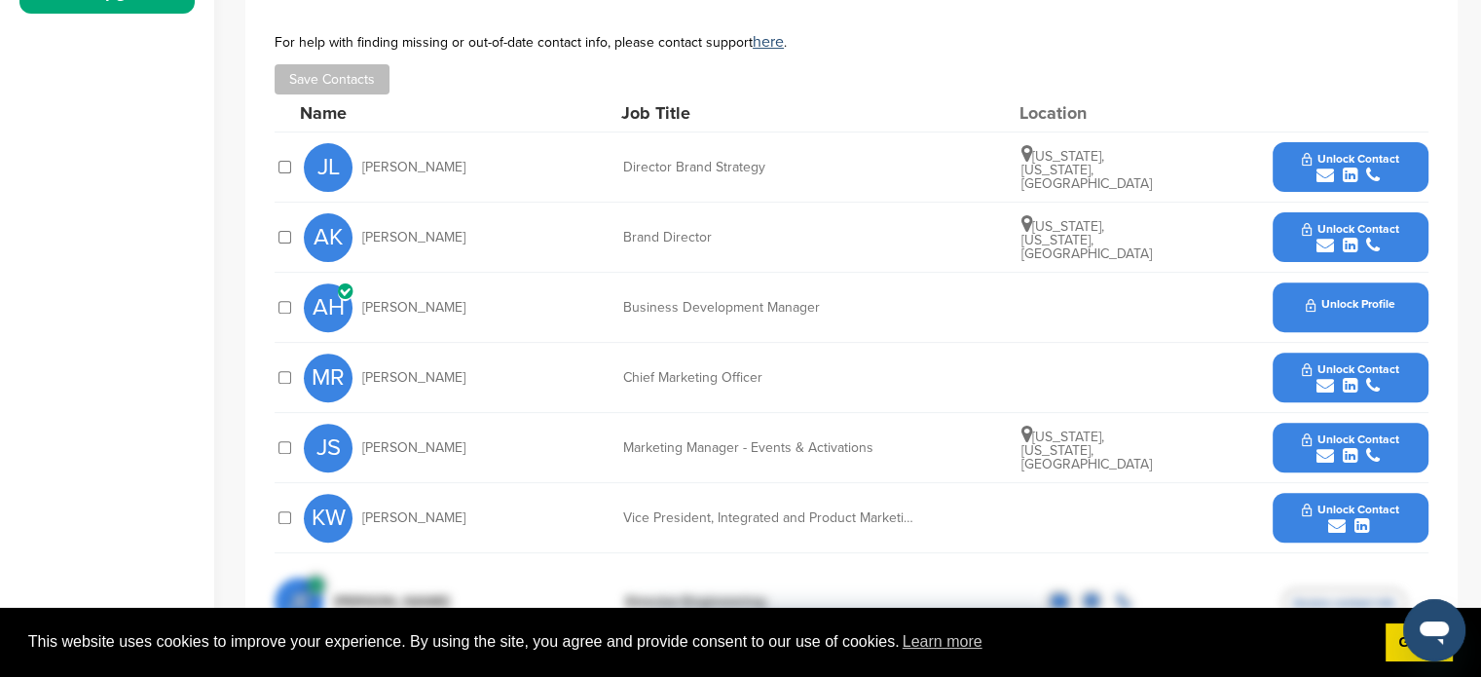
click at [1348, 449] on icon "submit" at bounding box center [1350, 456] width 15 height 18
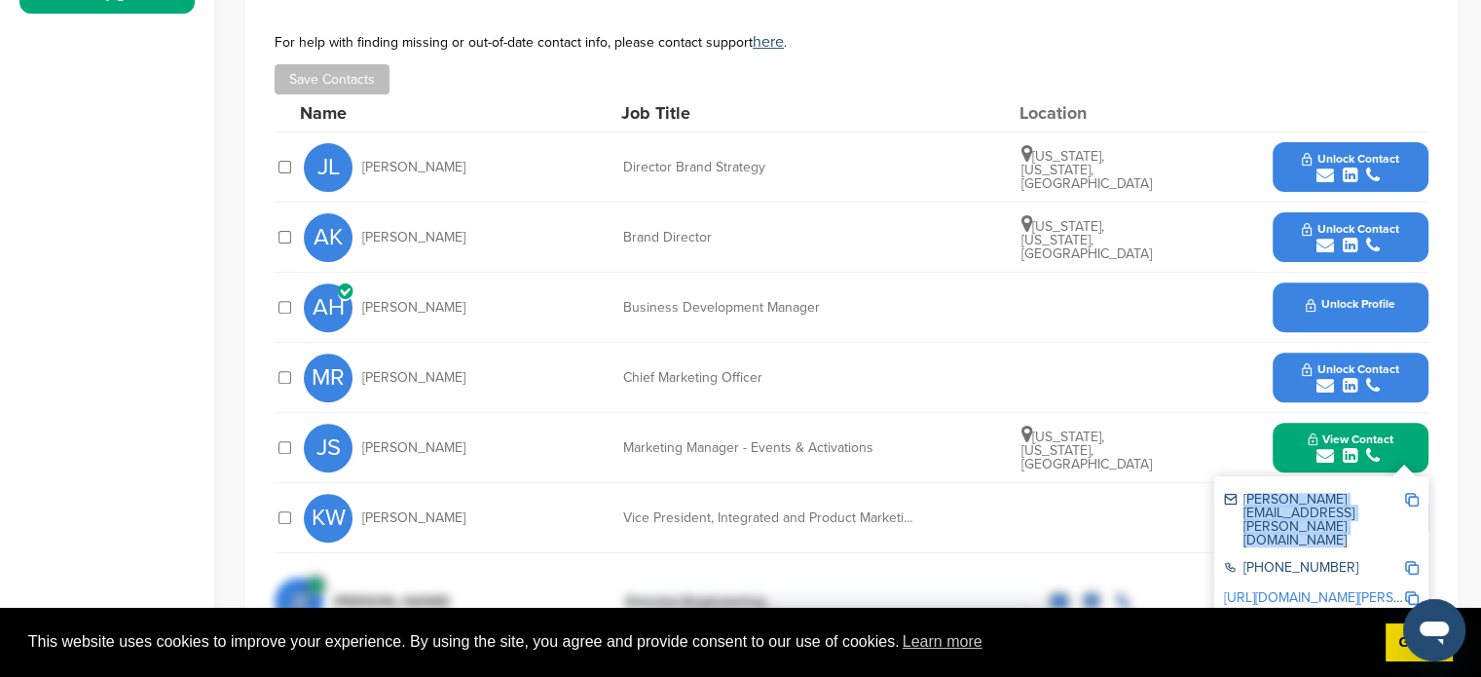
drag, startPoint x: 1242, startPoint y: 501, endPoint x: 1406, endPoint y: 505, distance: 163.6
click at [1406, 505] on div "[PERSON_NAME][EMAIL_ADDRESS][PERSON_NAME][DOMAIN_NAME]" at bounding box center [1321, 520] width 195 height 68
copy div "jeff.stubbings@fanduel.com"
click at [1411, 591] on img at bounding box center [1412, 598] width 14 height 14
copy div "jeff.stubbings@fanduel.com"
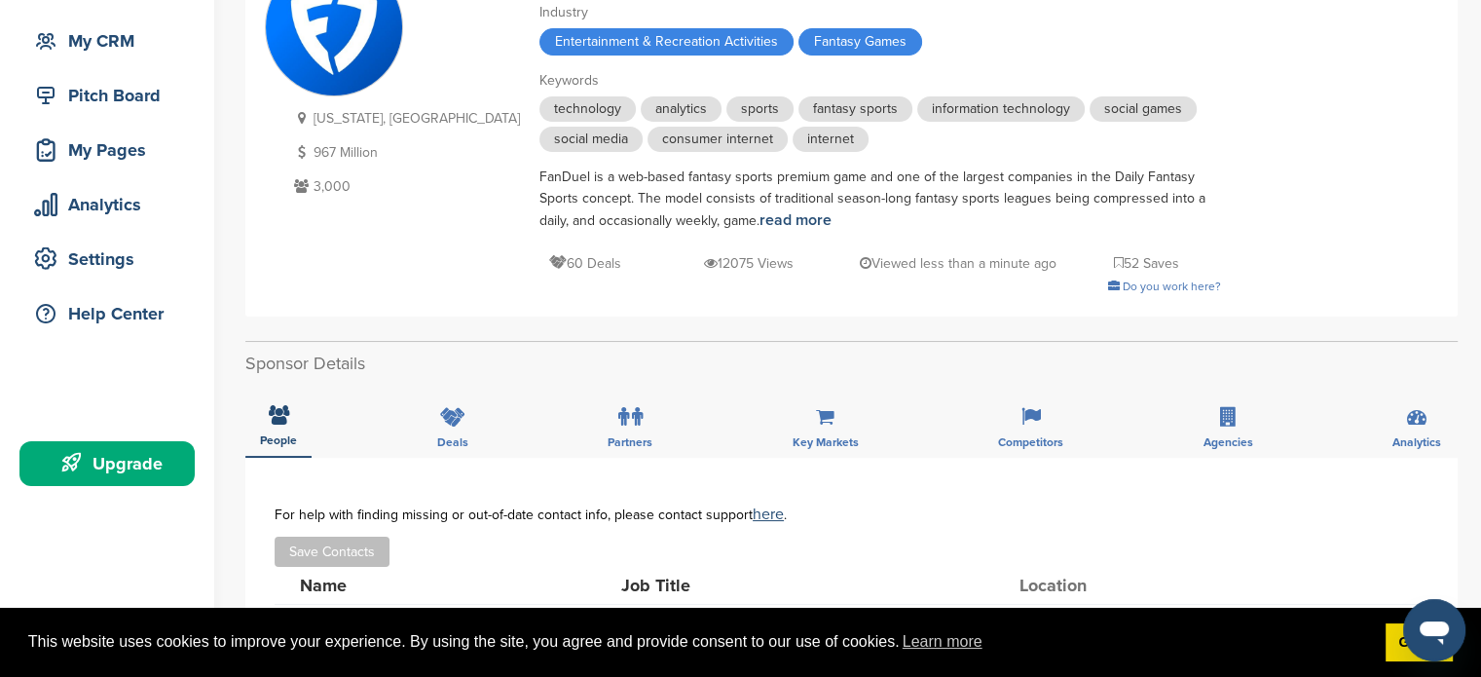
scroll to position [0, 0]
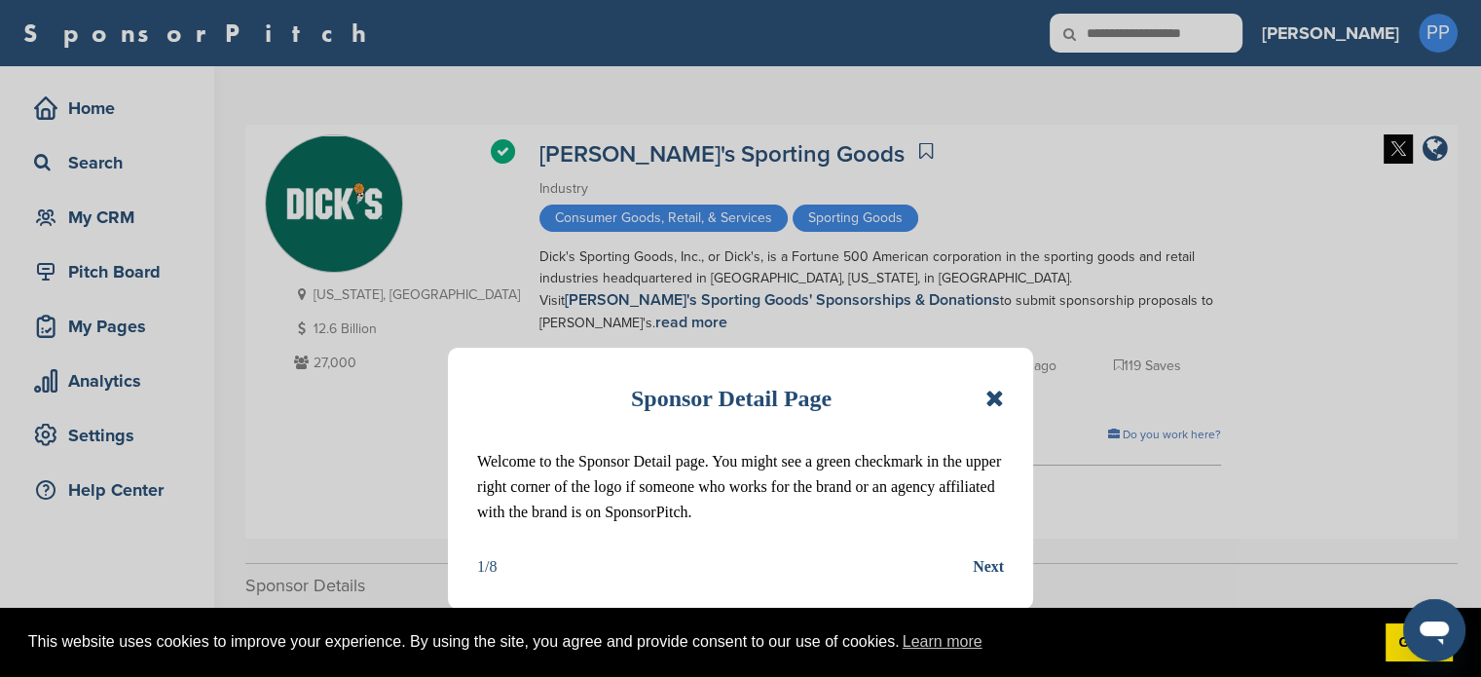
click at [986, 396] on icon at bounding box center [994, 398] width 19 height 23
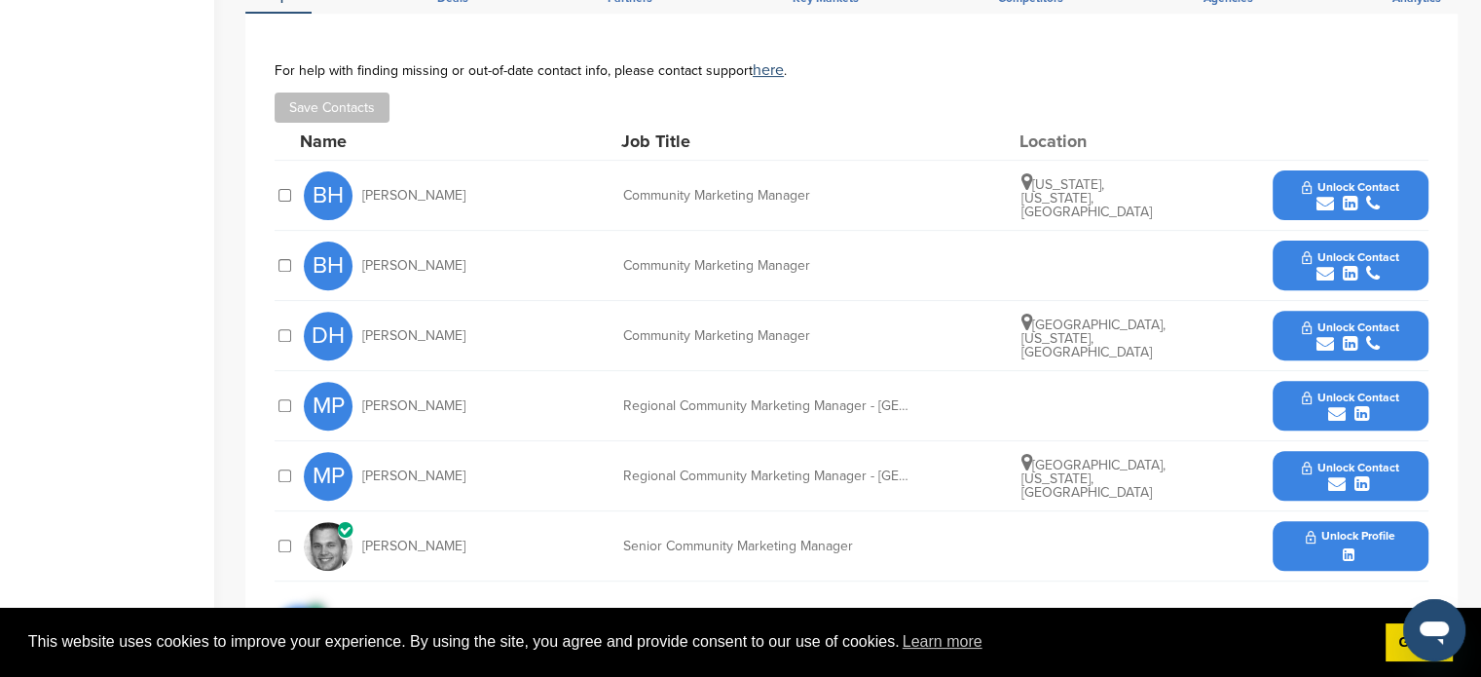
scroll to position [648, 0]
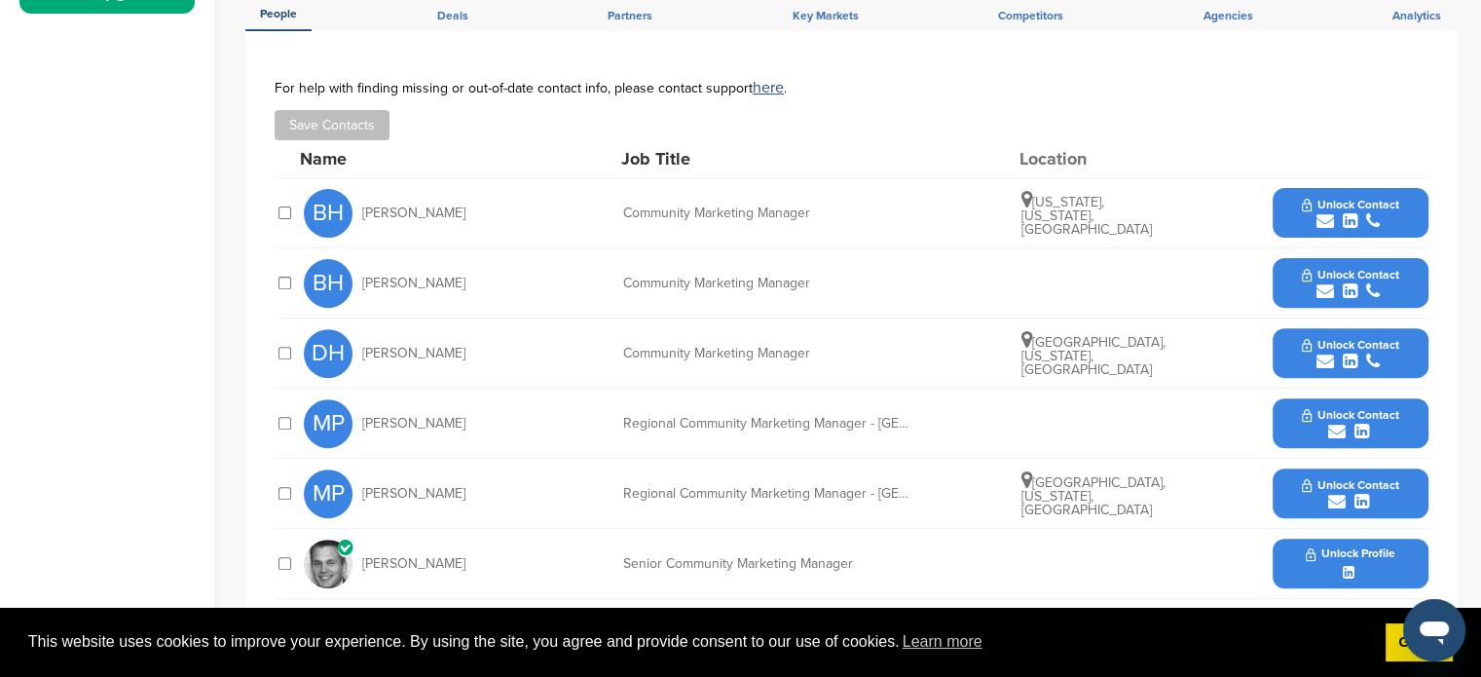
click at [1336, 212] on div "submit" at bounding box center [1350, 221] width 96 height 19
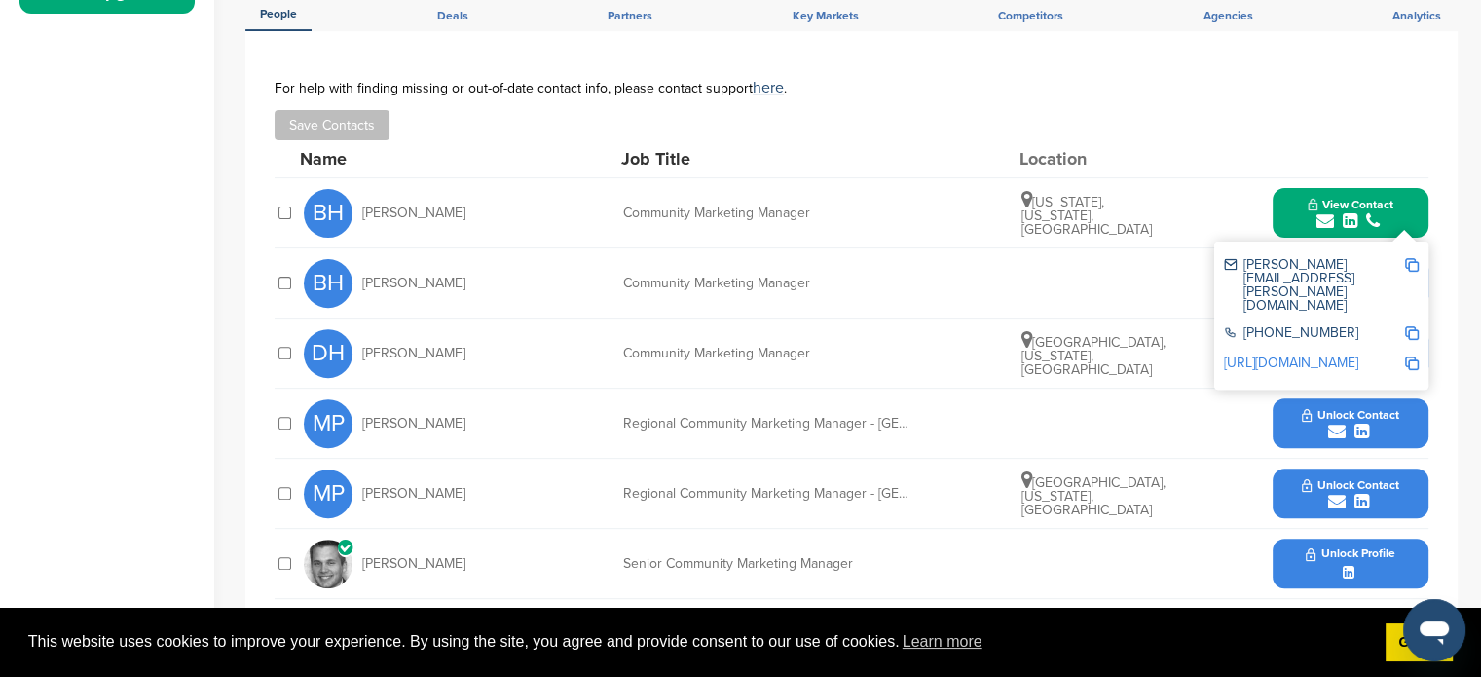
click at [1305, 258] on div "[PERSON_NAME][EMAIL_ADDRESS][PERSON_NAME][DOMAIN_NAME]" at bounding box center [1314, 285] width 180 height 55
copy div "[PERSON_NAME][EMAIL_ADDRESS][PERSON_NAME][DOMAIN_NAME]"
click at [1414, 356] on img at bounding box center [1412, 363] width 14 height 14
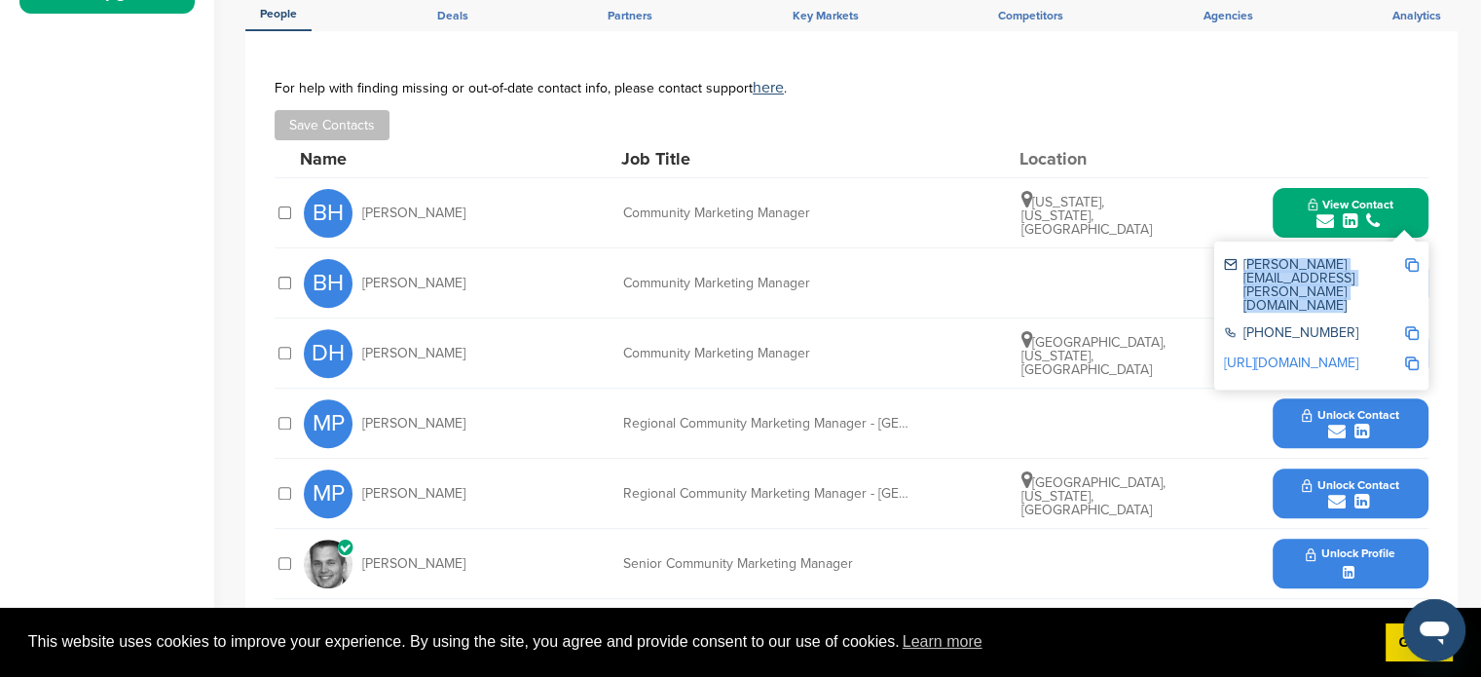
copy div "[PERSON_NAME][EMAIL_ADDRESS][PERSON_NAME][DOMAIN_NAME]"
drag, startPoint x: 1339, startPoint y: 241, endPoint x: 1329, endPoint y: 269, distance: 29.9
click at [1329, 269] on div "[PERSON_NAME][EMAIL_ADDRESS][PERSON_NAME][DOMAIN_NAME] [PHONE_NUMBER] [URL][DOM…" at bounding box center [1321, 315] width 214 height 148
click at [1370, 319] on div "[PHONE_NUMBER]" at bounding box center [1321, 334] width 195 height 30
